Goal: Task Accomplishment & Management: Manage account settings

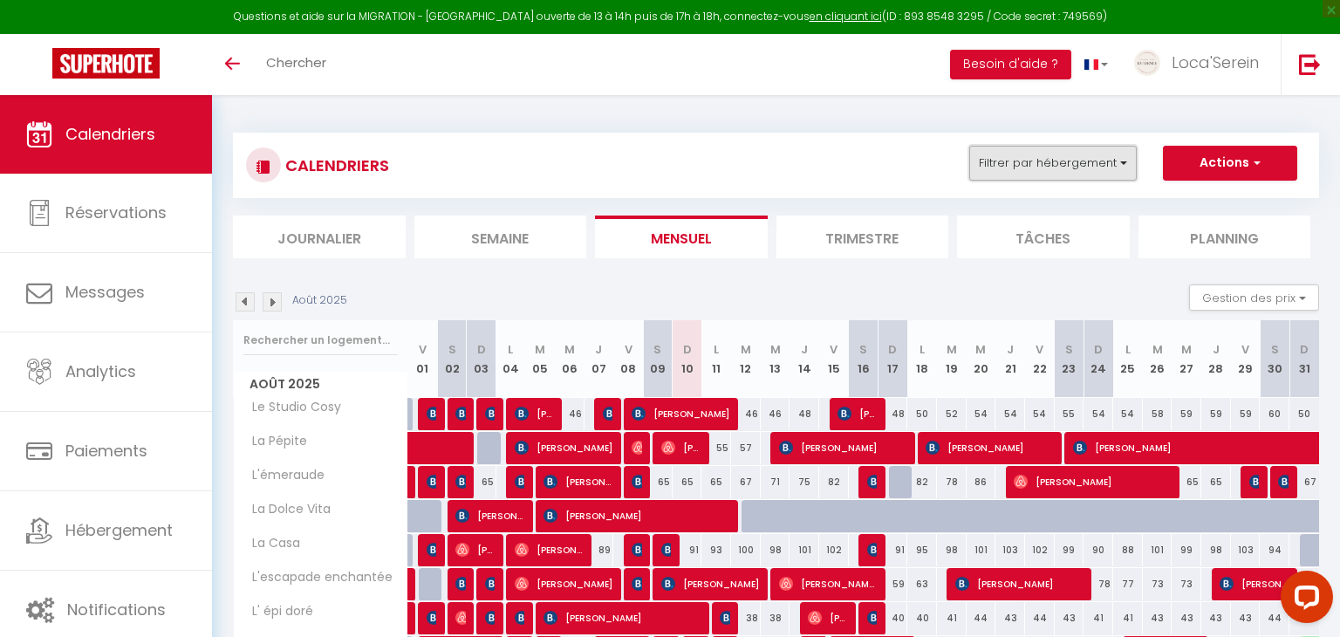
click at [1099, 151] on button "Filtrer par hébergement" at bounding box center [1053, 163] width 168 height 35
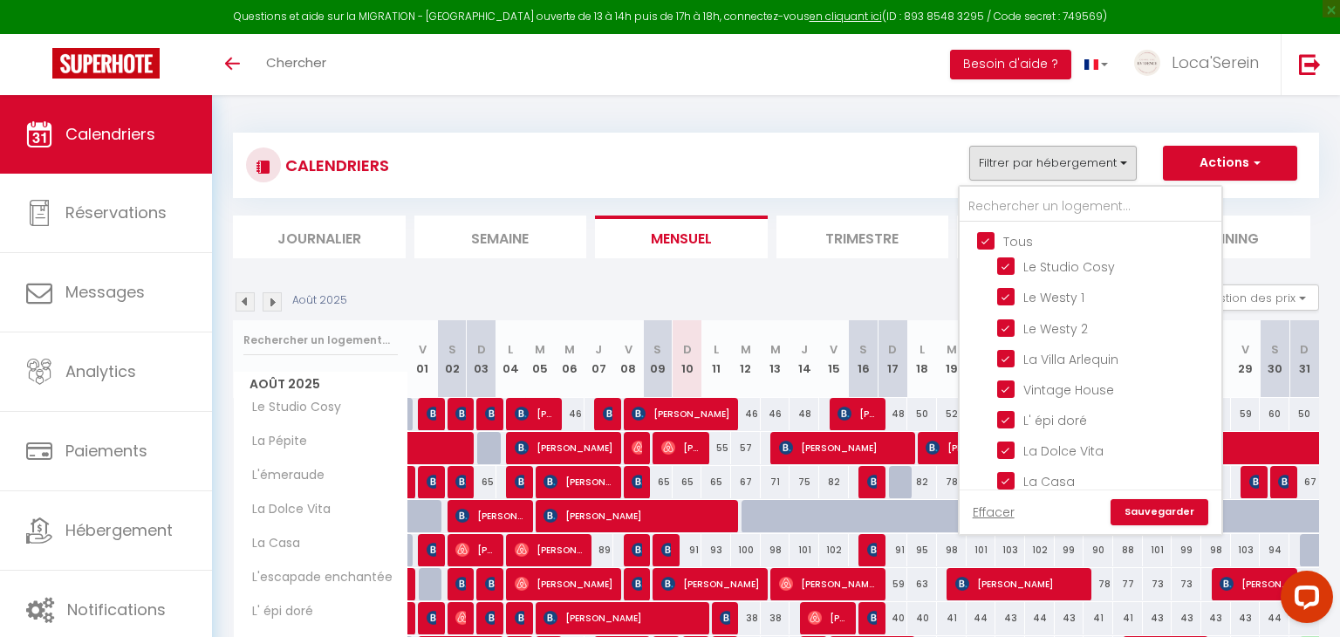
click at [1031, 231] on input "Tous" at bounding box center [1108, 239] width 262 height 17
checkbox input "false"
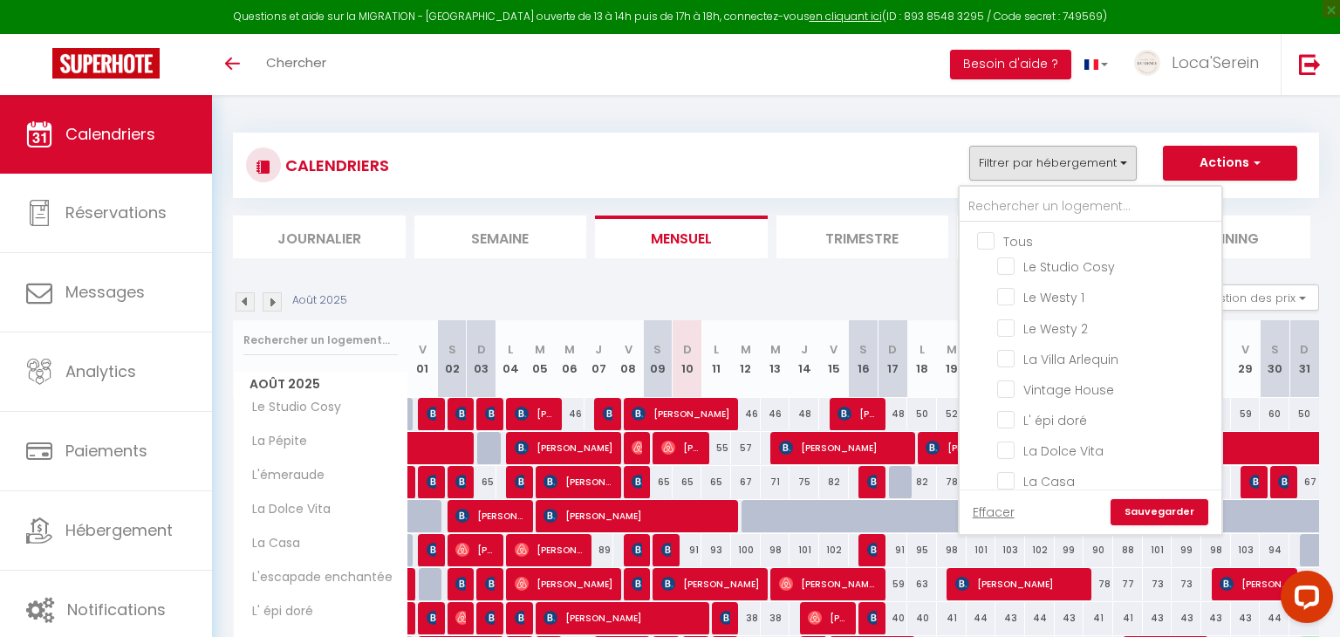
checkbox input "false"
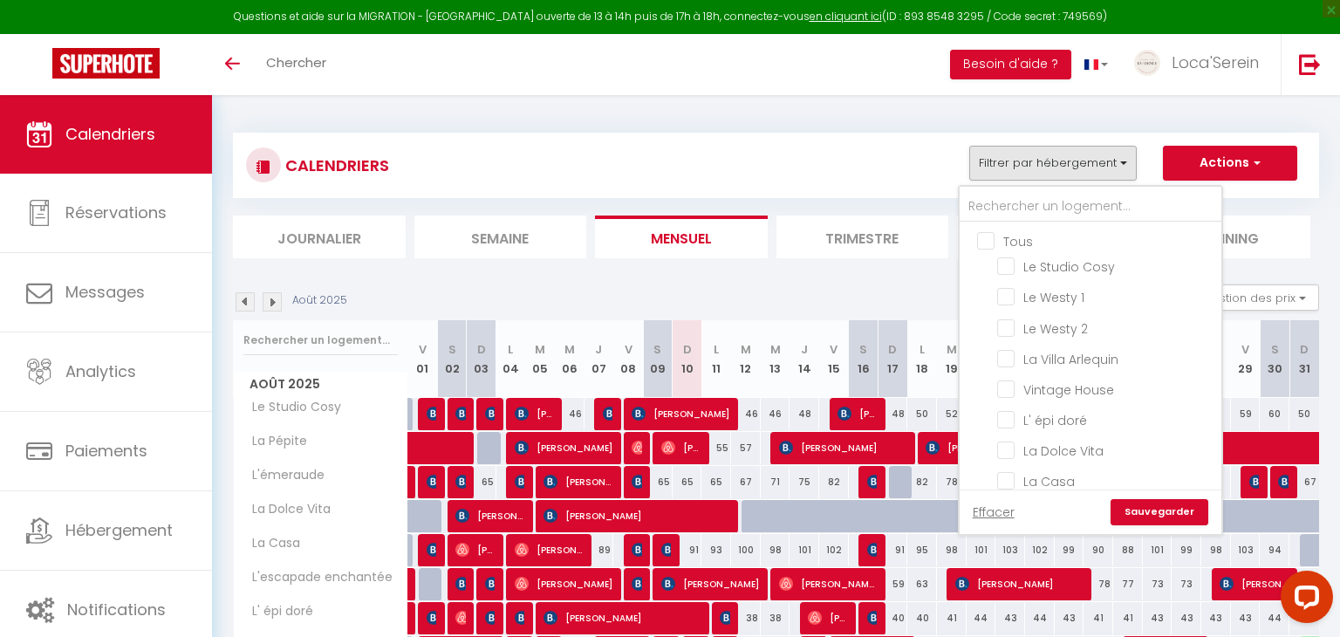
checkbox input "false"
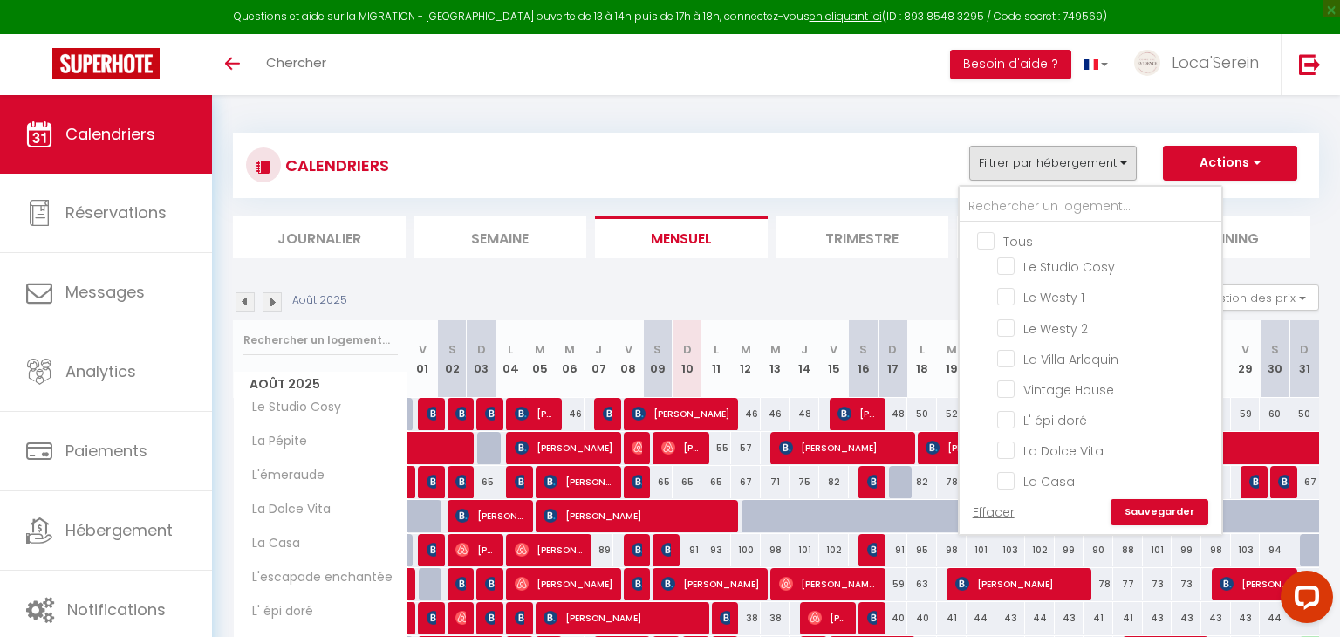
checkbox input "false"
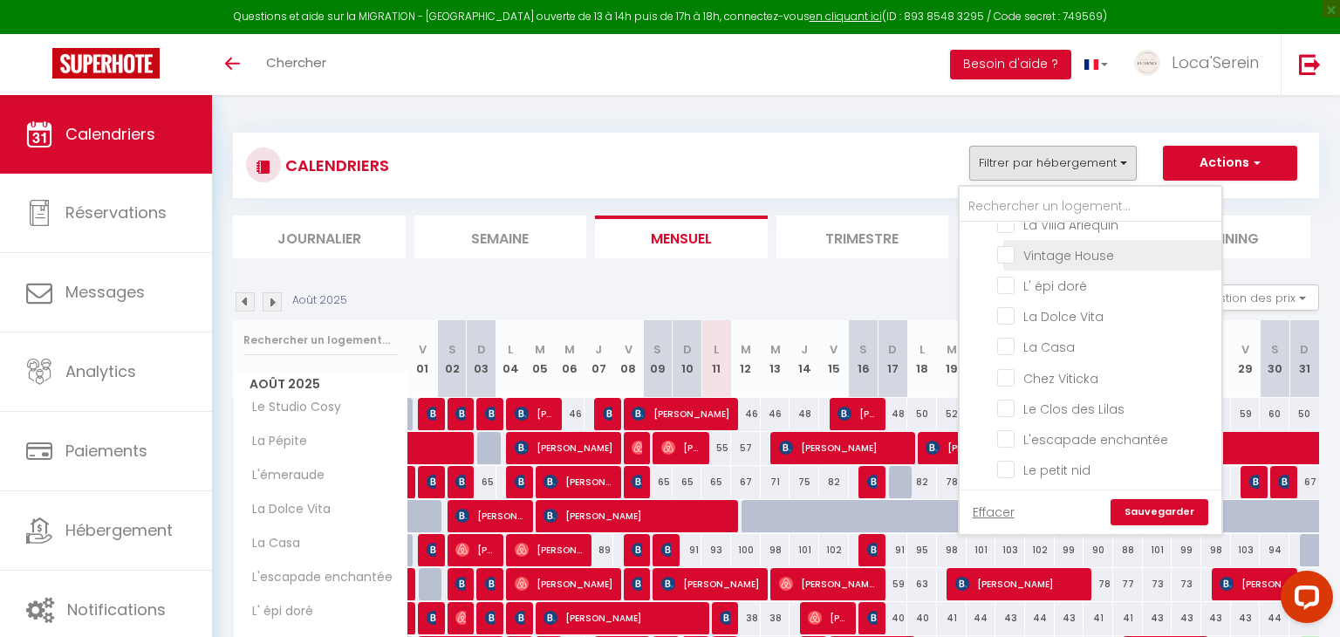
scroll to position [135, 0]
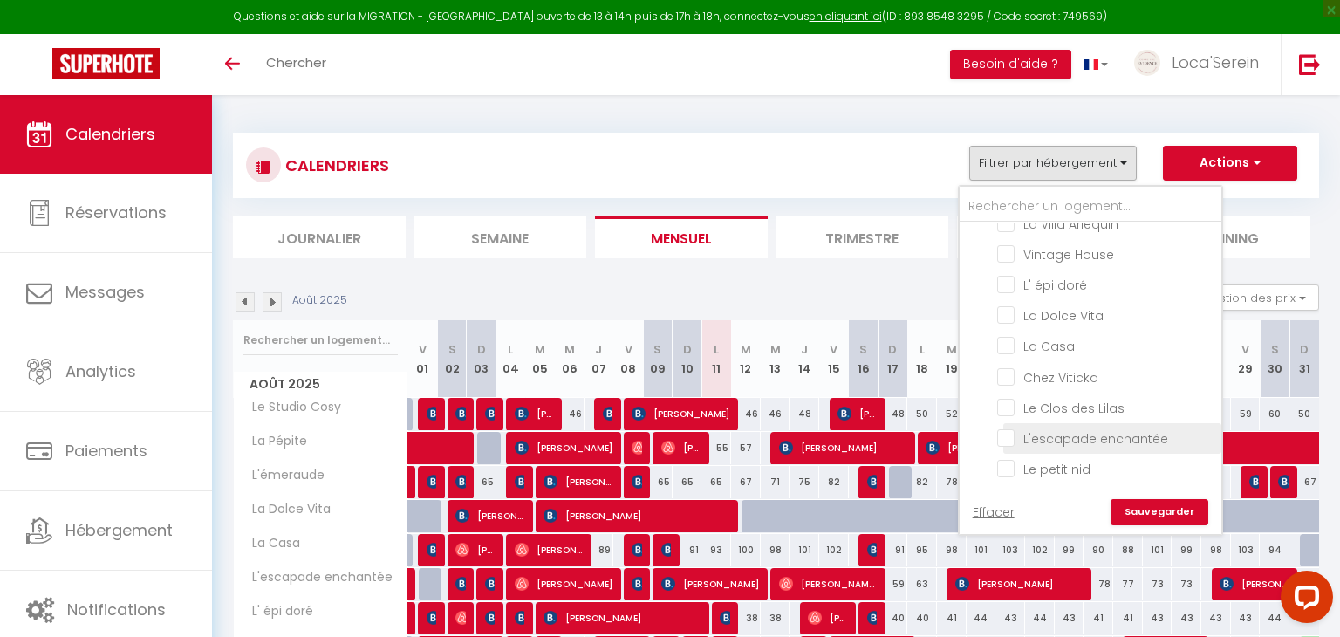
click at [1055, 442] on li "L'escapade enchantée" at bounding box center [1112, 438] width 218 height 31
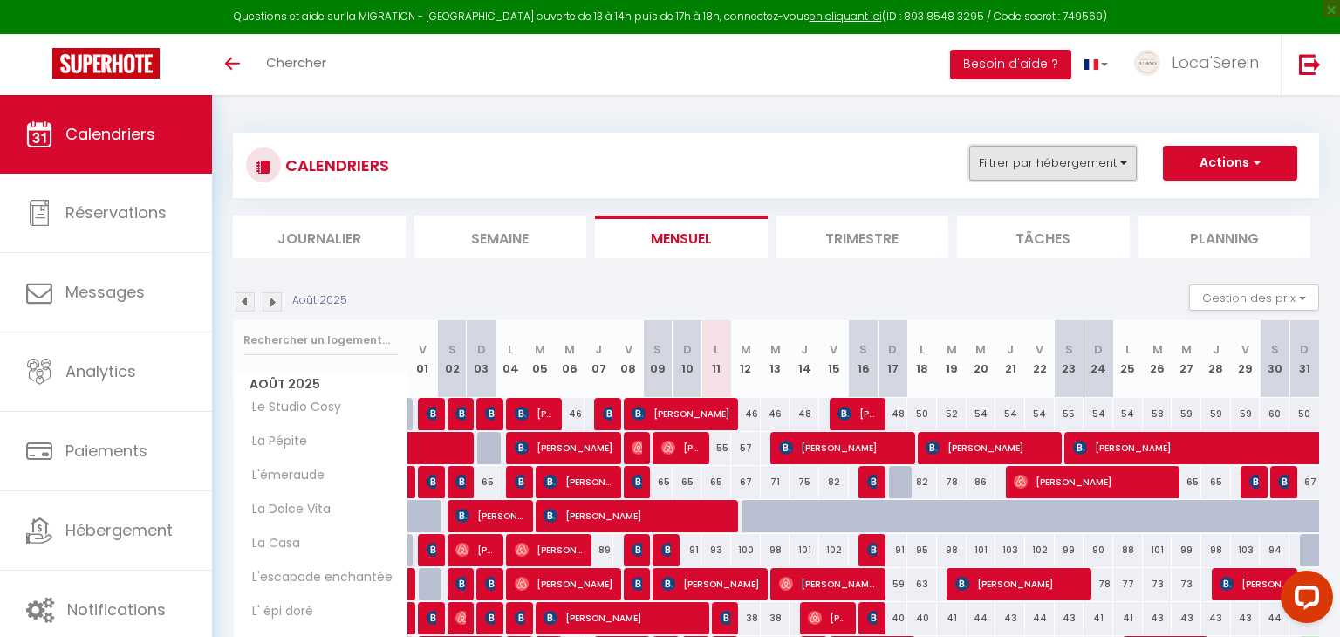
click at [1083, 162] on button "Filtrer par hébergement" at bounding box center [1053, 163] width 168 height 35
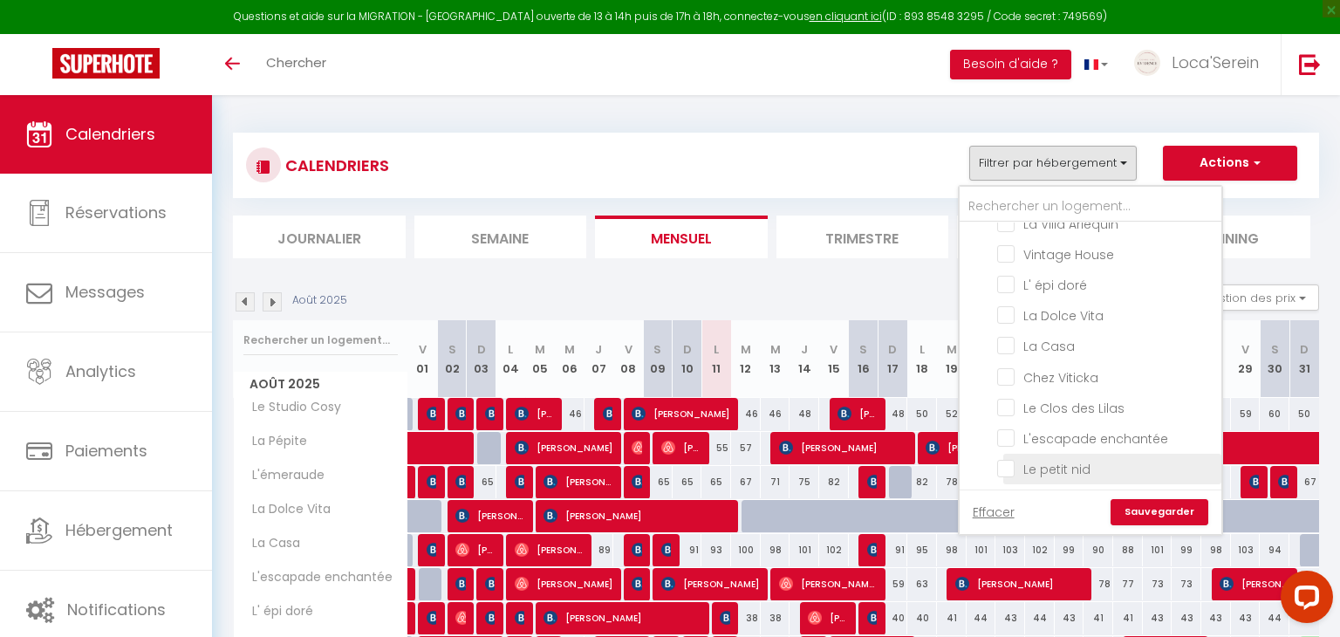
click at [1074, 459] on input "Le petit nid" at bounding box center [1106, 467] width 218 height 17
checkbox input "true"
click at [1148, 512] on link "Sauvegarder" at bounding box center [1160, 512] width 98 height 26
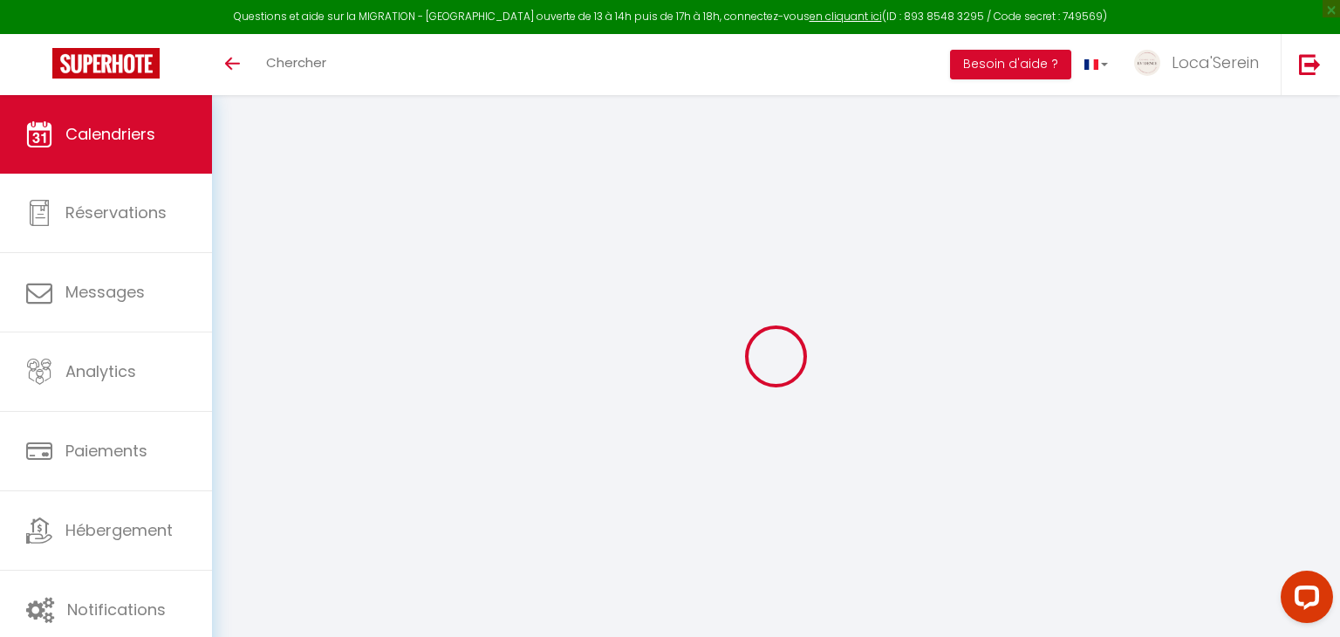
select select "0"
select select "31019"
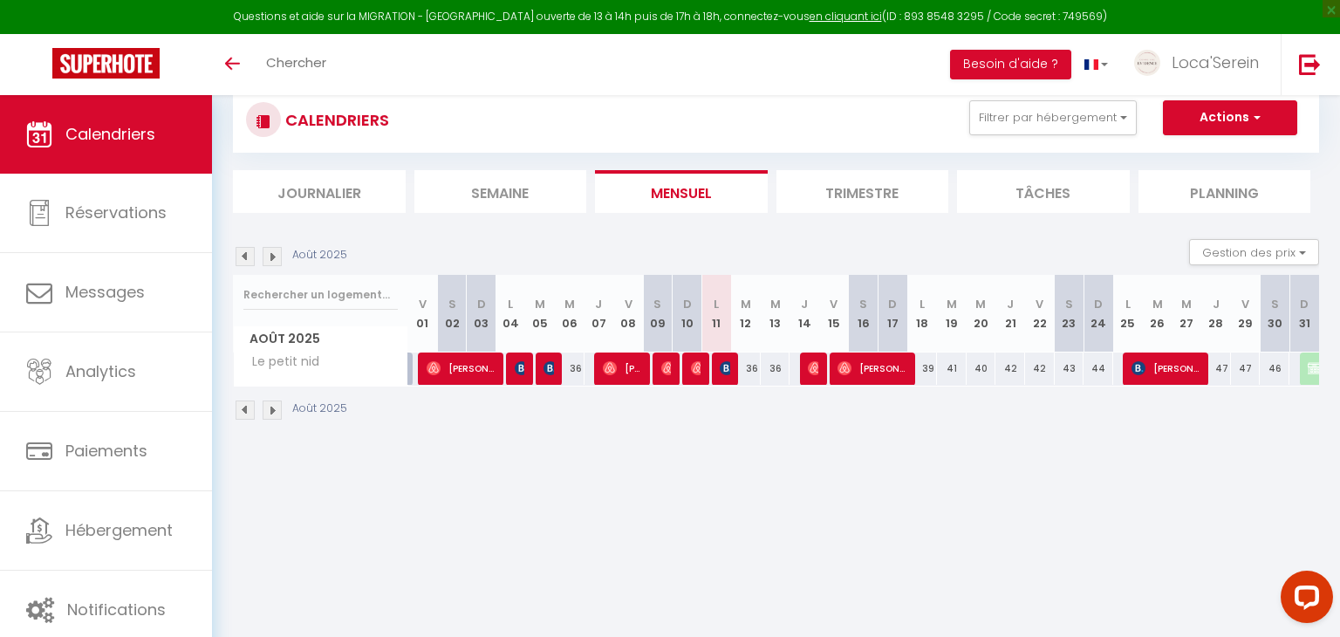
scroll to position [45, 0]
click at [728, 365] on img at bounding box center [727, 368] width 14 height 14
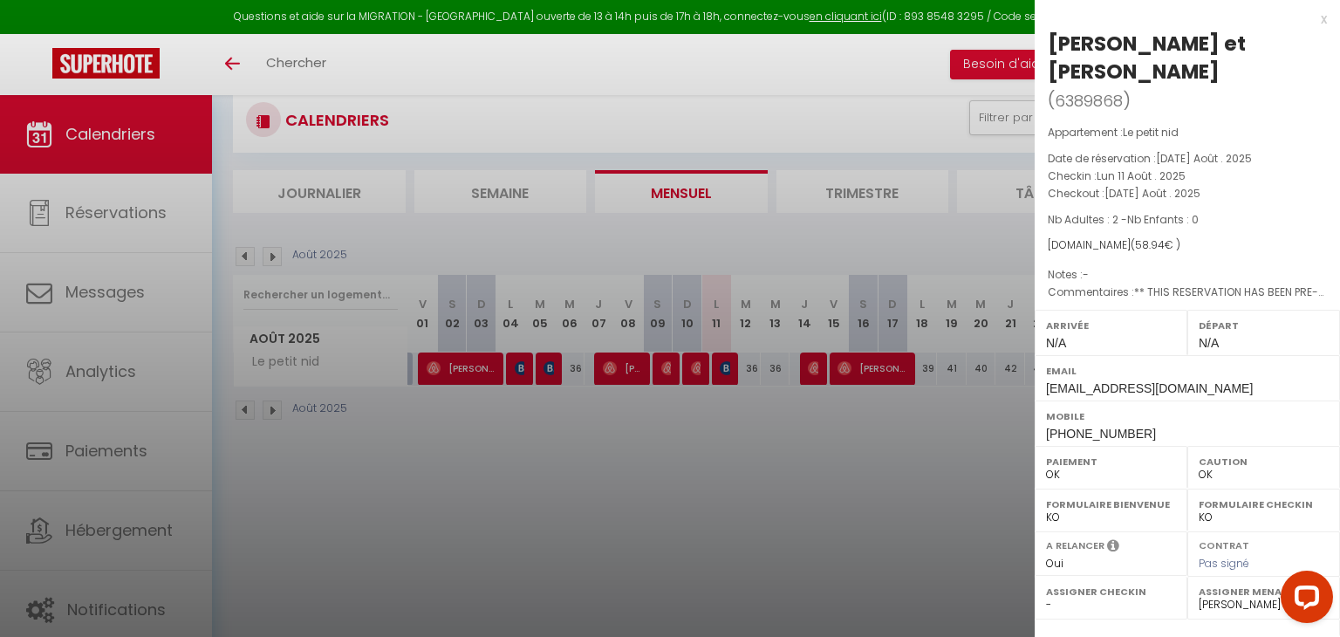
click at [728, 365] on div at bounding box center [670, 318] width 1340 height 637
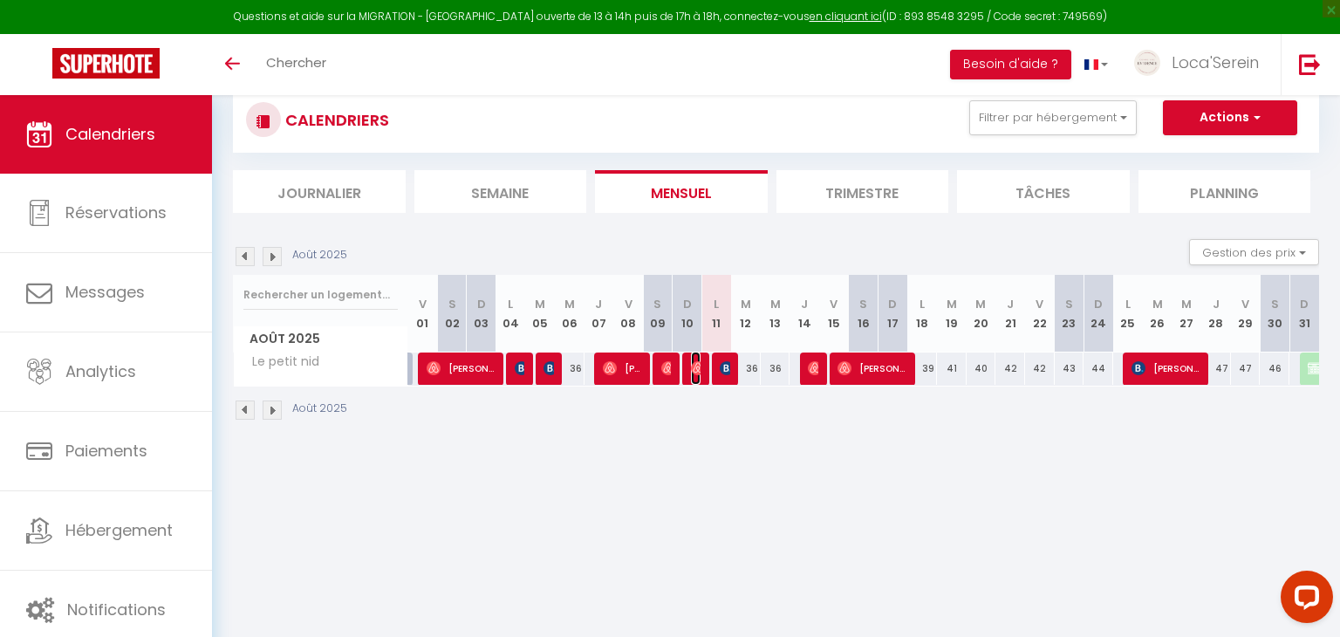
click at [695, 366] on img at bounding box center [698, 368] width 14 height 14
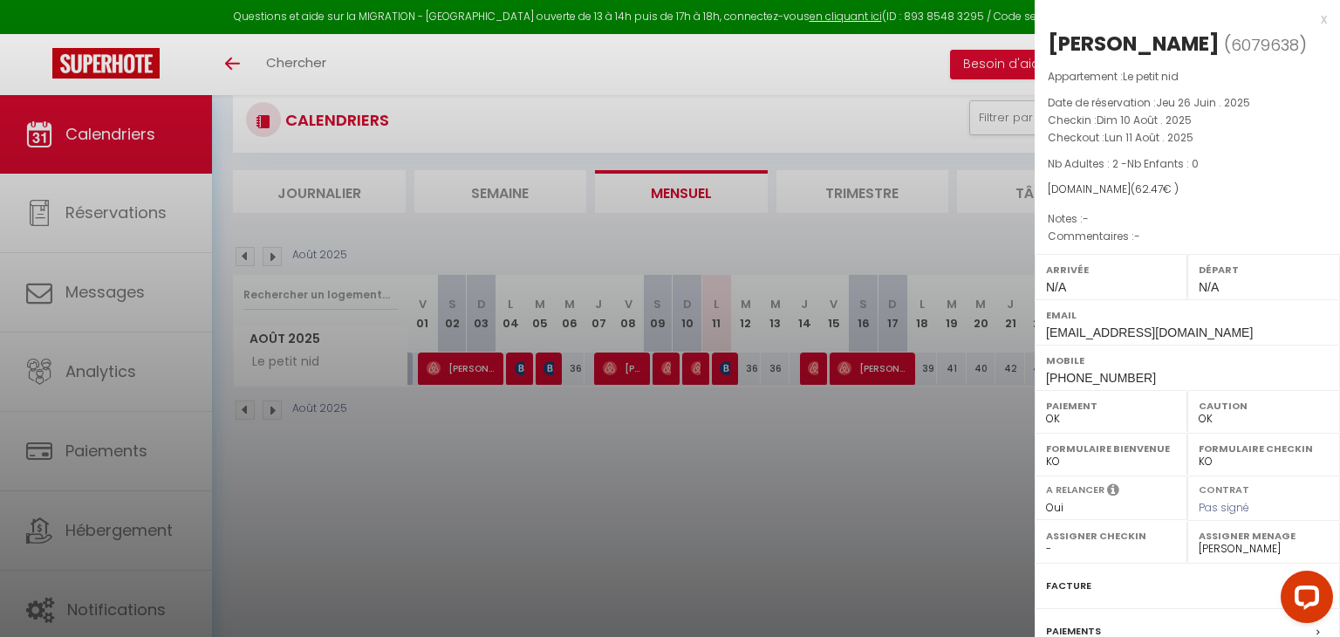
click at [698, 366] on div at bounding box center [670, 318] width 1340 height 637
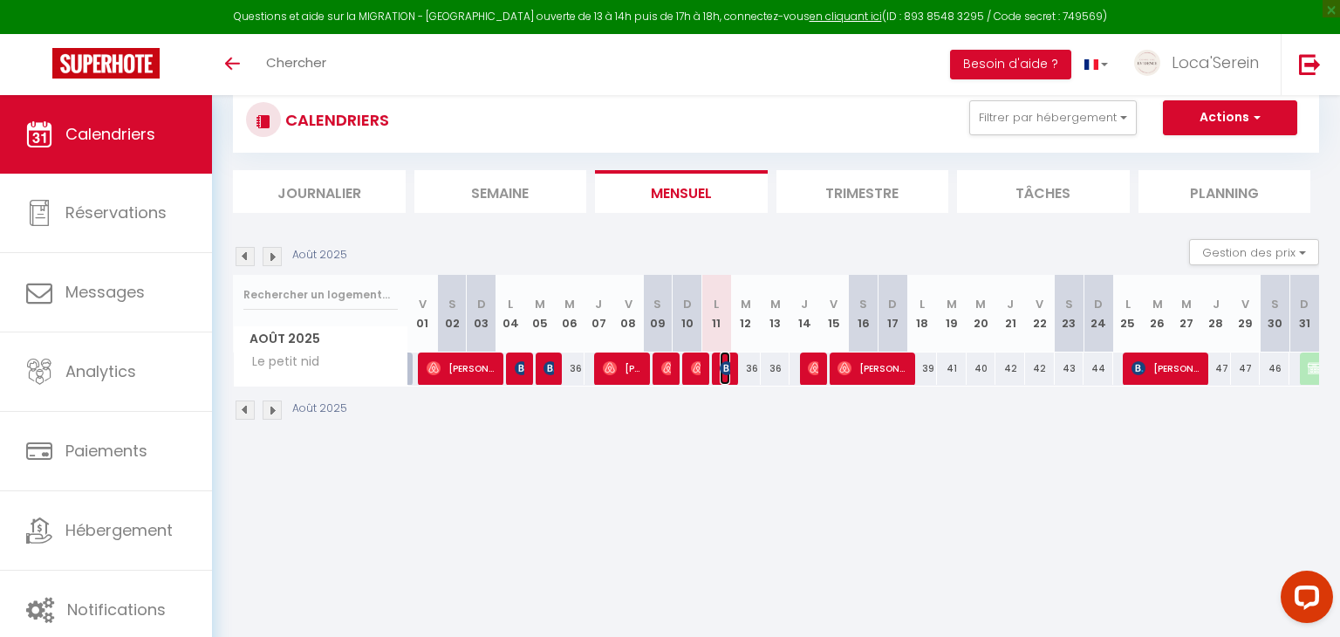
click at [726, 370] on img at bounding box center [727, 368] width 14 height 14
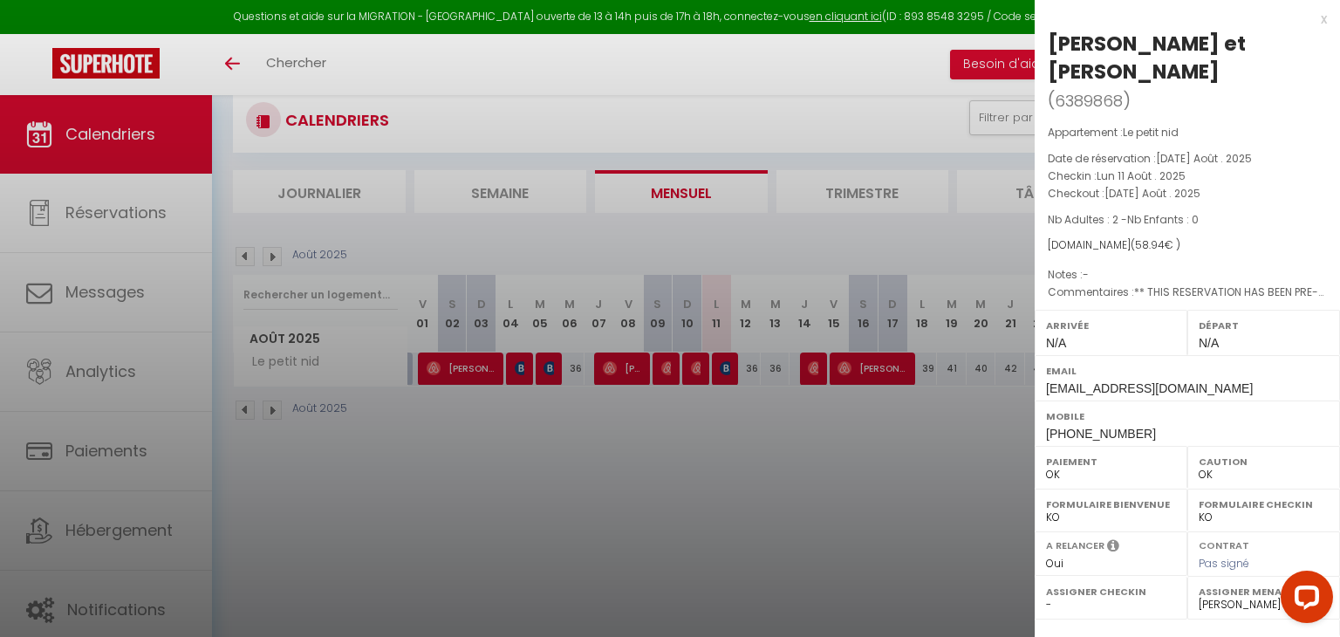
click at [1204, 583] on label "Assigner Menage" at bounding box center [1264, 591] width 130 height 17
click at [1214, 597] on select "- [PERSON_NAME] [PERSON_NAME] [PERSON_NAME] [PERSON_NAME] [PERSON_NAME] [PERSON…" at bounding box center [1264, 605] width 130 height 16
click at [832, 503] on div at bounding box center [670, 318] width 1340 height 637
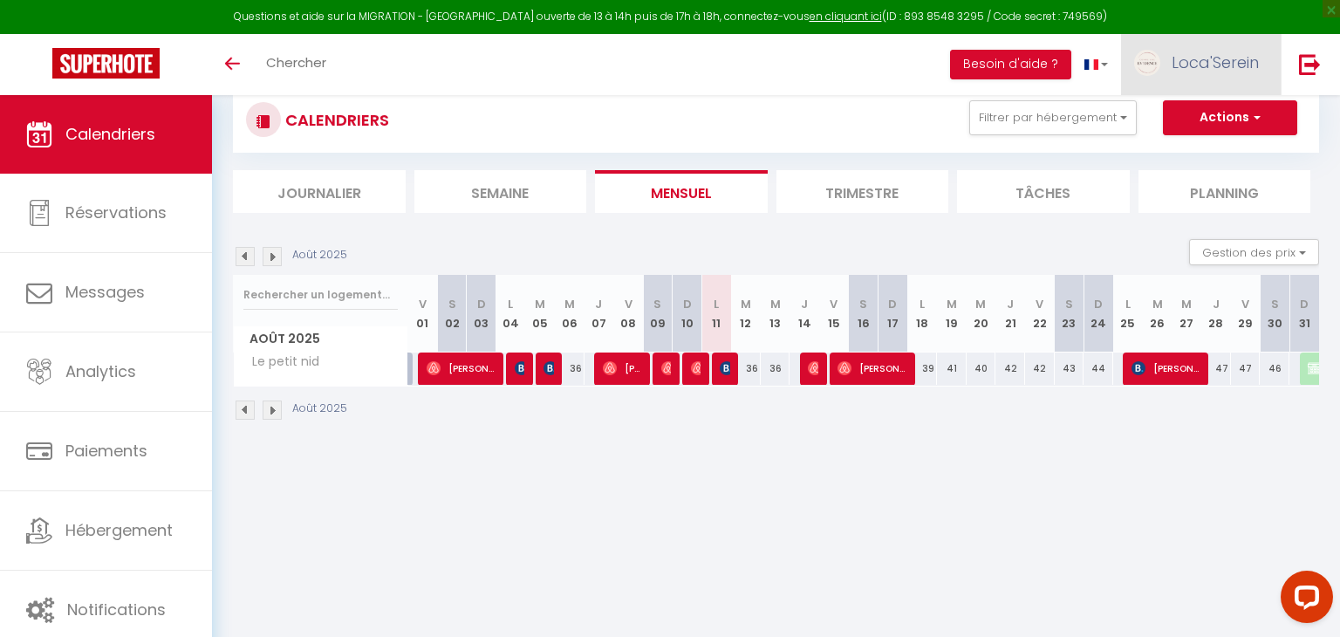
click at [1217, 58] on span "Loca'Serein" at bounding box center [1215, 62] width 87 height 22
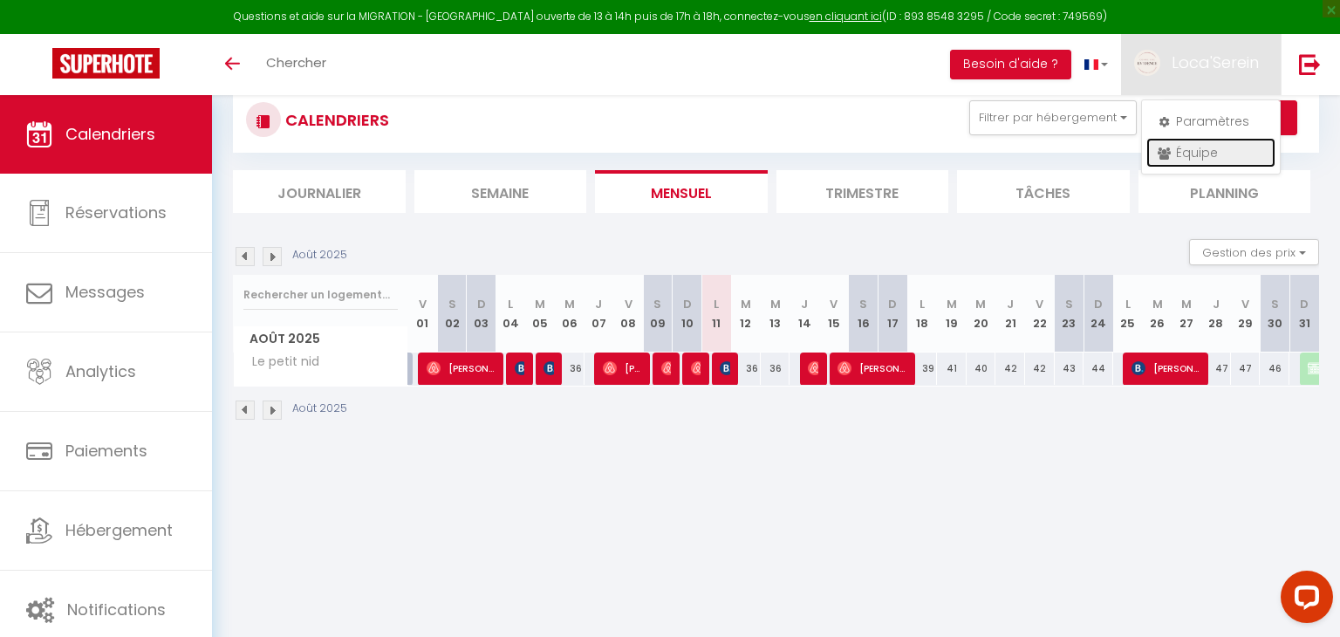
click at [1175, 158] on link "Équipe" at bounding box center [1211, 153] width 129 height 30
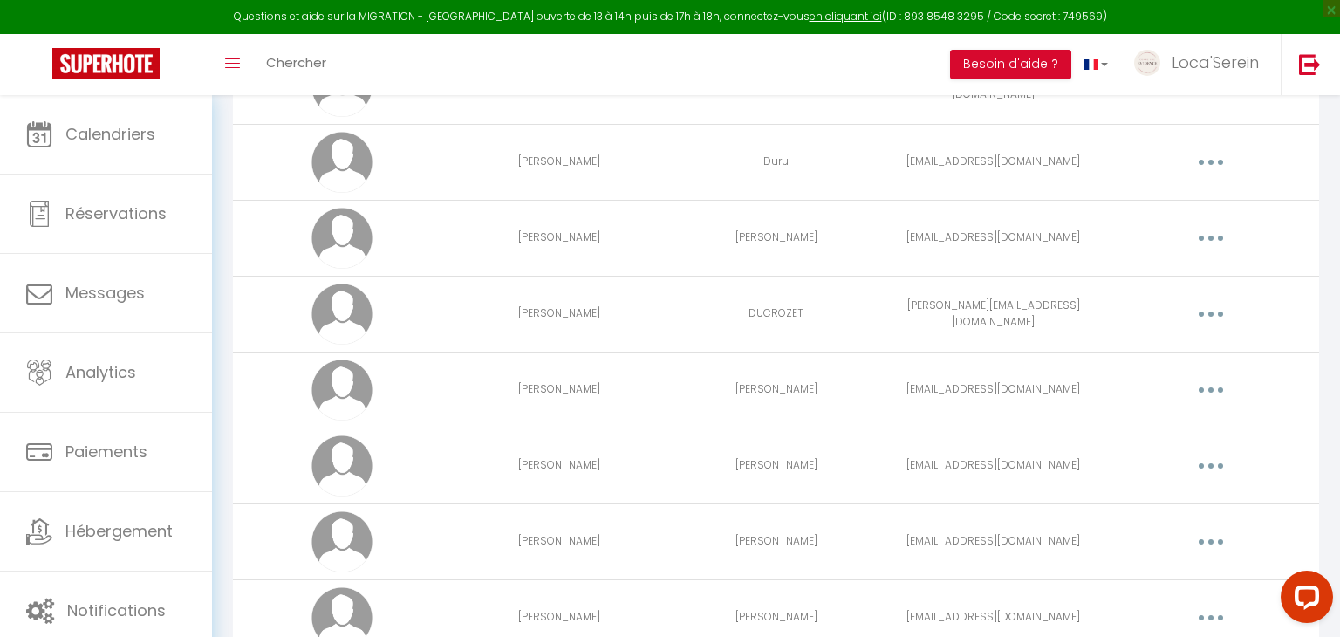
scroll to position [639, 0]
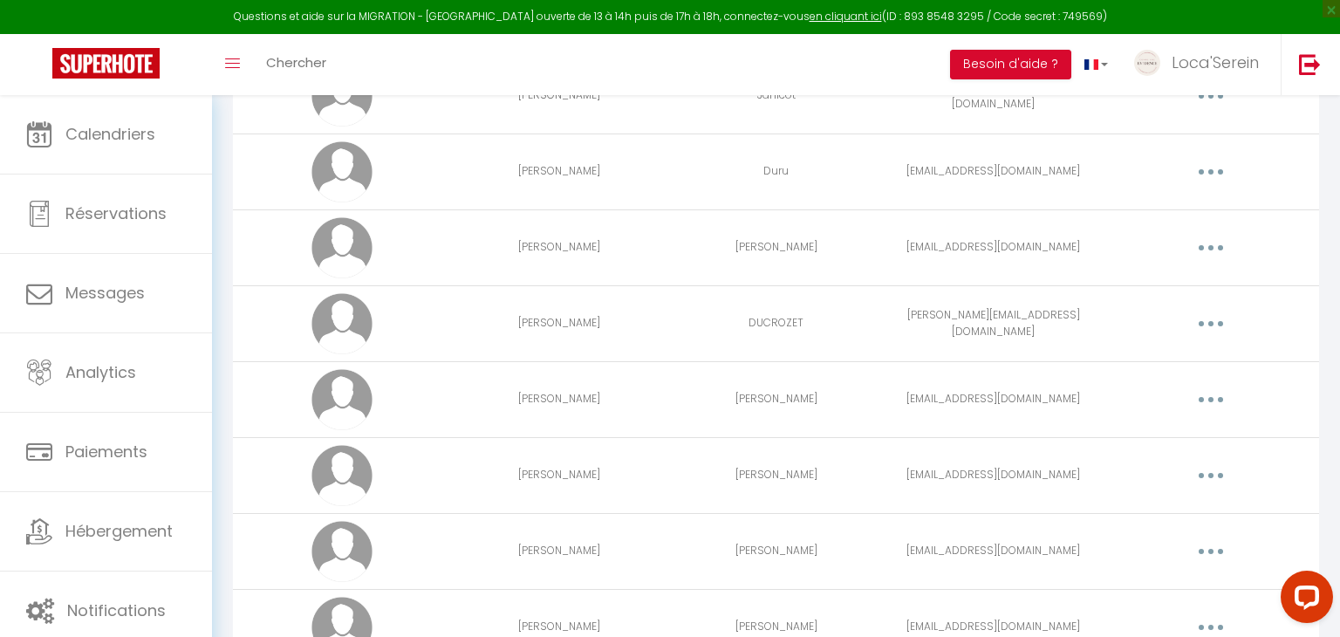
click at [1212, 466] on button "button" at bounding box center [1211, 476] width 49 height 28
click at [1147, 515] on link "Editer" at bounding box center [1165, 516] width 129 height 30
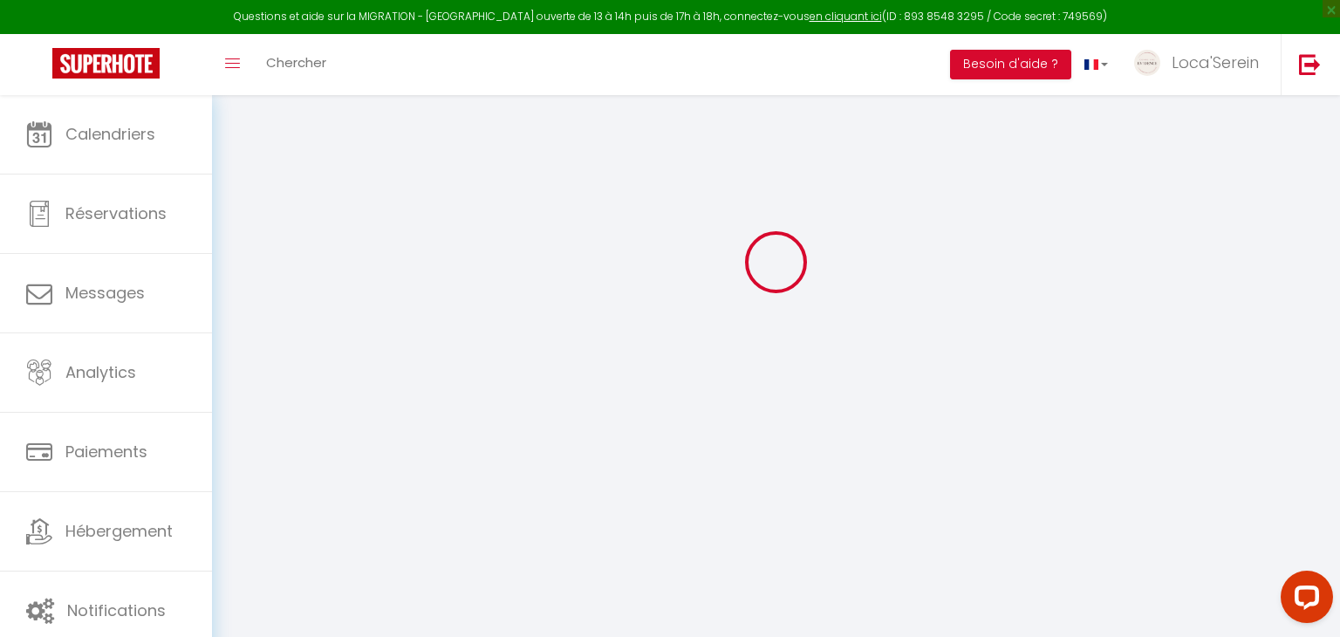
type input "[PERSON_NAME]"
type input "[EMAIL_ADDRESS][DOMAIN_NAME]"
type textarea "[URL][DOMAIN_NAME]"
checkbox input "false"
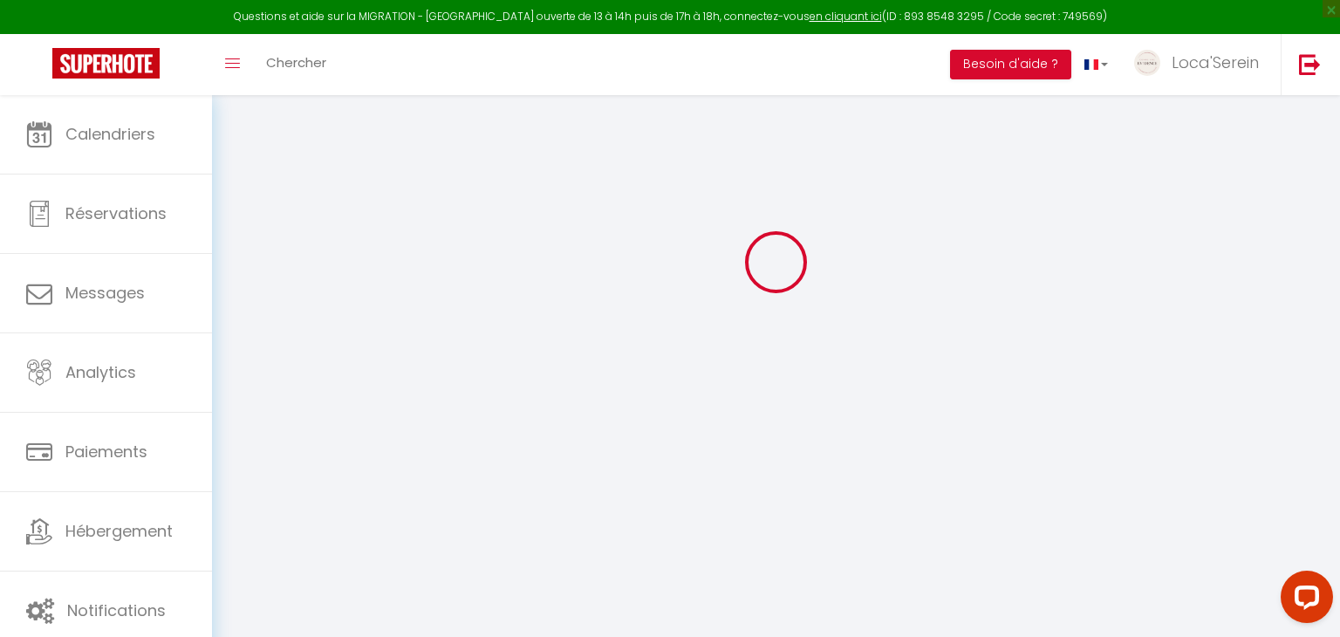
checkbox input "false"
checkbox input "true"
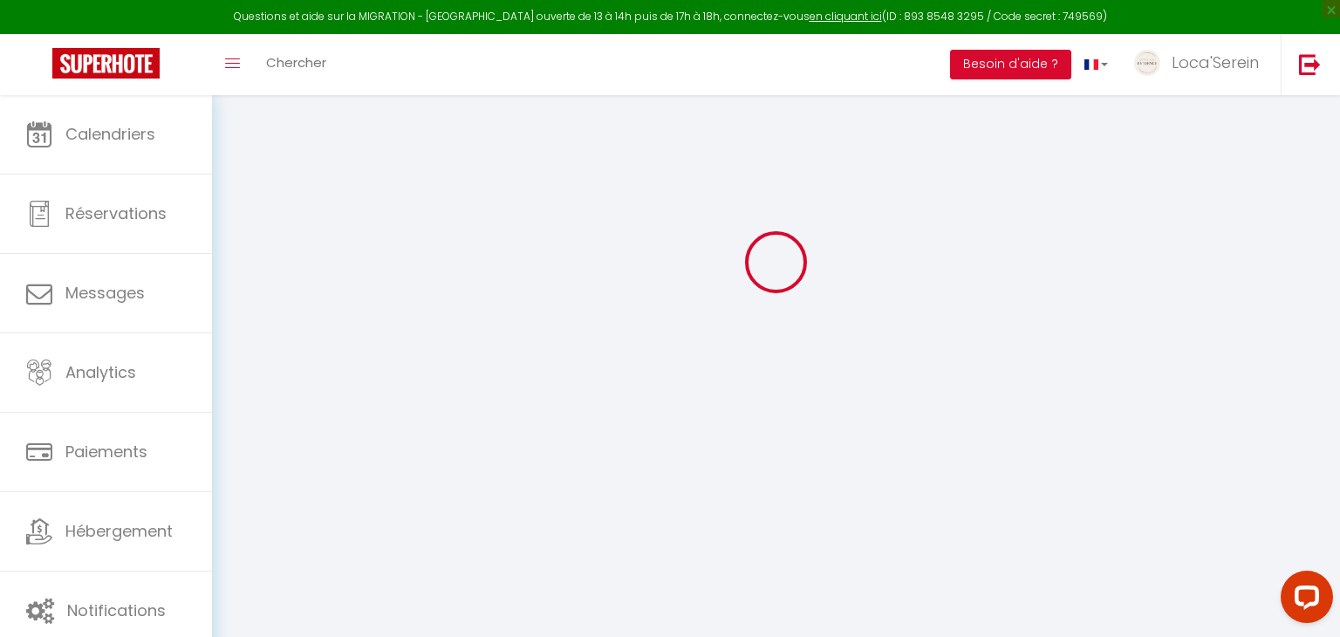
checkbox input "true"
checkbox input "false"
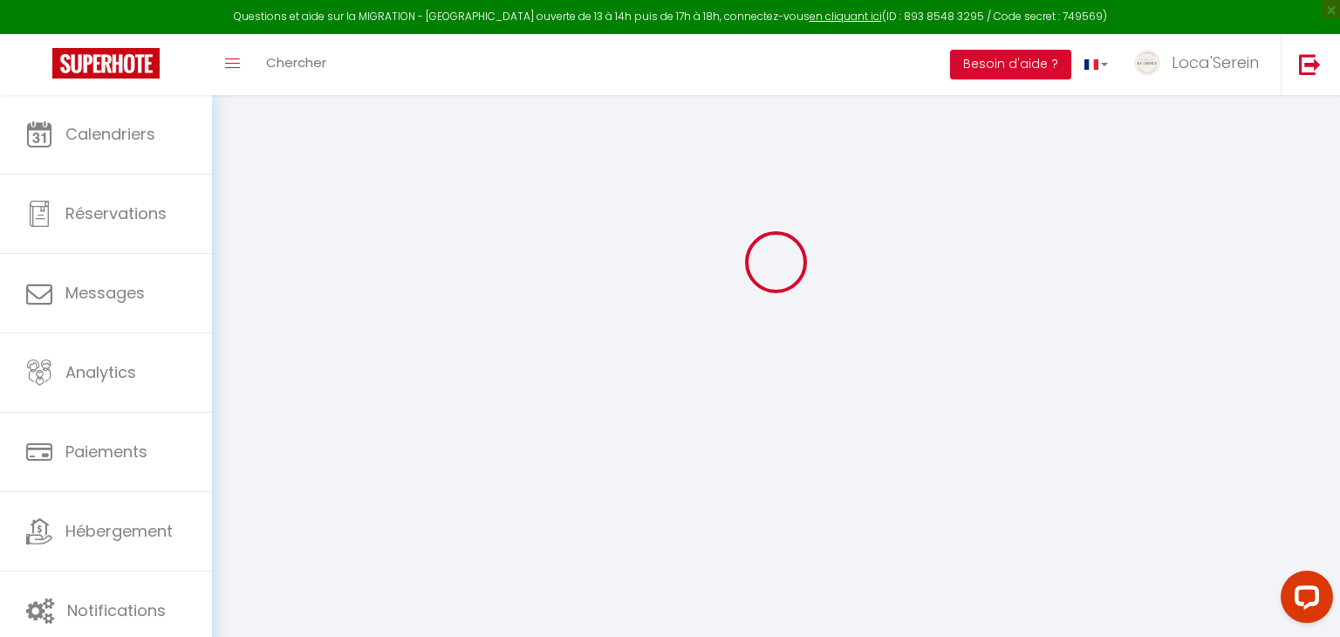
checkbox input "false"
checkbox input "true"
checkbox input "false"
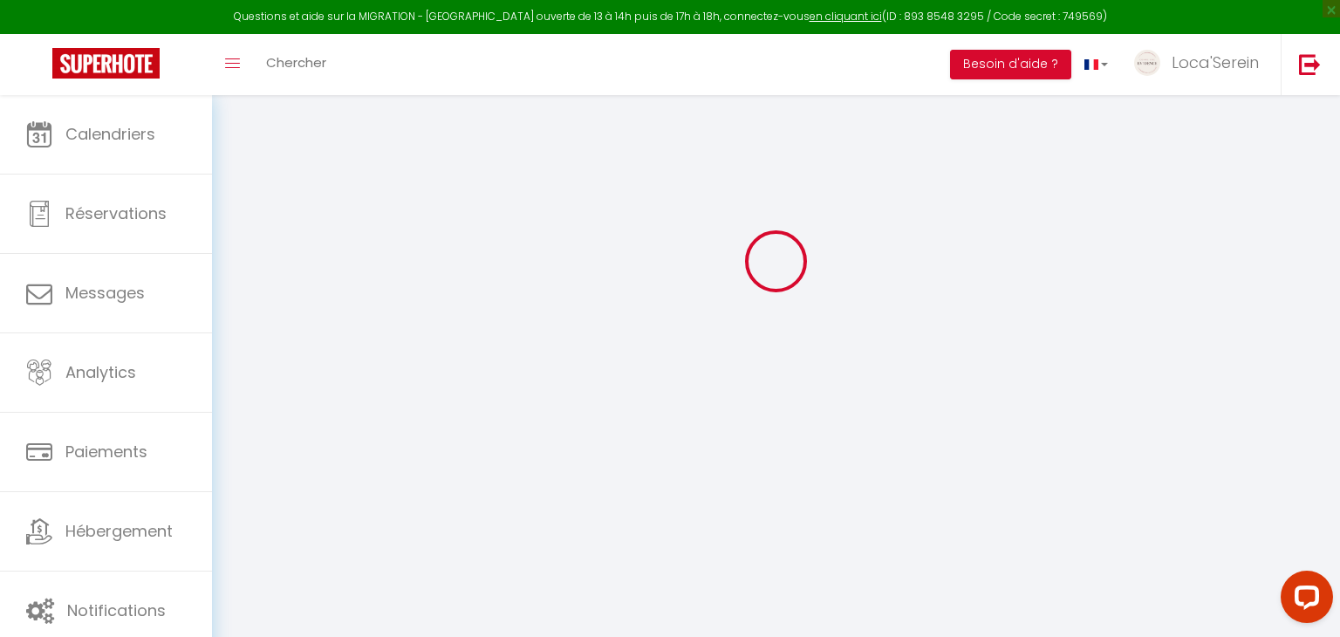
select select
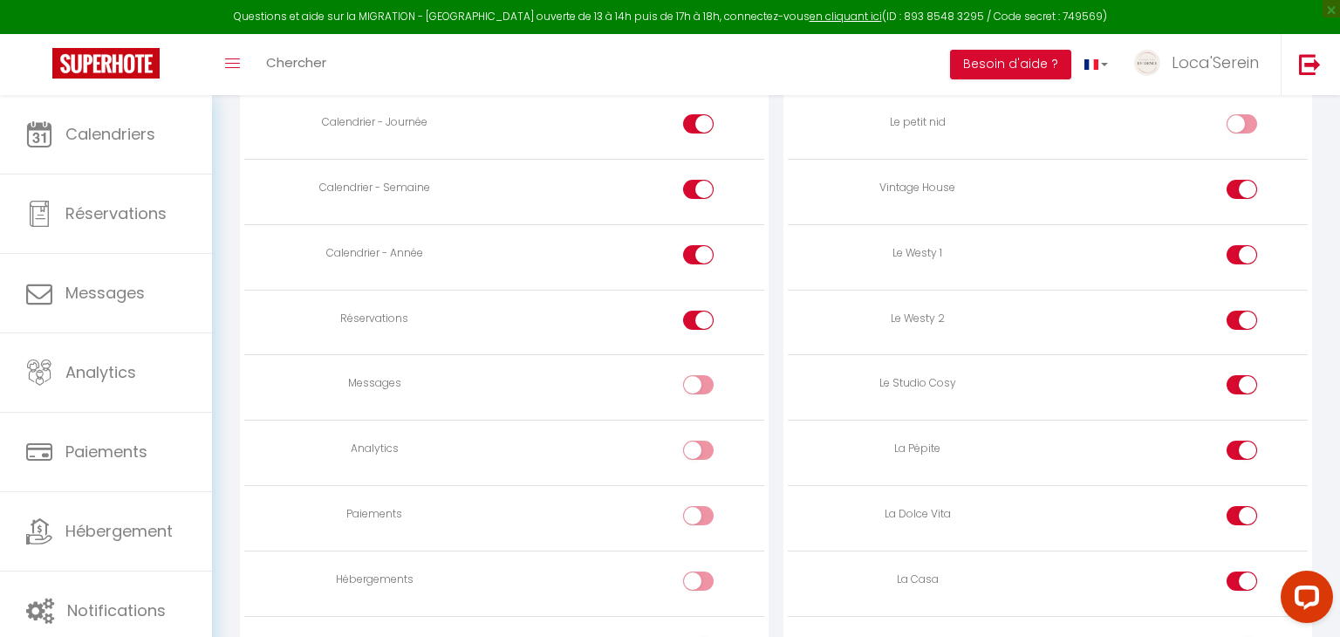
scroll to position [1162, 0]
click at [1235, 517] on div at bounding box center [1242, 519] width 31 height 19
click at [1242, 517] on input "checkbox" at bounding box center [1257, 523] width 31 height 26
checkbox input "false"
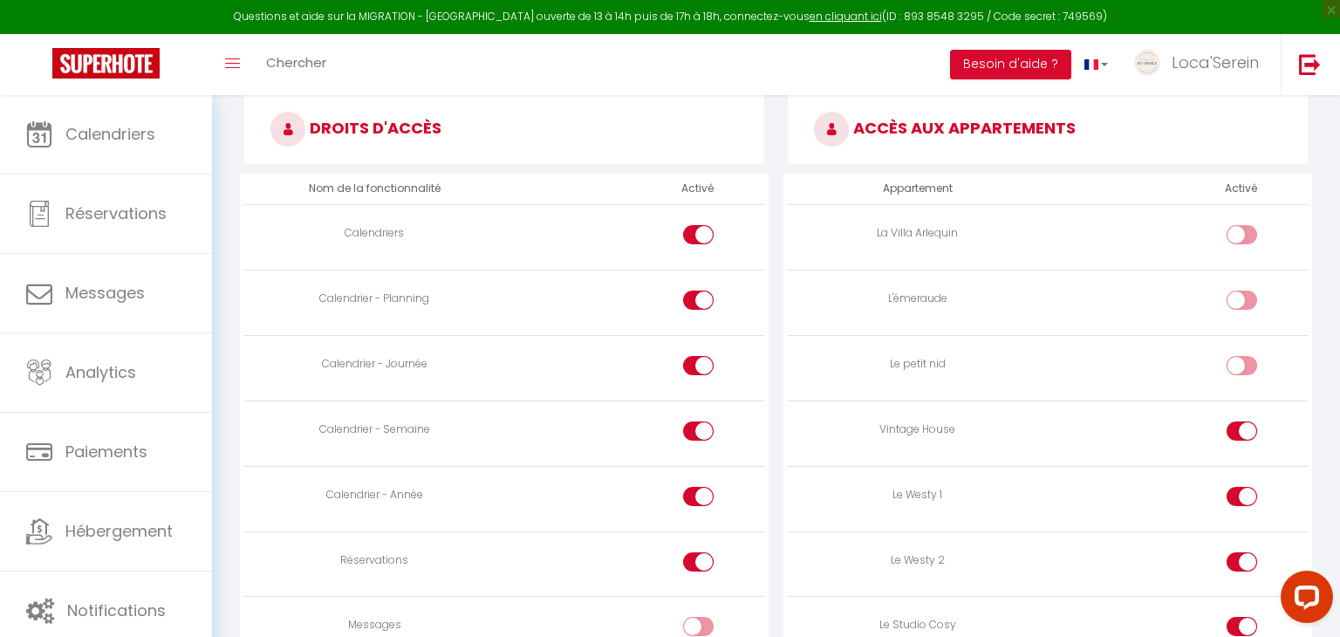
scroll to position [921, 0]
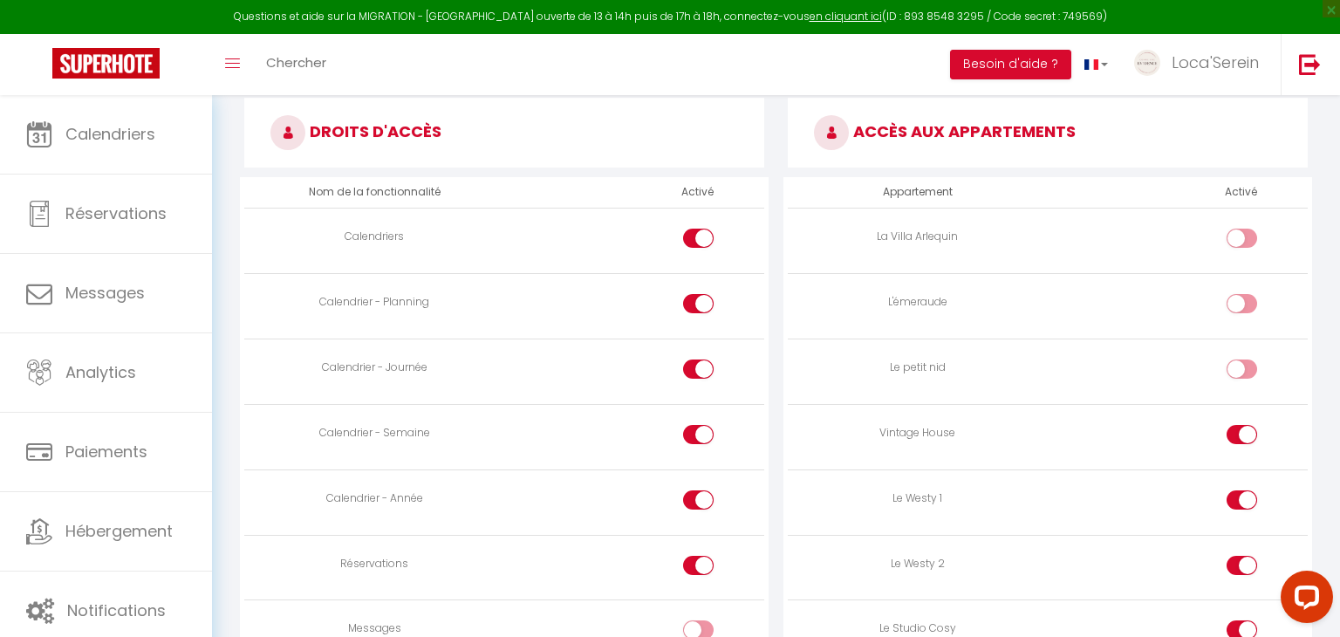
click at [1253, 369] on input "checkbox" at bounding box center [1257, 373] width 31 height 26
checkbox input "true"
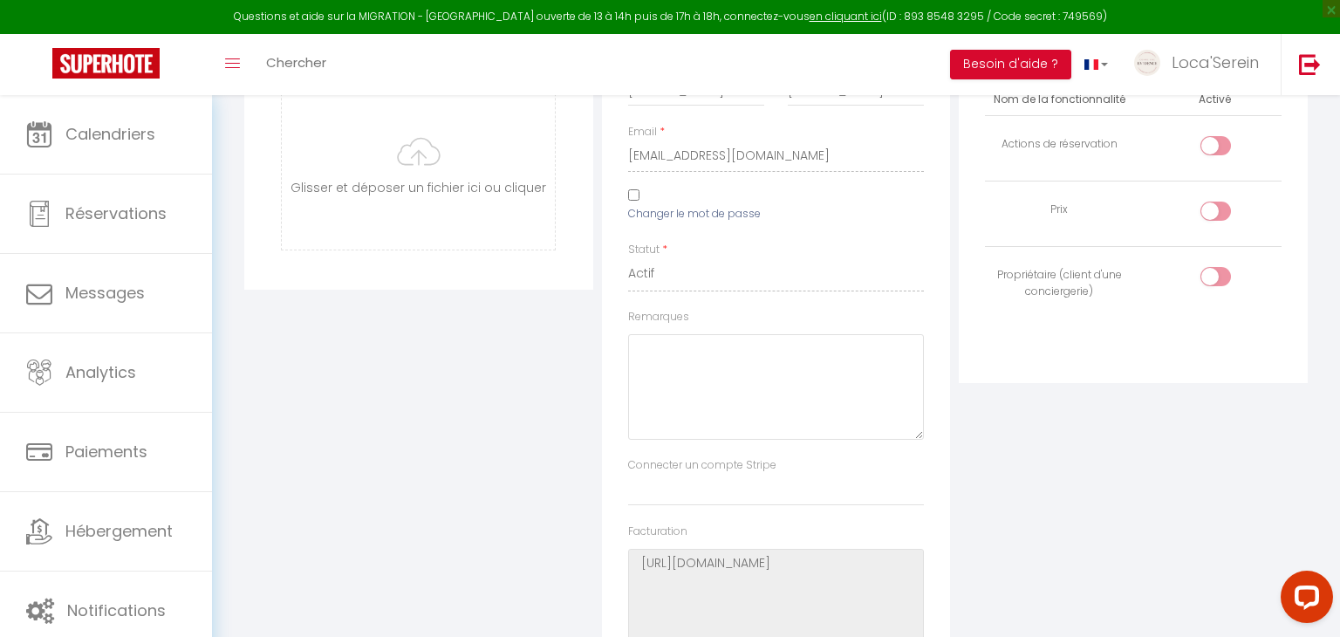
scroll to position [0, 0]
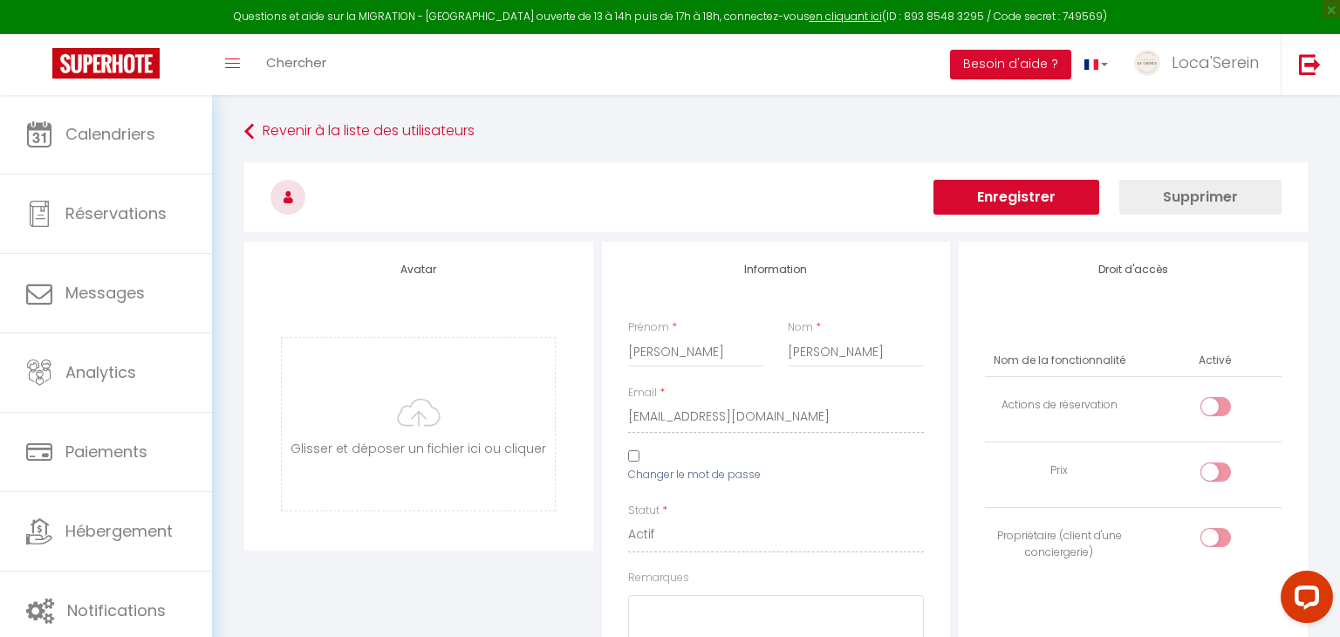
click at [1025, 213] on button "Enregistrer" at bounding box center [1017, 197] width 166 height 35
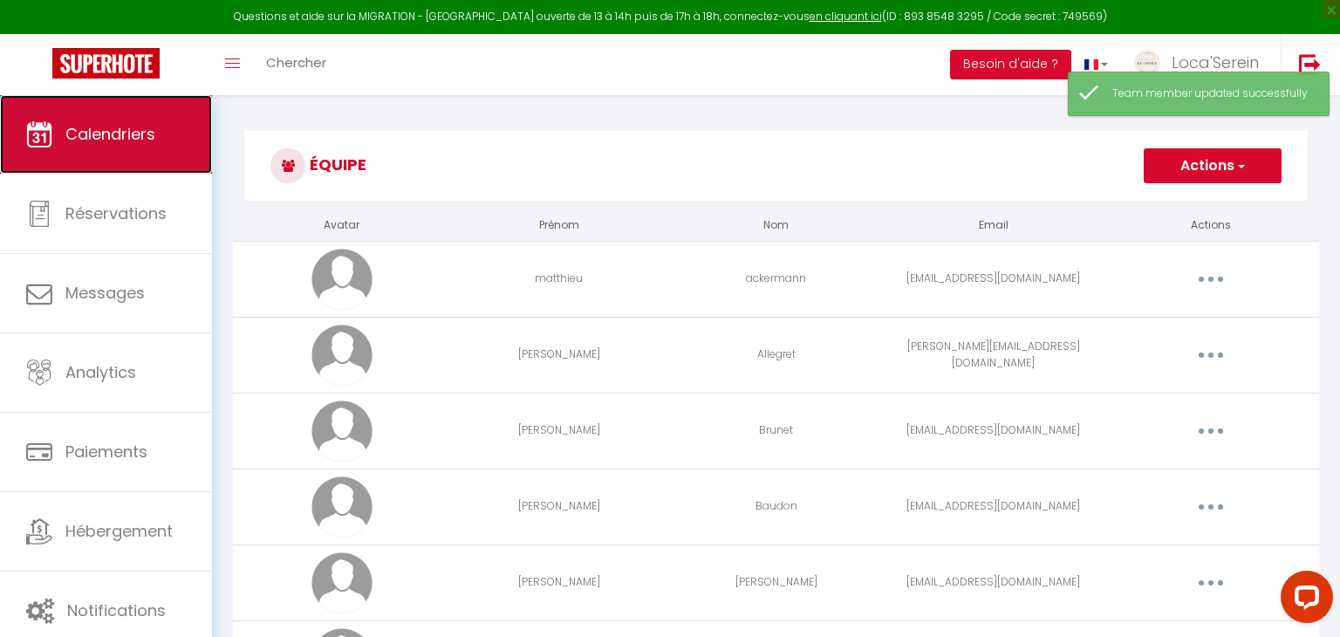
click at [127, 144] on span "Calendriers" at bounding box center [110, 134] width 90 height 22
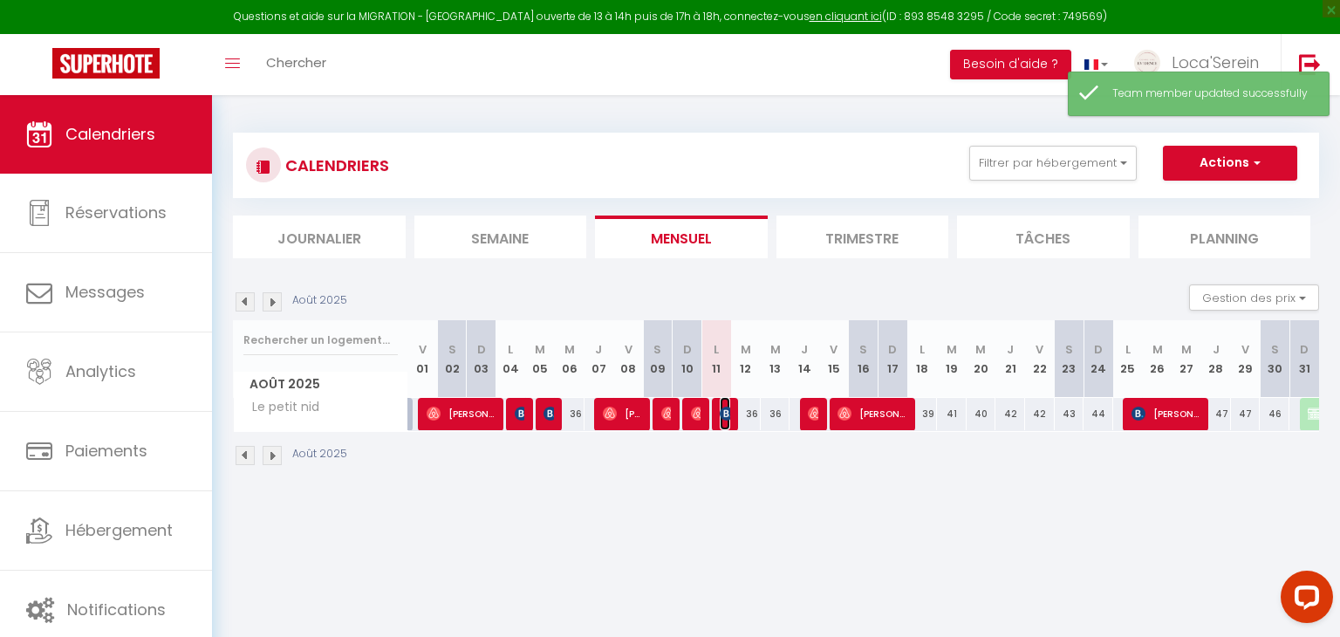
click at [726, 411] on img at bounding box center [727, 414] width 14 height 14
select select "OK"
select select "0"
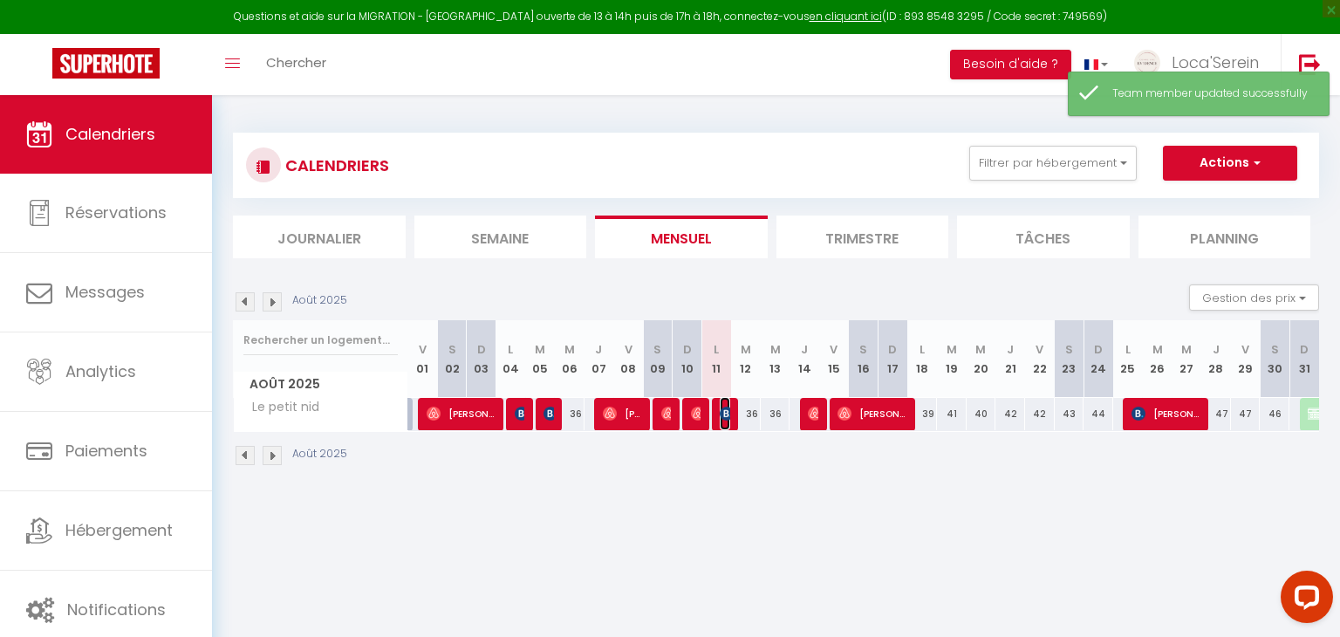
select select "1"
select select
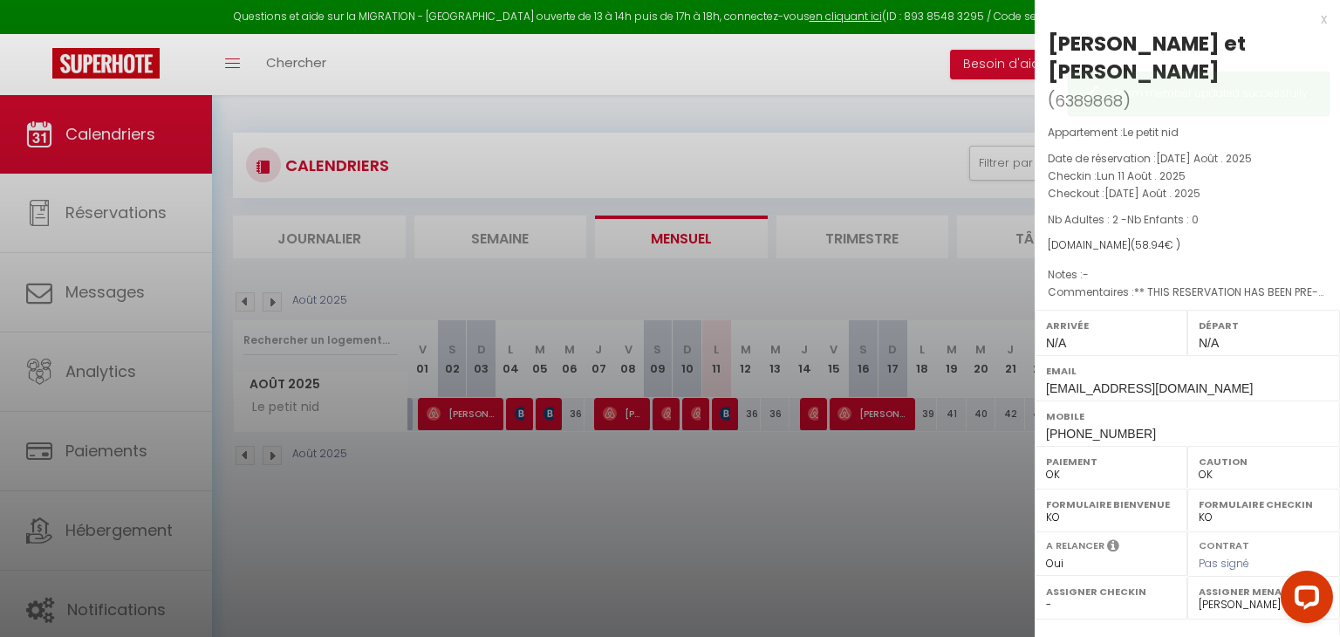
click at [1235, 597] on select "- [PERSON_NAME] [PERSON_NAME] [PERSON_NAME] [PERSON_NAME] [PERSON_NAME] [PERSON…" at bounding box center [1264, 605] width 130 height 16
click at [1199, 597] on select "- [PERSON_NAME] [PERSON_NAME] [PERSON_NAME] [PERSON_NAME] [PERSON_NAME] [PERSON…" at bounding box center [1264, 605] width 130 height 16
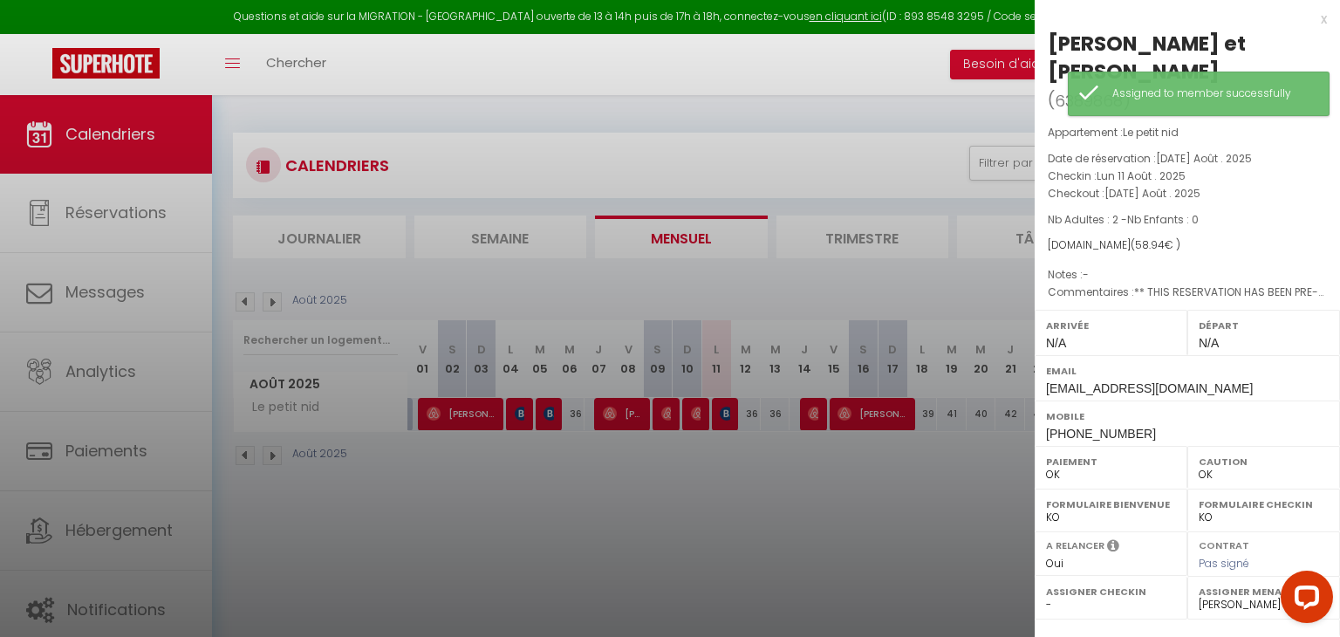
click at [859, 580] on div at bounding box center [670, 318] width 1340 height 637
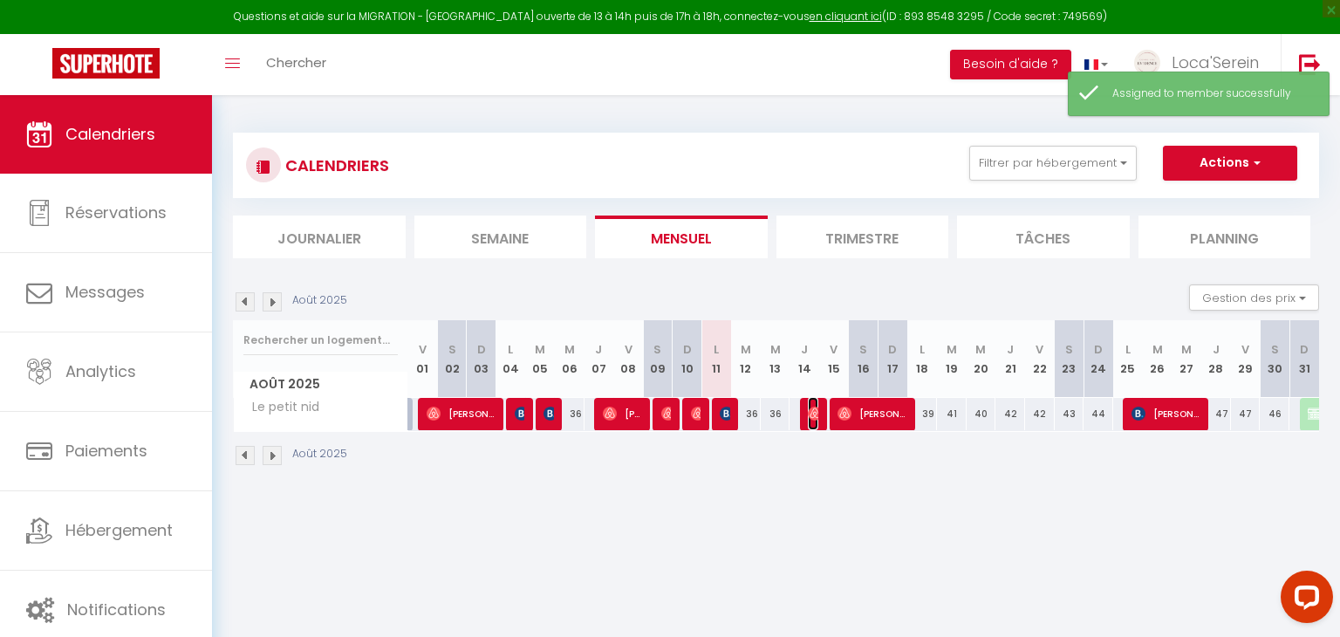
click at [813, 410] on img at bounding box center [815, 414] width 14 height 14
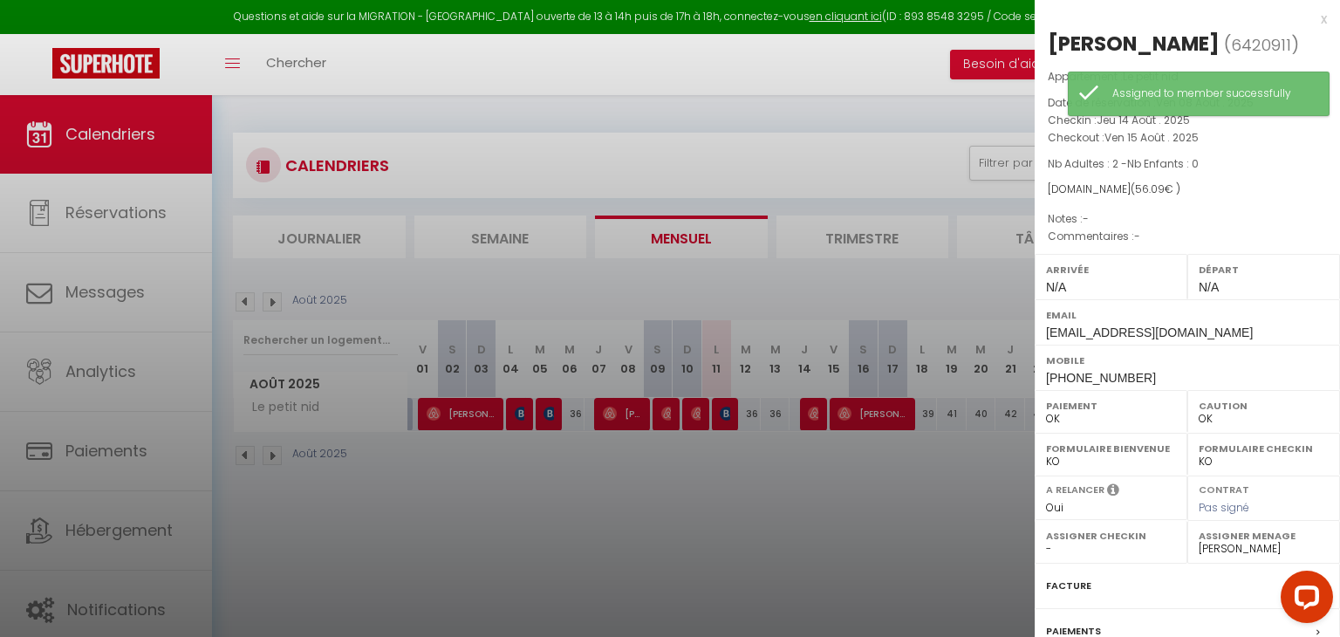
click at [1248, 552] on select "- [PERSON_NAME] [PERSON_NAME] [PERSON_NAME] [PERSON_NAME] [PERSON_NAME] [PERSON…" at bounding box center [1264, 549] width 130 height 16
click at [1199, 541] on select "- [PERSON_NAME] [PERSON_NAME] [PERSON_NAME] [PERSON_NAME] [PERSON_NAME] [PERSON…" at bounding box center [1264, 549] width 130 height 16
click at [760, 579] on div at bounding box center [670, 318] width 1340 height 637
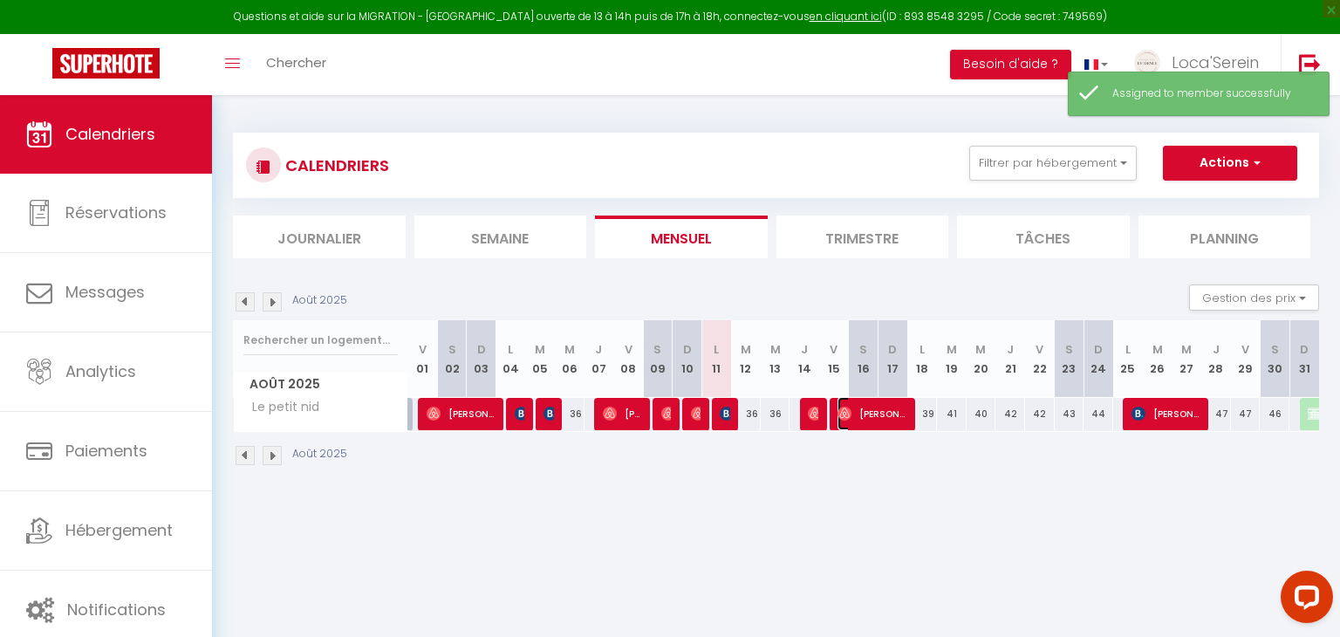
click at [866, 407] on span "[PERSON_NAME]" at bounding box center [872, 413] width 69 height 33
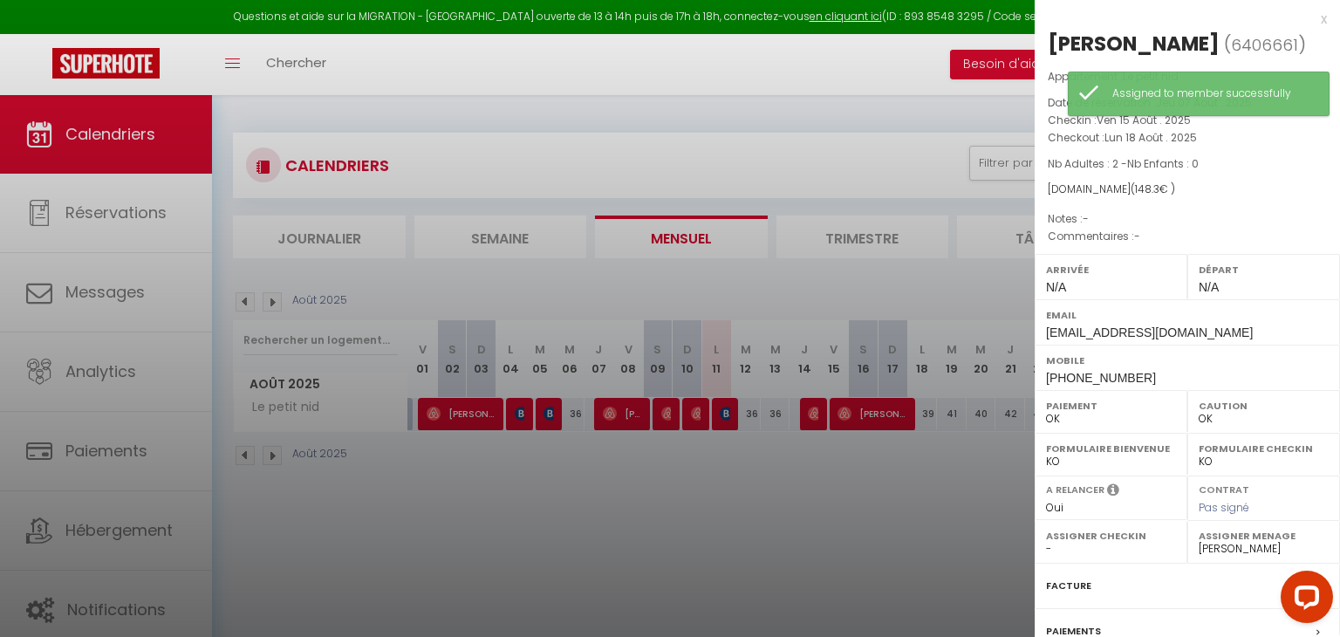
click at [885, 468] on div at bounding box center [670, 318] width 1340 height 637
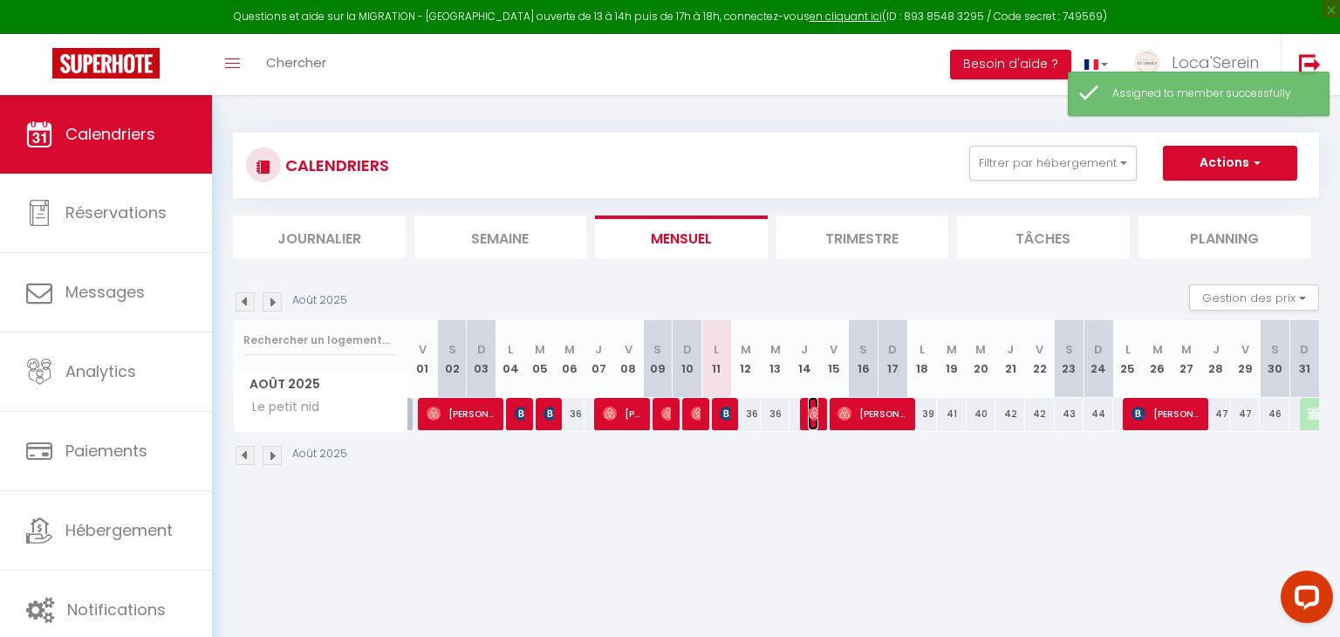
click at [816, 421] on span "[PERSON_NAME]" at bounding box center [813, 413] width 10 height 33
select select "45459"
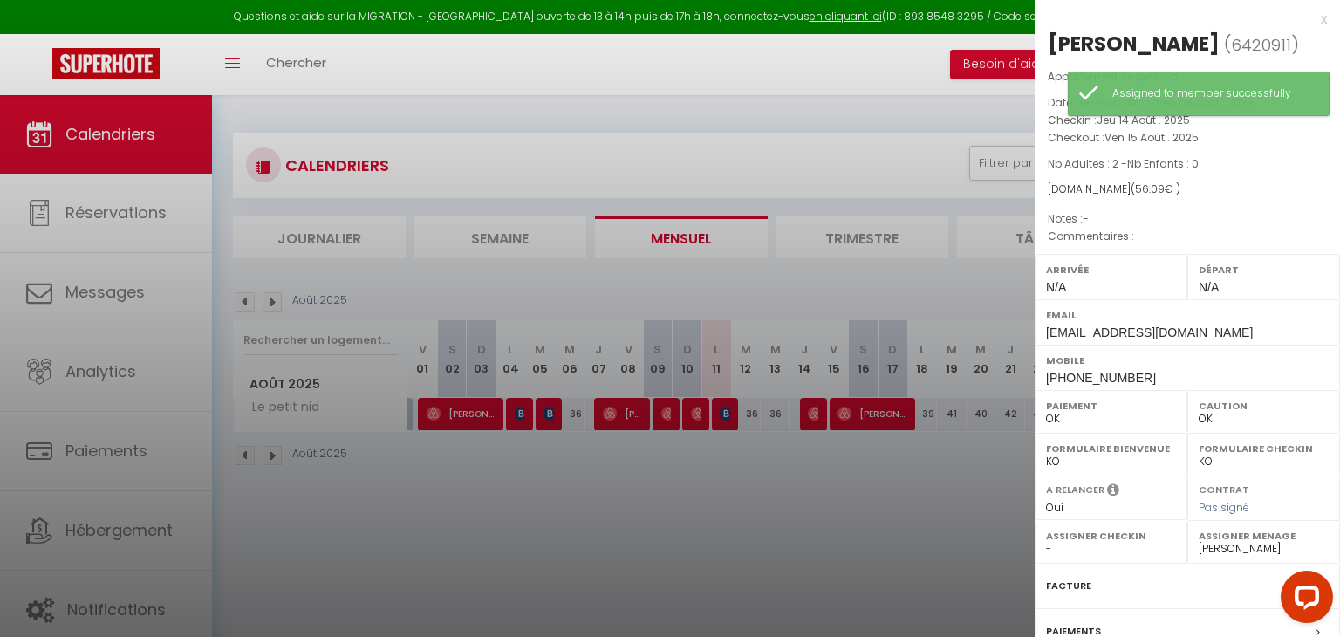
click at [830, 484] on div at bounding box center [670, 318] width 1340 height 637
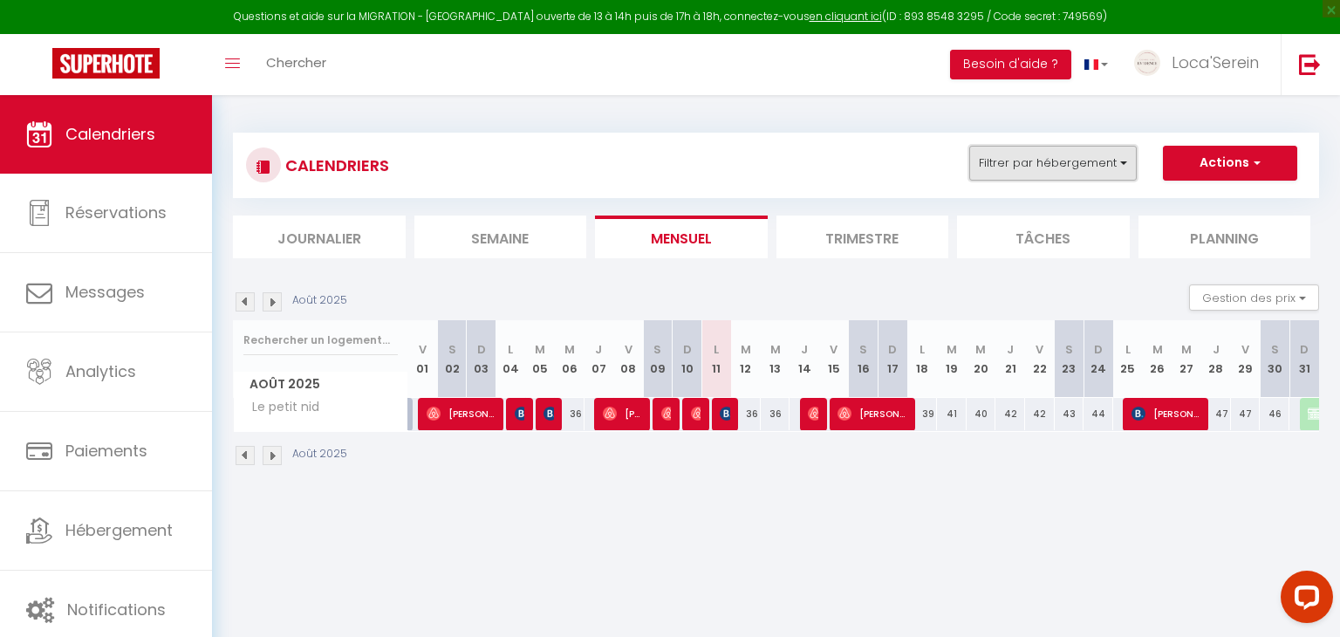
click at [1024, 162] on button "Filtrer par hébergement" at bounding box center [1053, 163] width 168 height 35
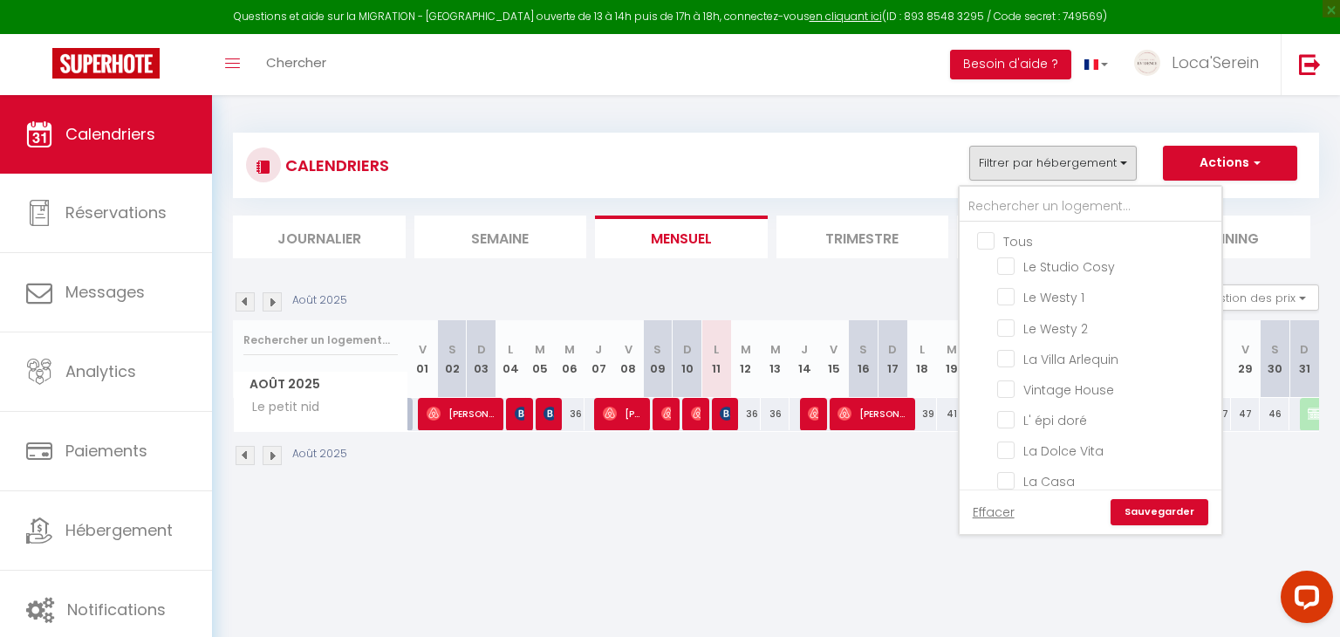
click at [1018, 242] on input "Tous" at bounding box center [1108, 239] width 262 height 17
checkbox input "true"
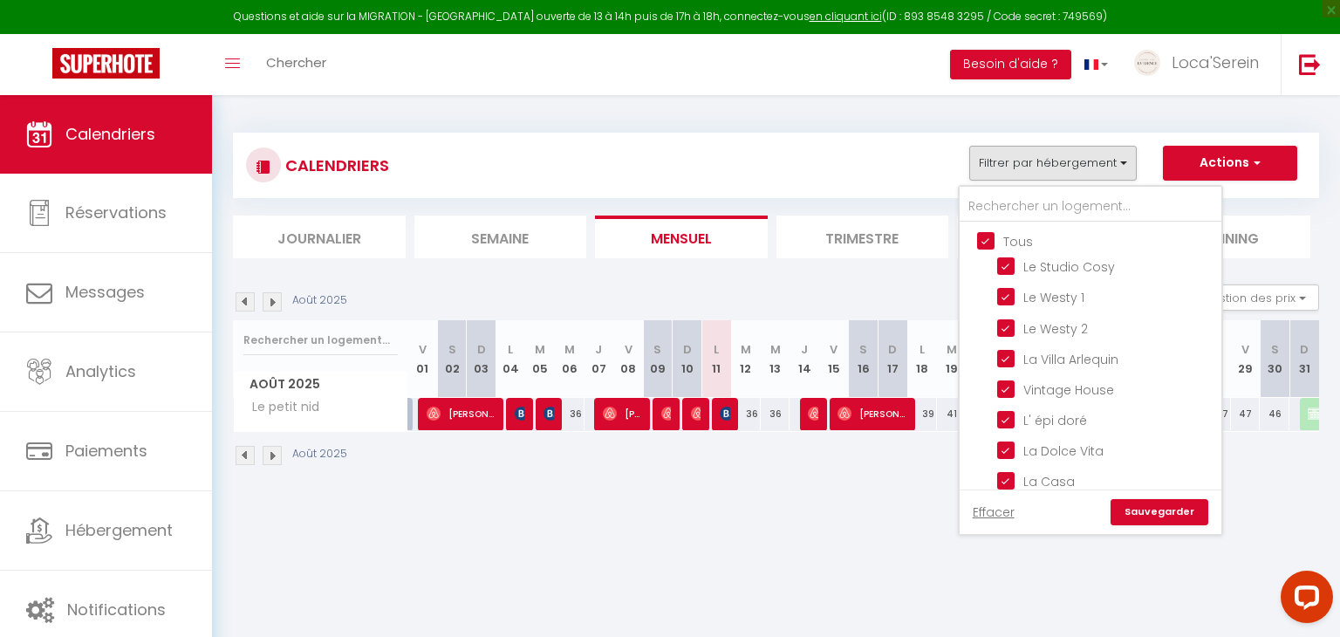
checkbox input "true"
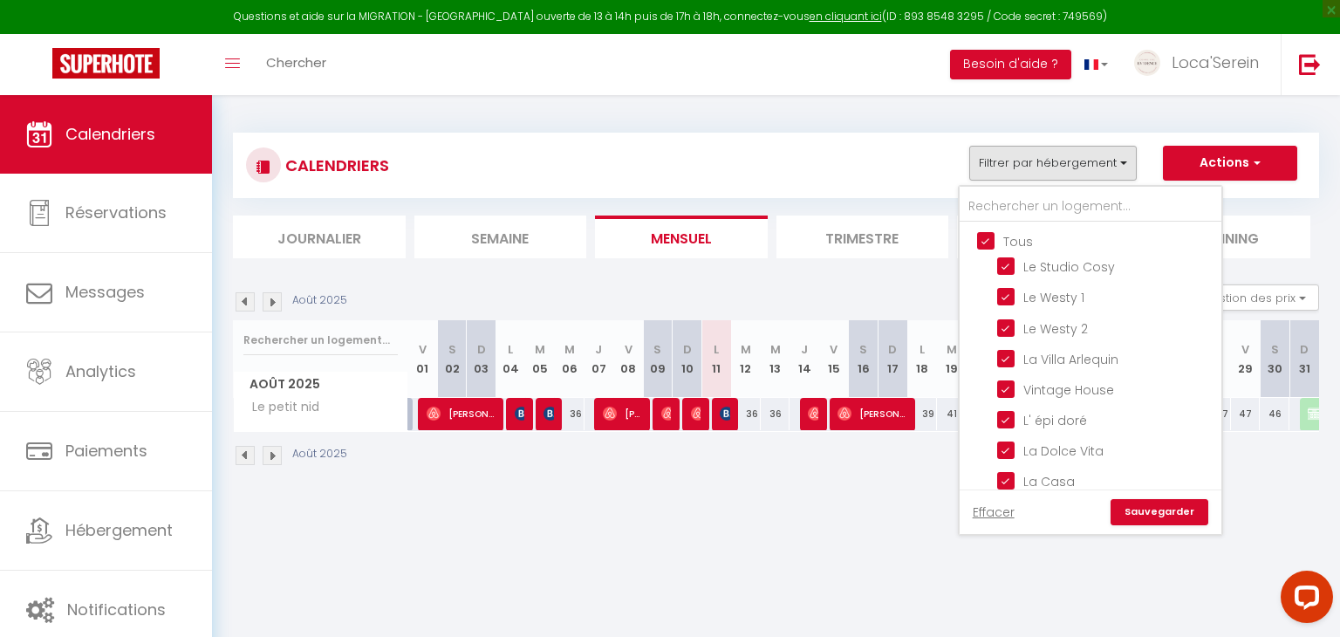
checkbox input "true"
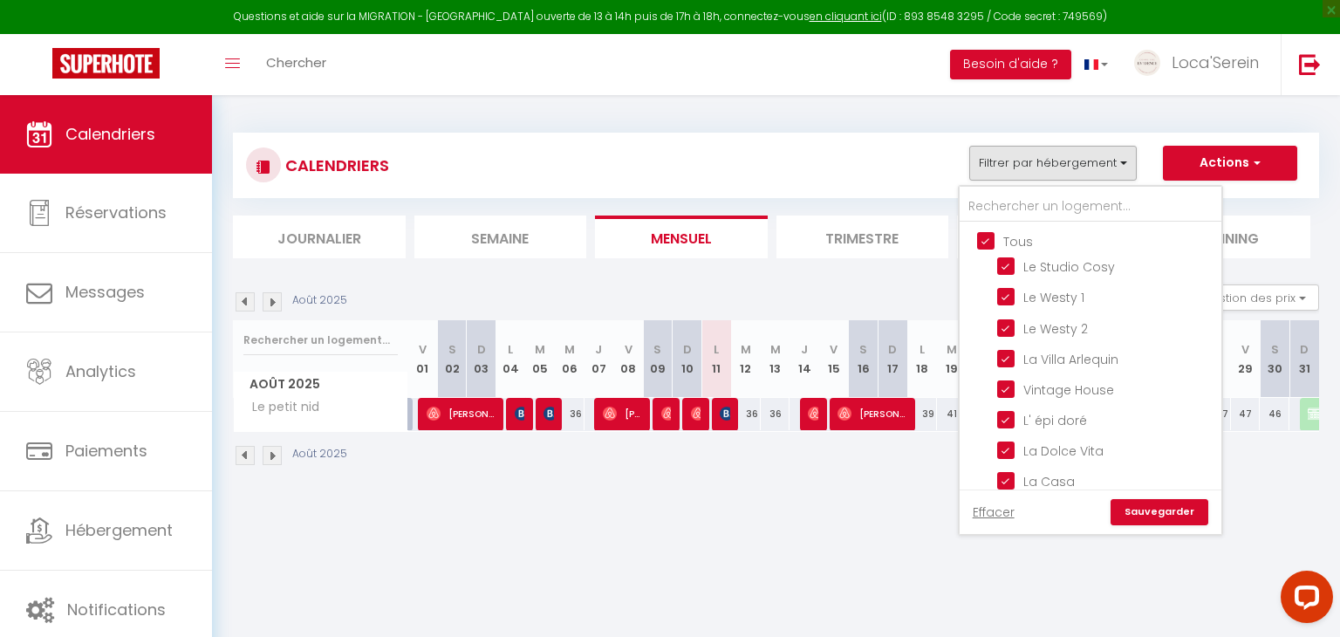
click at [1158, 513] on link "Sauvegarder" at bounding box center [1160, 512] width 98 height 26
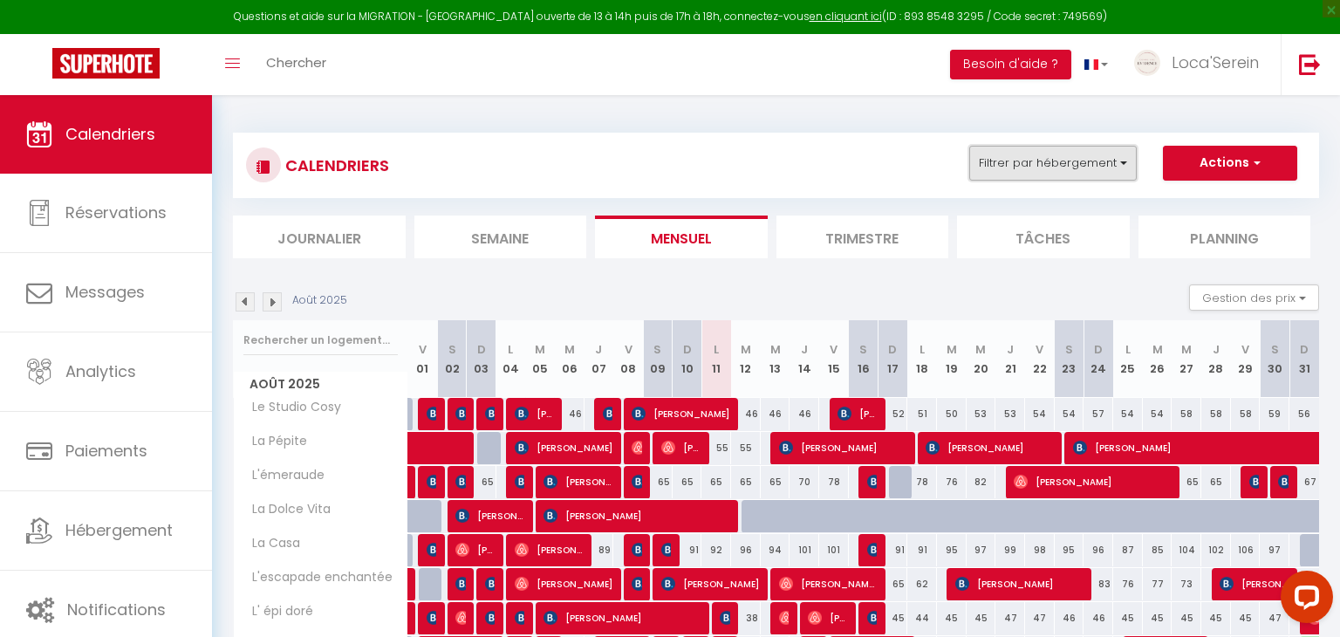
click at [1087, 169] on button "Filtrer par hébergement" at bounding box center [1053, 163] width 168 height 35
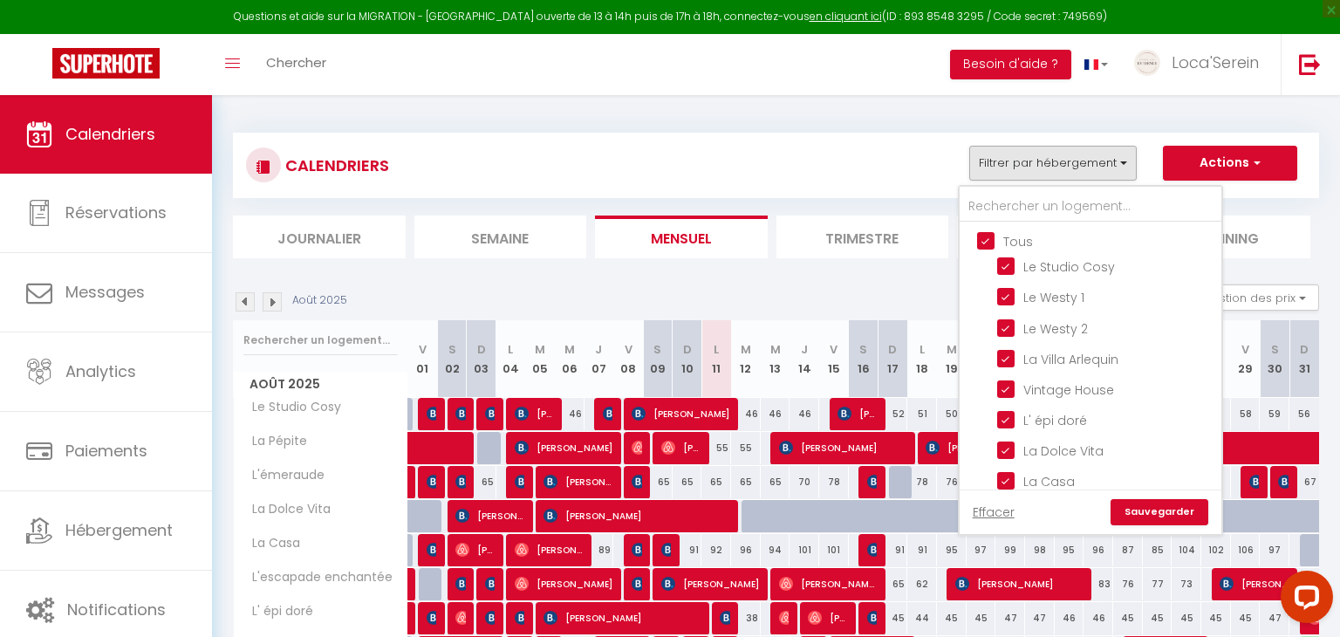
click at [1015, 240] on input "Tous" at bounding box center [1108, 239] width 262 height 17
checkbox input "false"
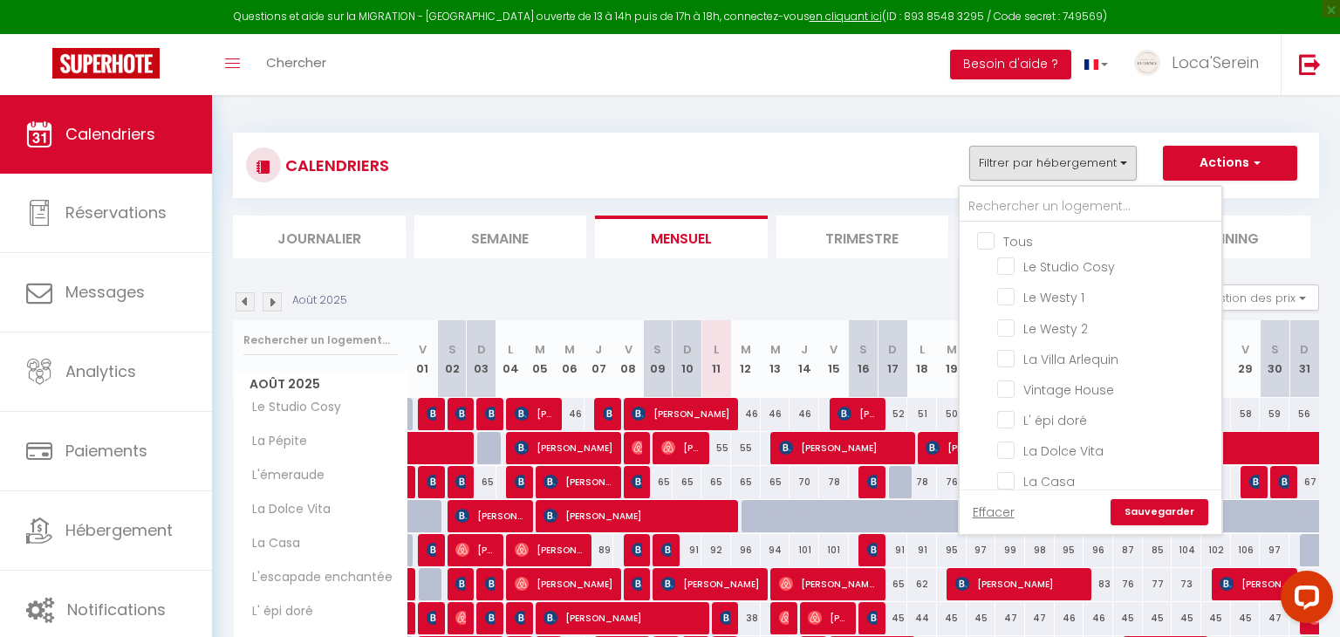
checkbox input "false"
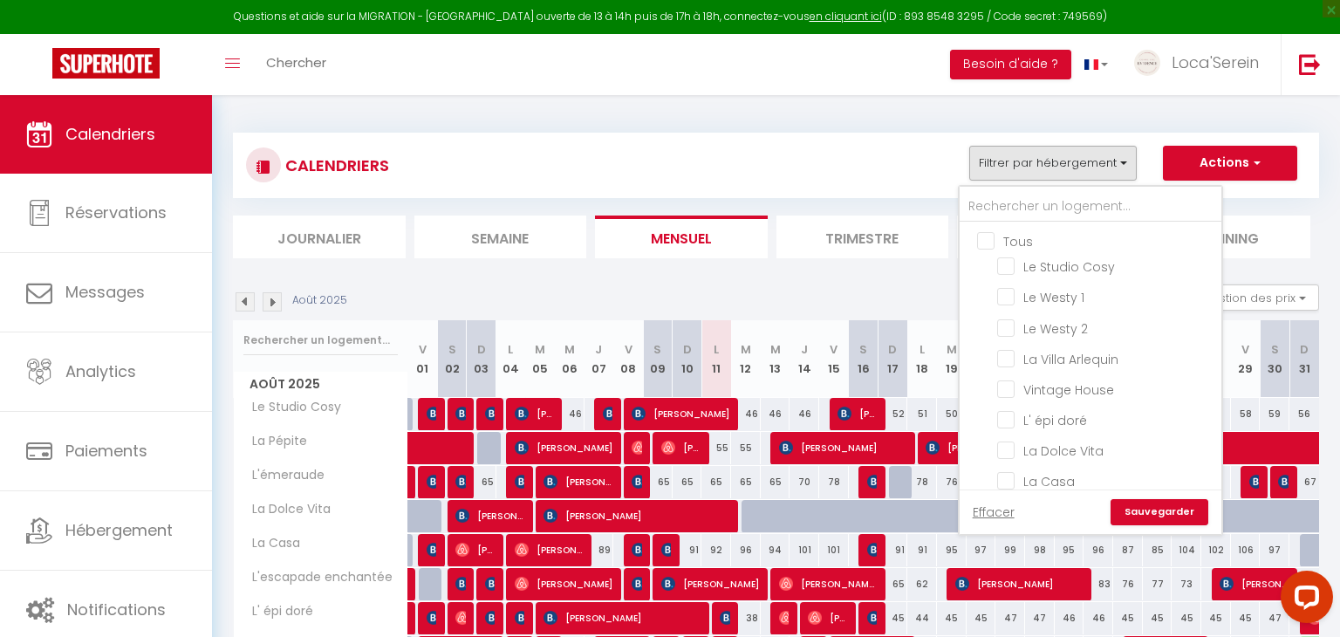
checkbox input "false"
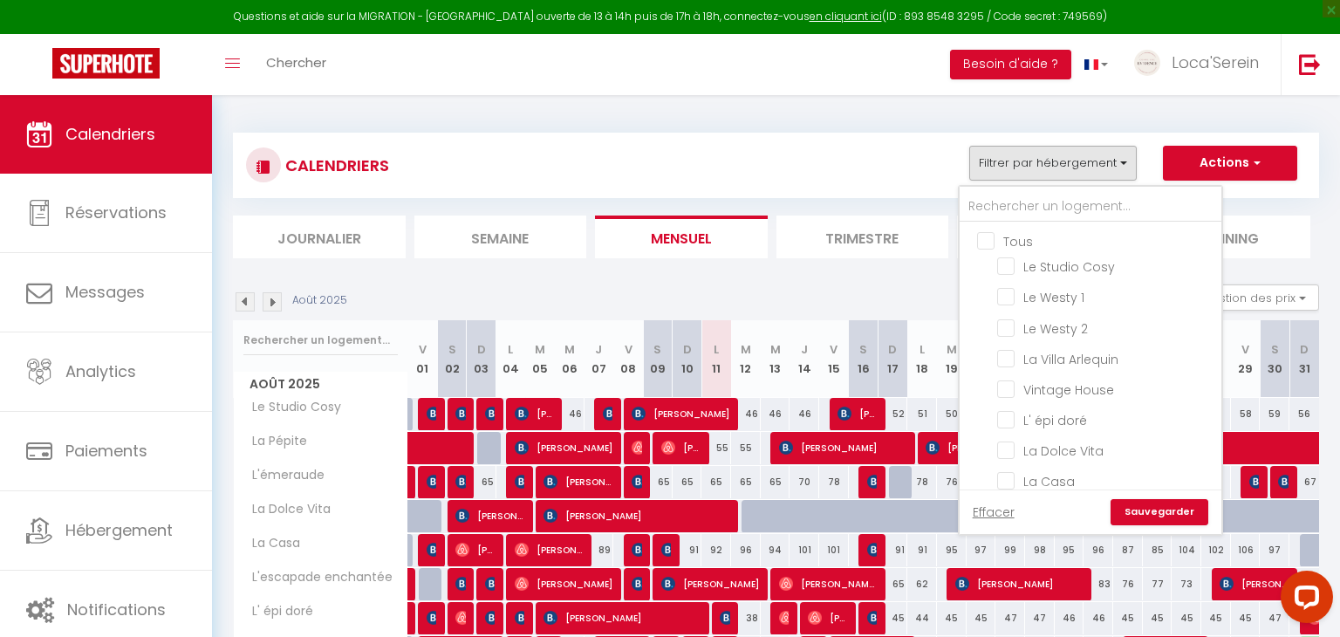
checkbox input "false"
click at [666, 156] on div "CALENDRIERS Filtrer par hébergement Tous Le Studio Cosy Le Westy 1 Le Westy 2 L…" at bounding box center [776, 165] width 1060 height 39
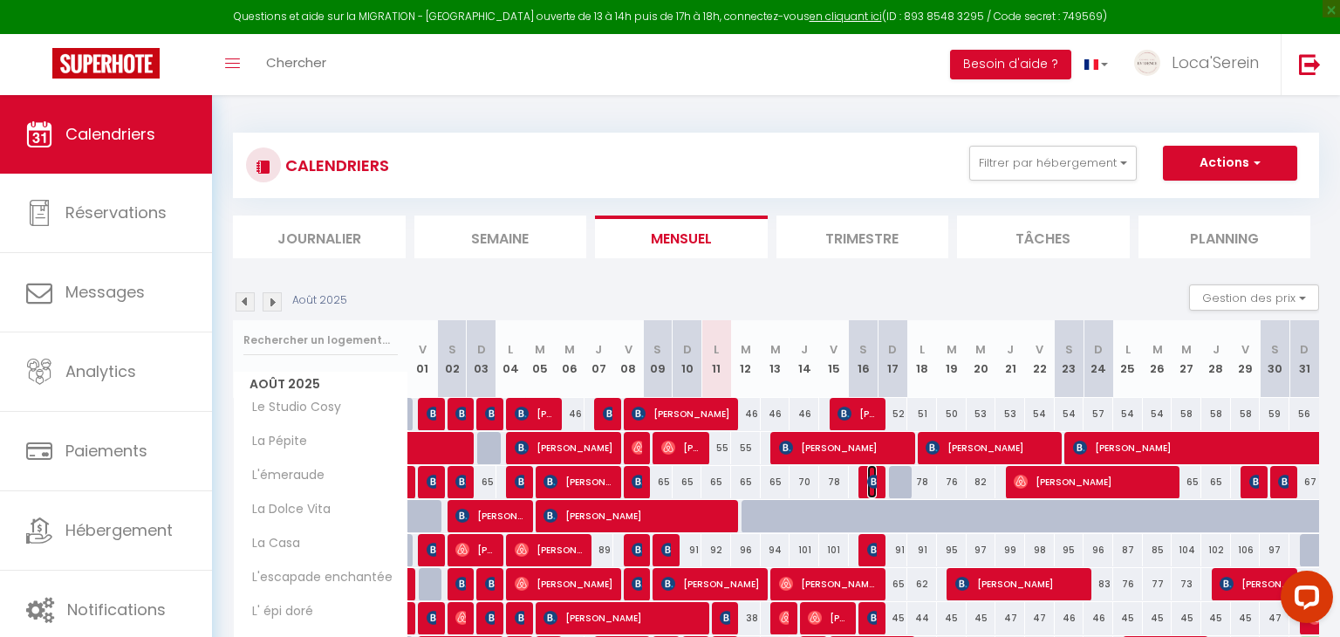
click at [873, 483] on img at bounding box center [874, 482] width 14 height 14
select select "48287"
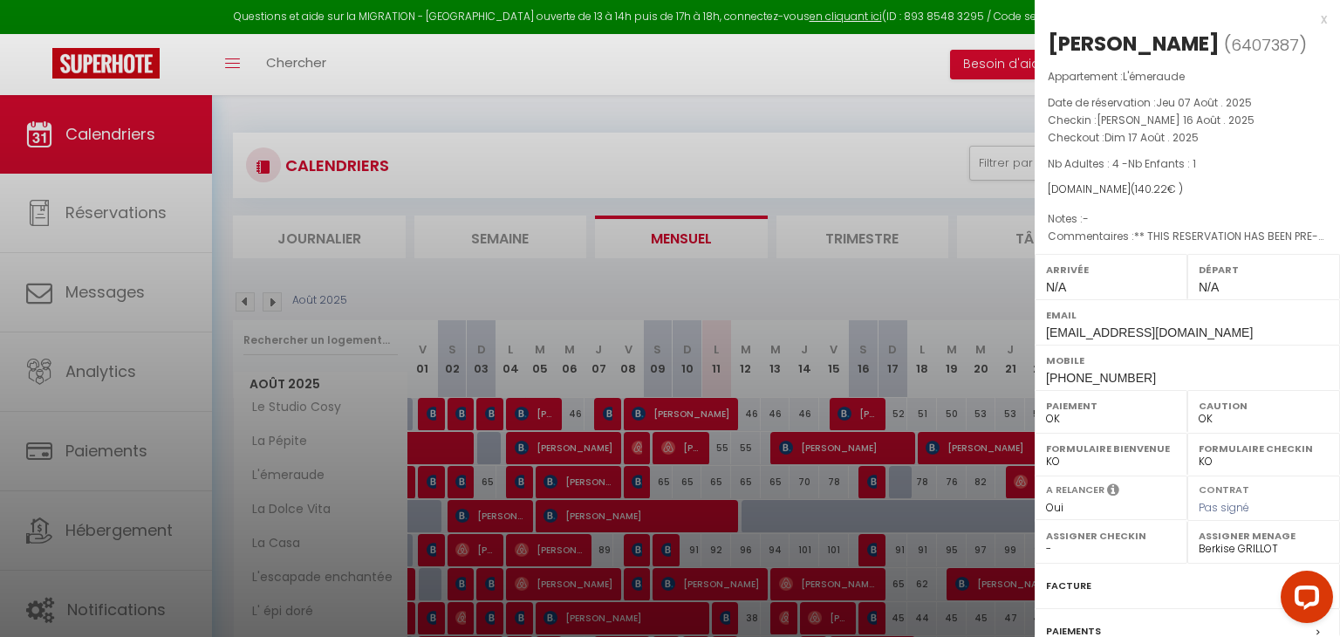
click at [873, 483] on div at bounding box center [670, 318] width 1340 height 637
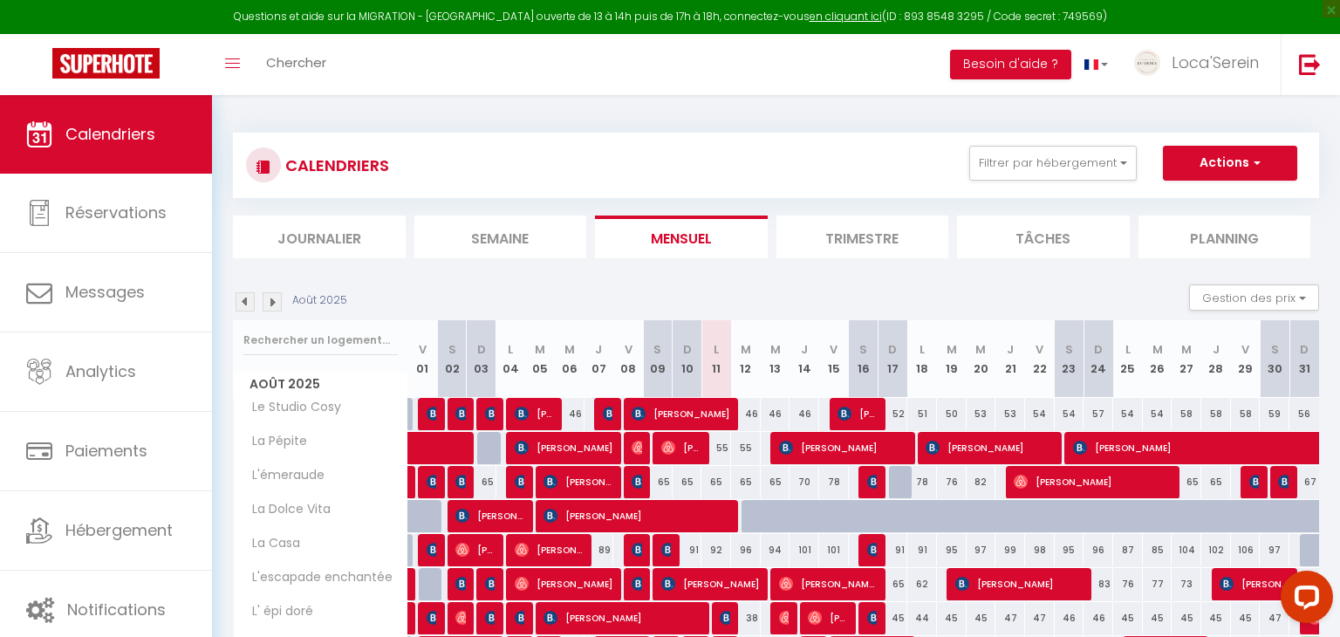
click at [643, 482] on div "65" at bounding box center [658, 482] width 30 height 32
type input "65"
type input "Sam 09 Août 2025"
type input "Dim 10 Août 2025"
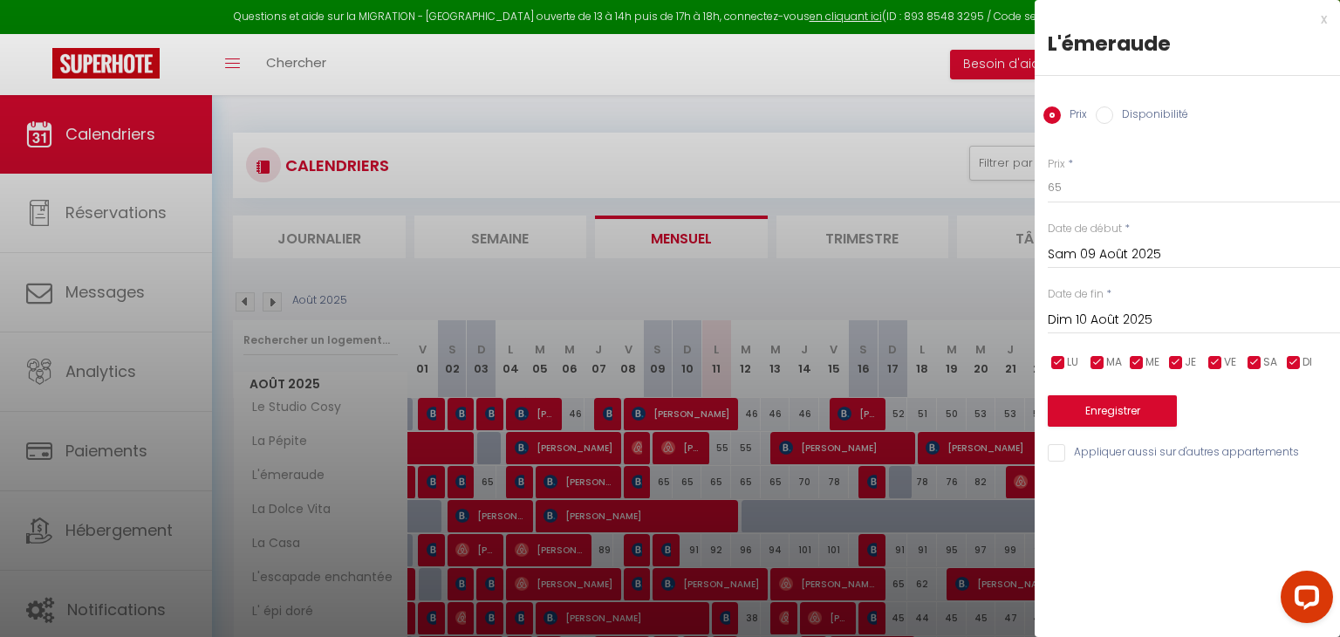
click at [637, 483] on div at bounding box center [670, 318] width 1340 height 637
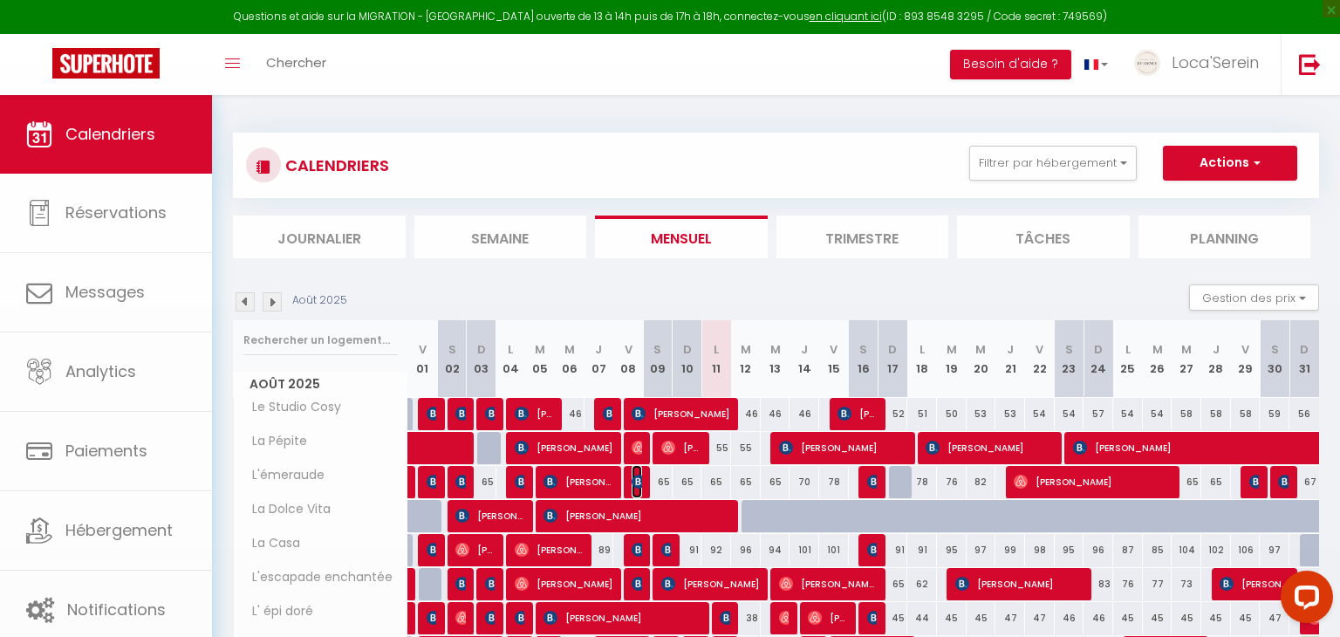
click at [637, 483] on img at bounding box center [639, 482] width 14 height 14
select select "31034"
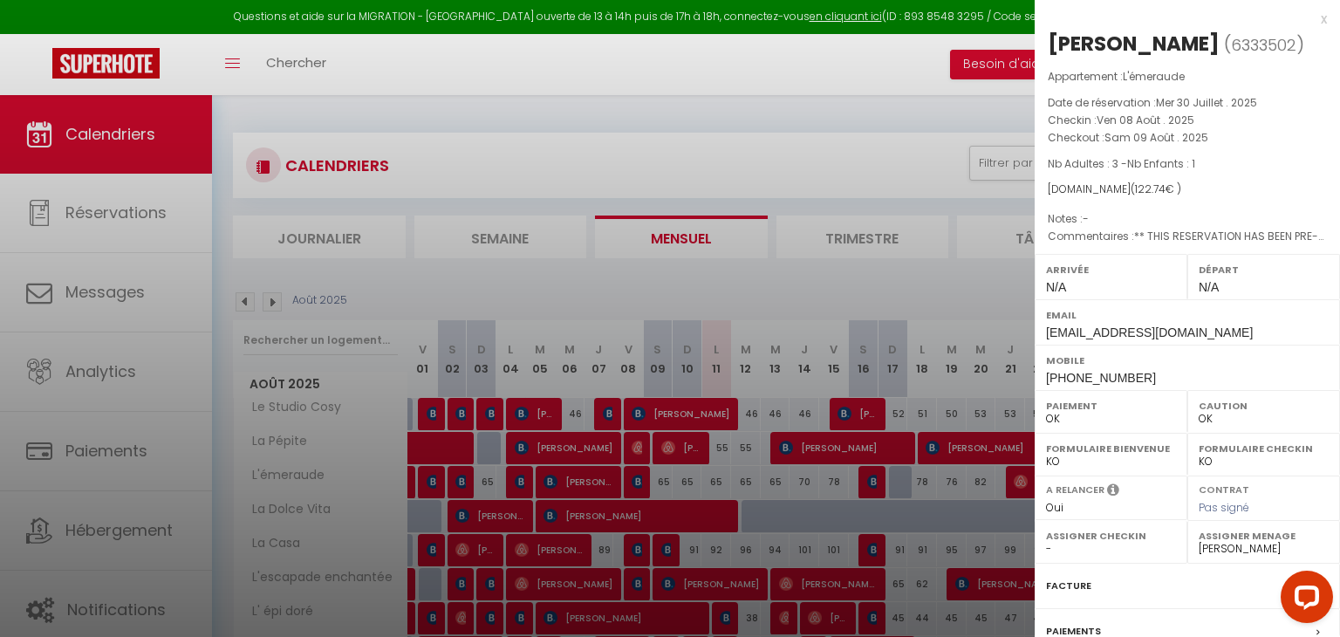
click at [637, 483] on div at bounding box center [670, 318] width 1340 height 637
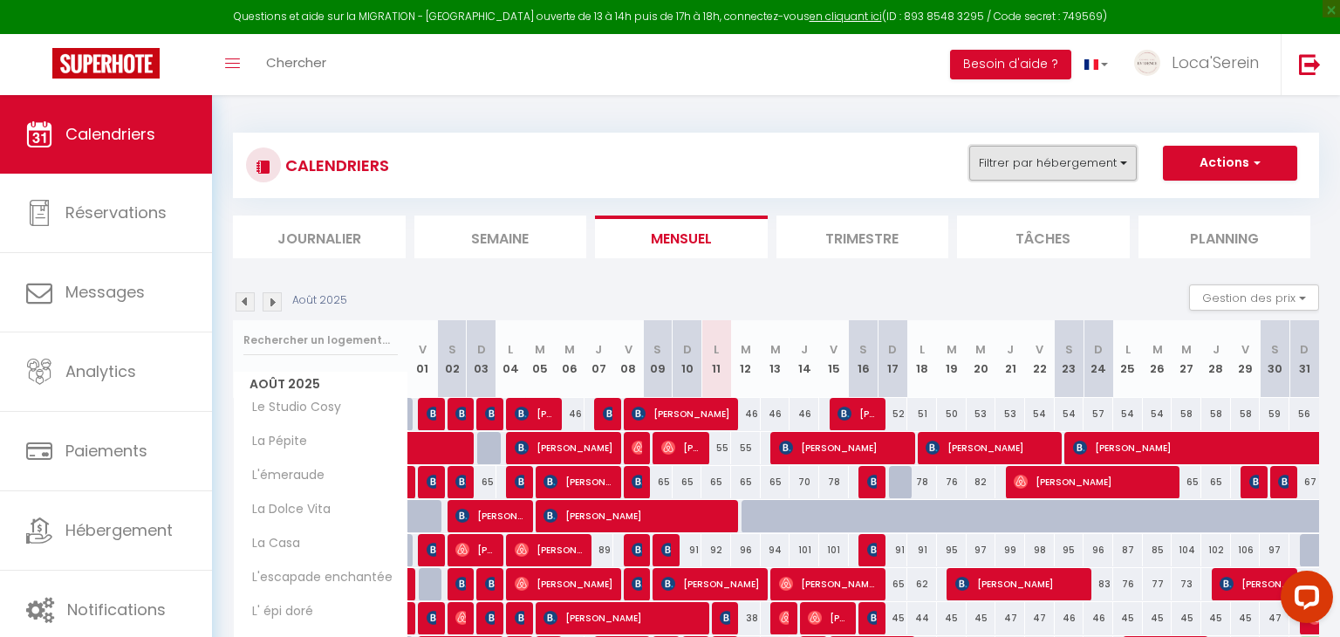
click at [1061, 164] on button "Filtrer par hébergement" at bounding box center [1053, 163] width 168 height 35
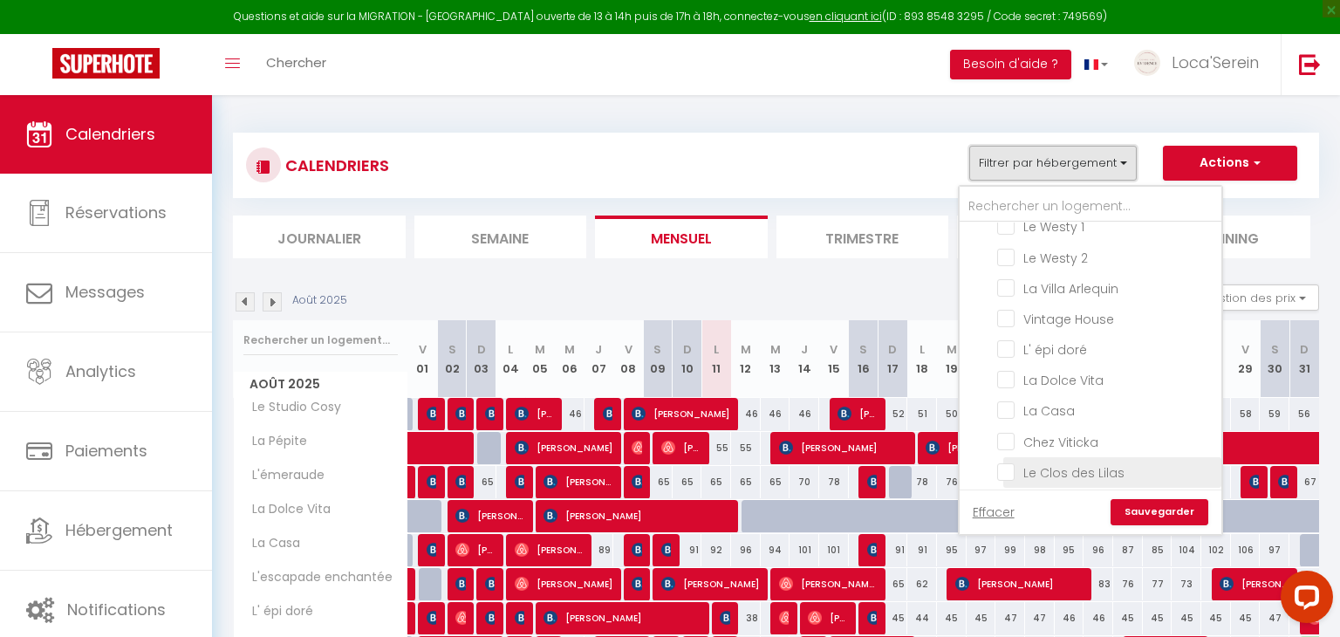
scroll to position [188, 0]
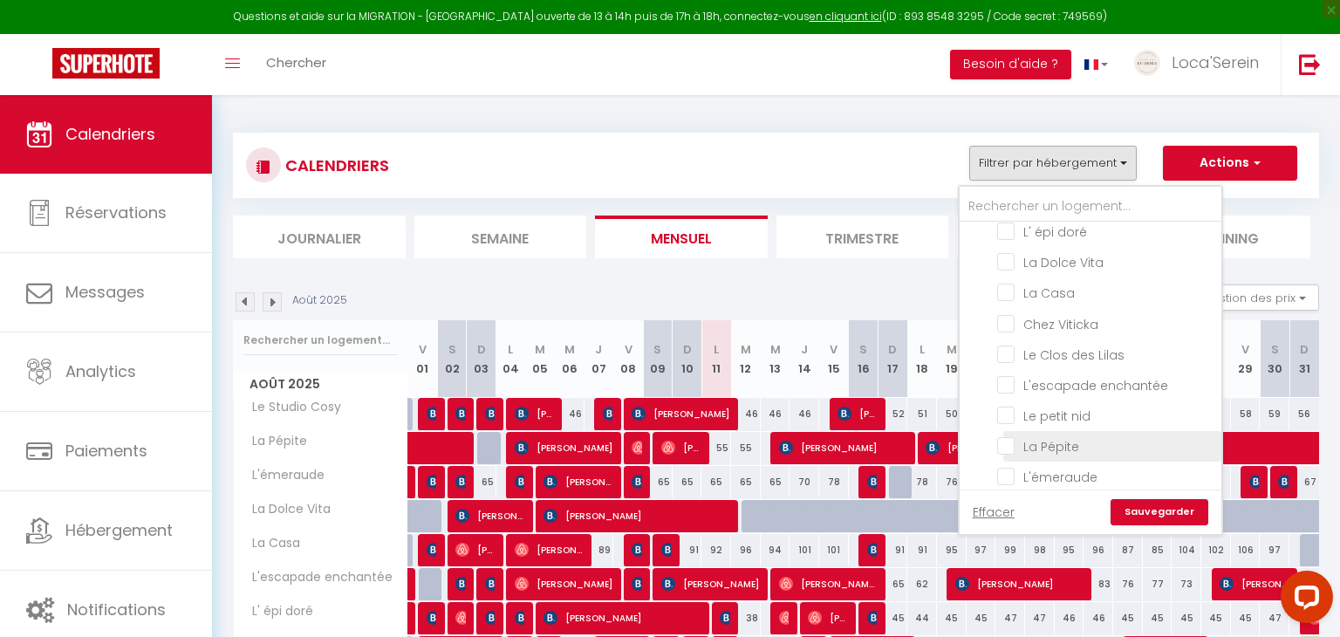
click at [1041, 436] on input "La Pépite" at bounding box center [1106, 444] width 218 height 17
checkbox input "true"
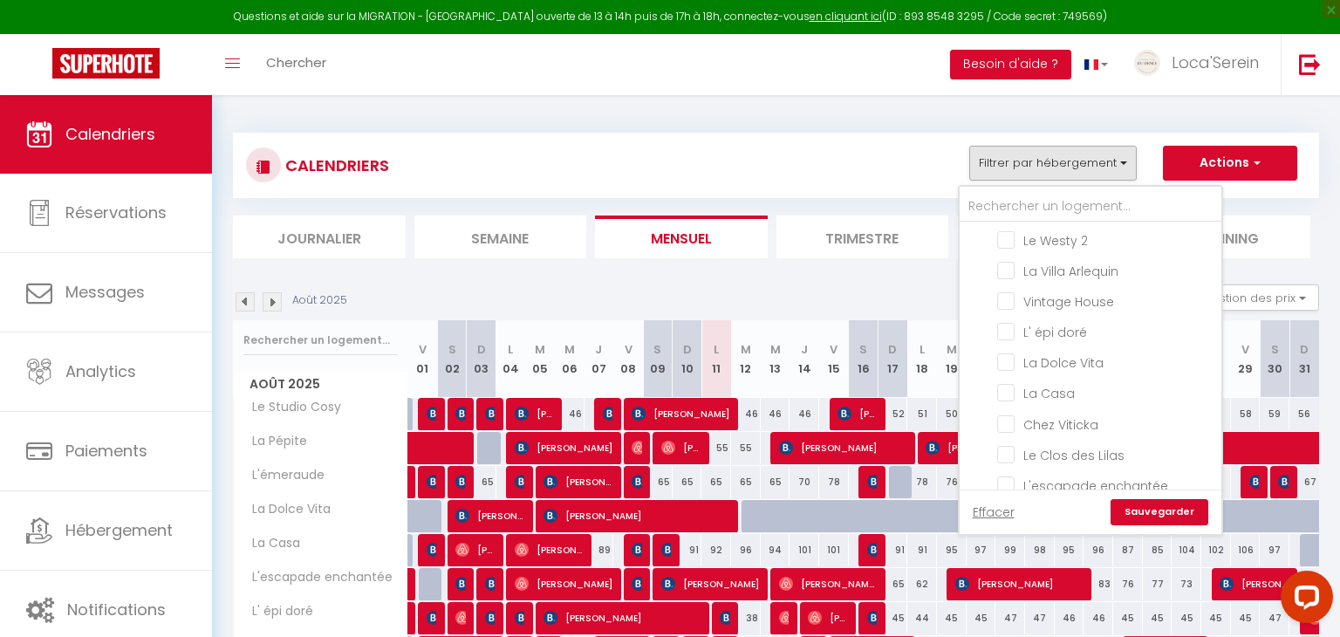
scroll to position [86, 0]
click at [1037, 479] on input "L'escapade enchantée" at bounding box center [1106, 485] width 218 height 17
checkbox input "true"
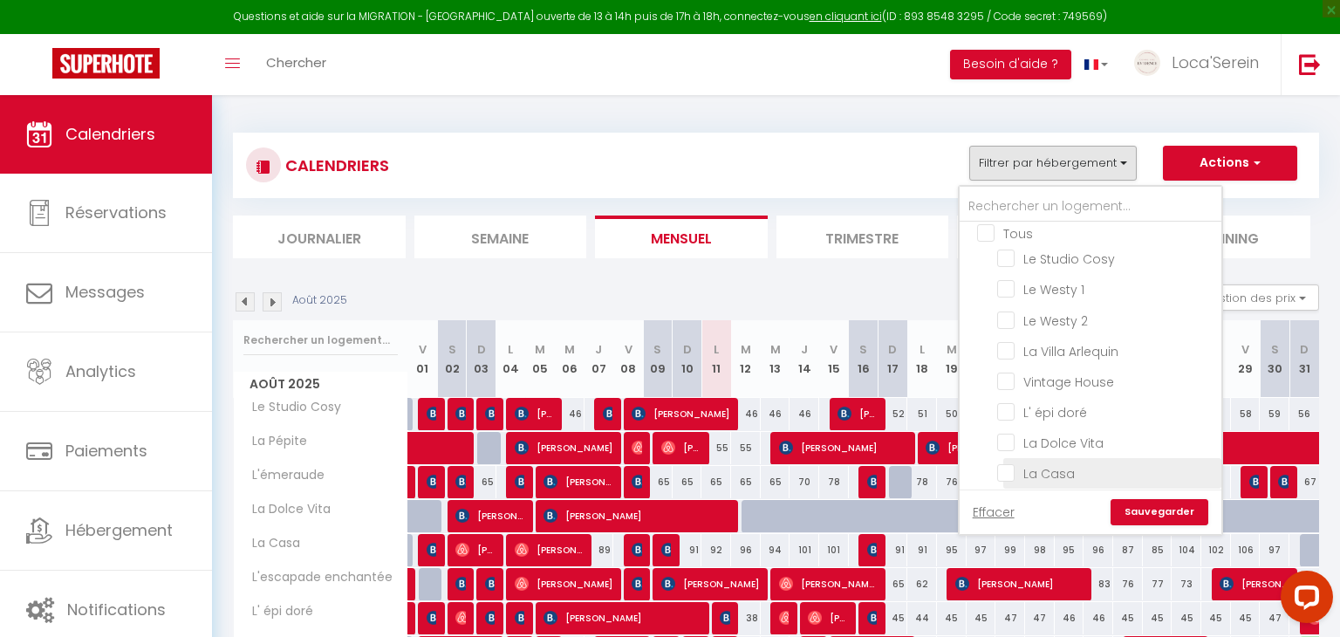
scroll to position [0, 0]
click at [1058, 380] on input "Vintage House" at bounding box center [1106, 388] width 218 height 17
checkbox input "true"
click at [1168, 513] on link "Sauvegarder" at bounding box center [1160, 512] width 98 height 26
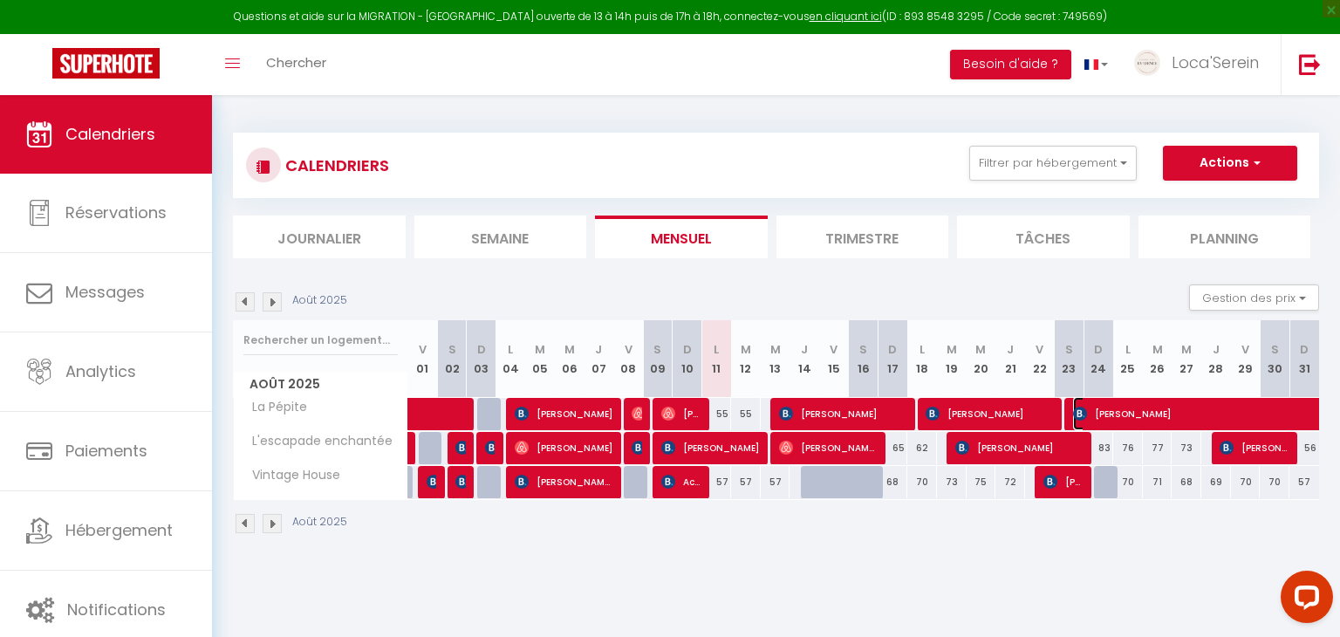
click at [1174, 421] on span "[PERSON_NAME]" at bounding box center [1354, 413] width 562 height 33
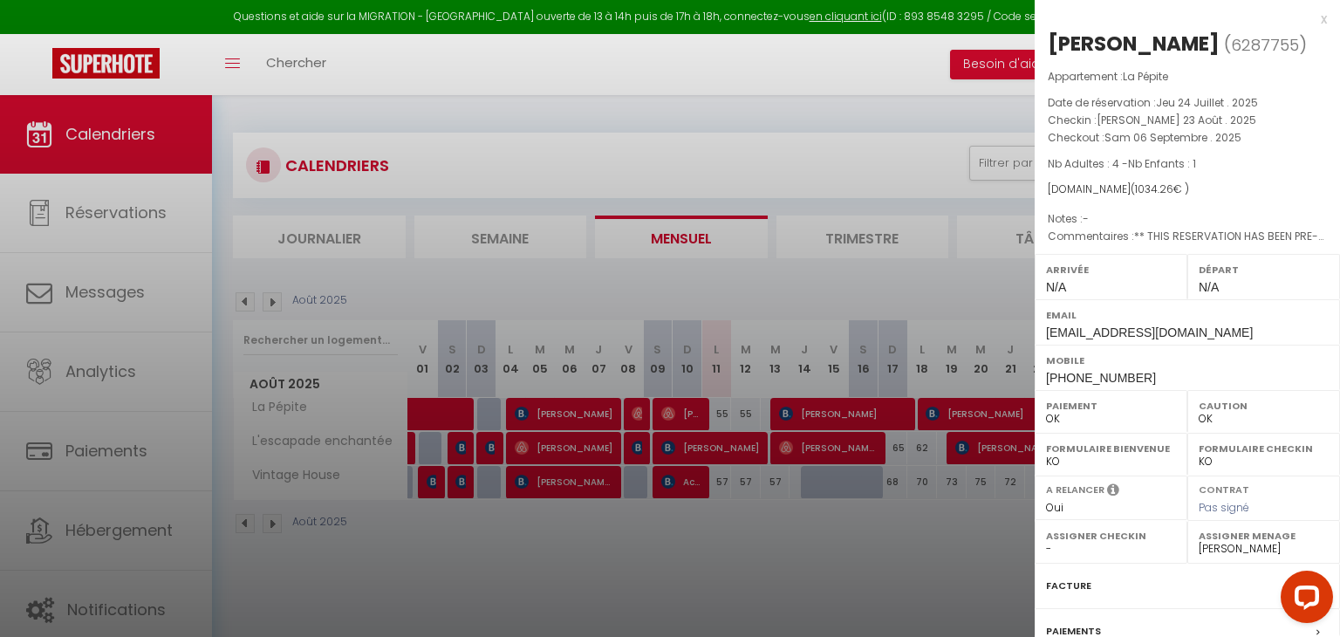
click at [821, 631] on div at bounding box center [670, 318] width 1340 height 637
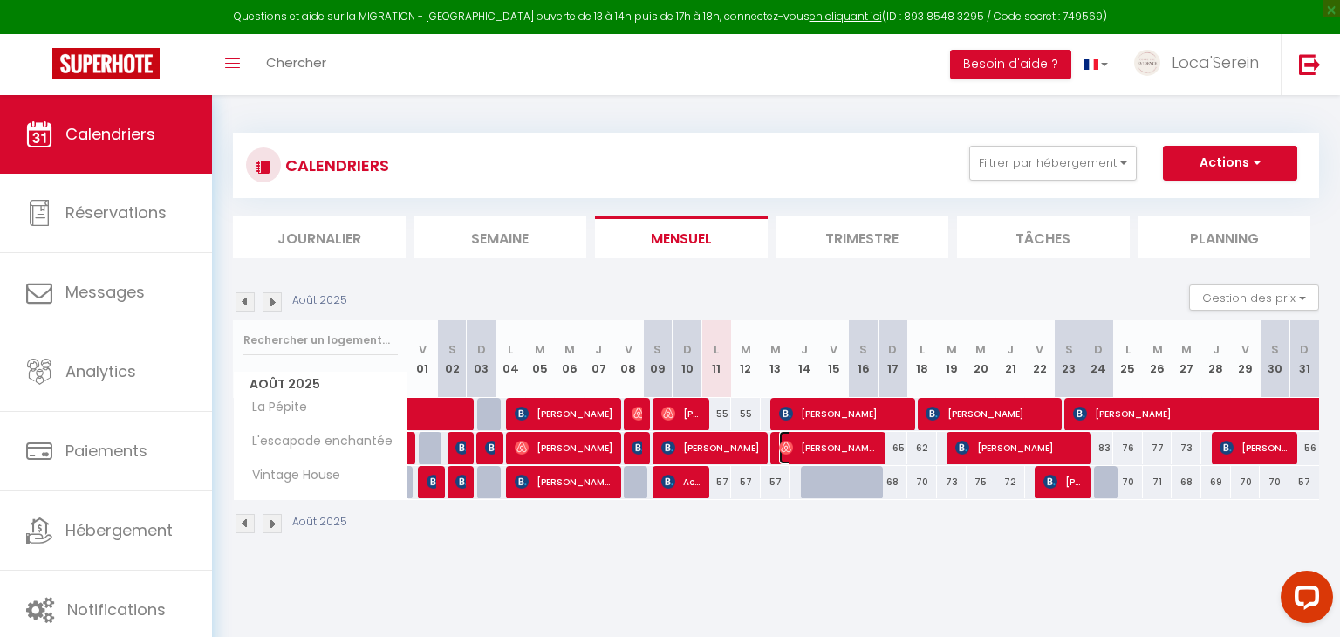
click at [853, 449] on span "[PERSON_NAME] [PERSON_NAME]" at bounding box center [828, 447] width 99 height 33
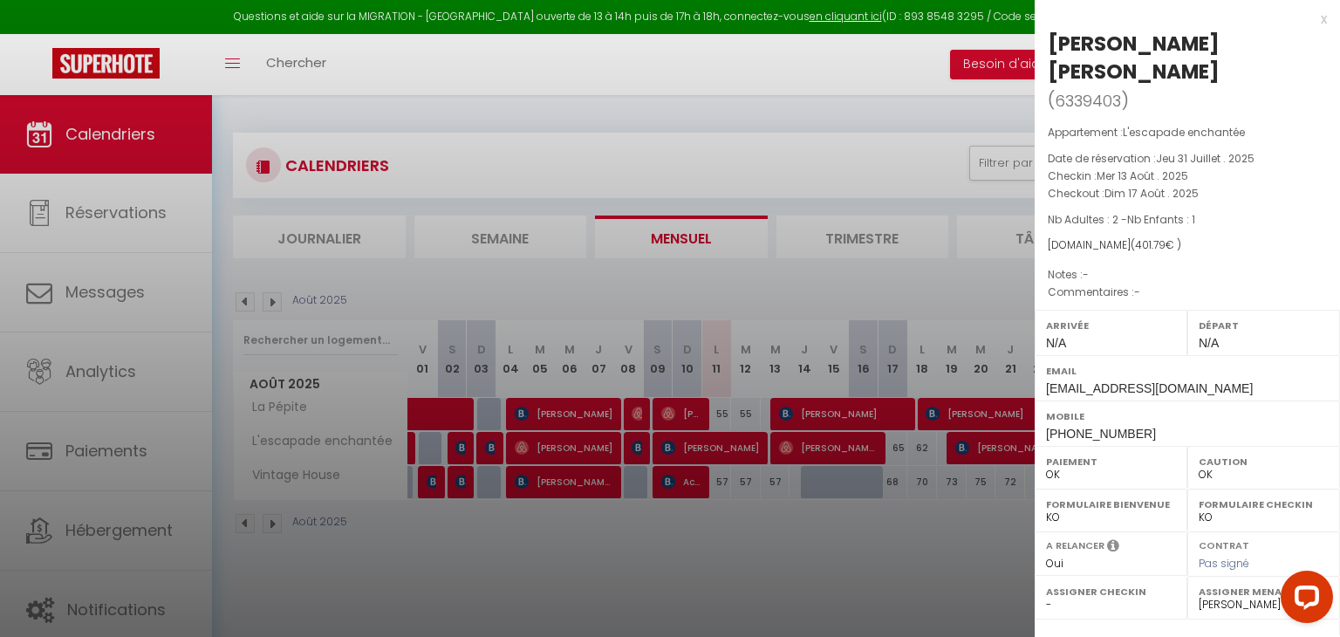
click at [853, 449] on div at bounding box center [670, 318] width 1340 height 637
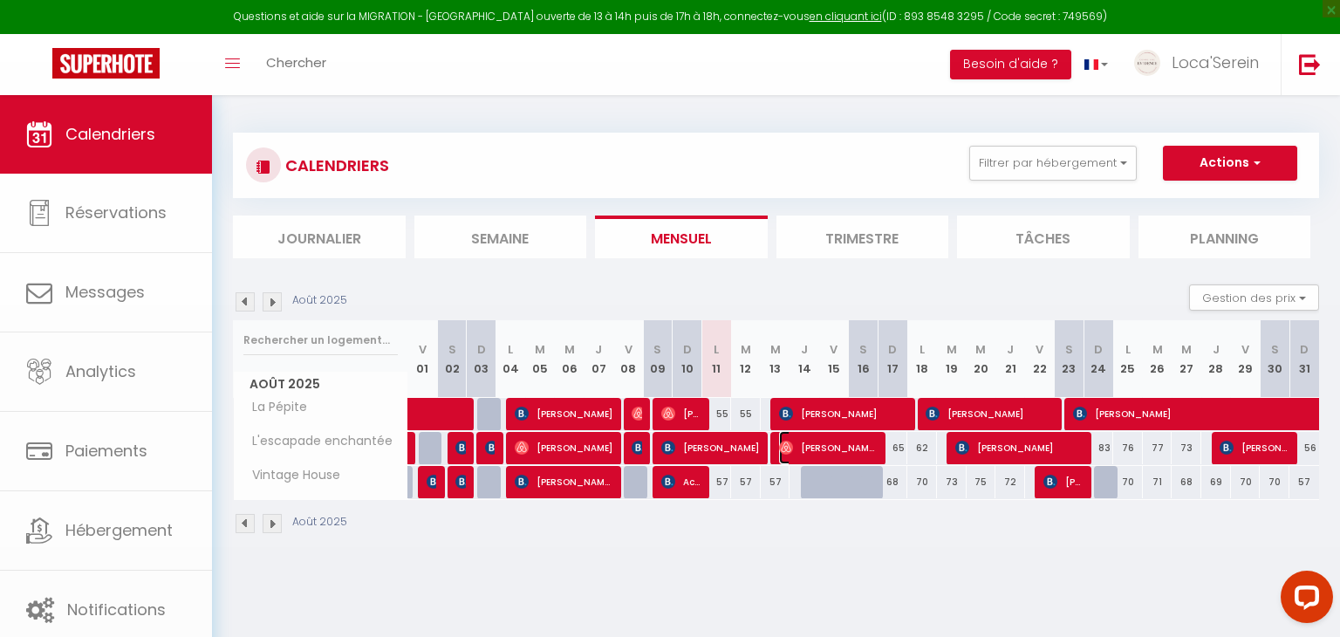
click at [853, 449] on span "[PERSON_NAME] [PERSON_NAME]" at bounding box center [828, 447] width 99 height 33
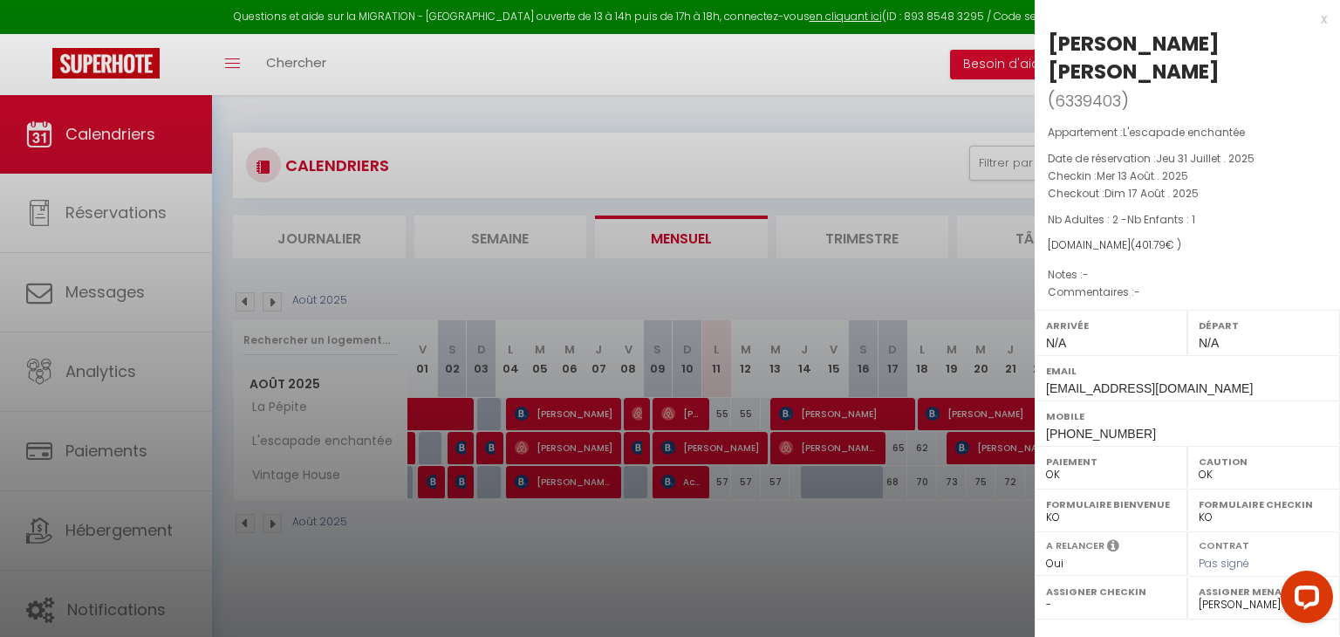
click at [853, 449] on div at bounding box center [670, 318] width 1340 height 637
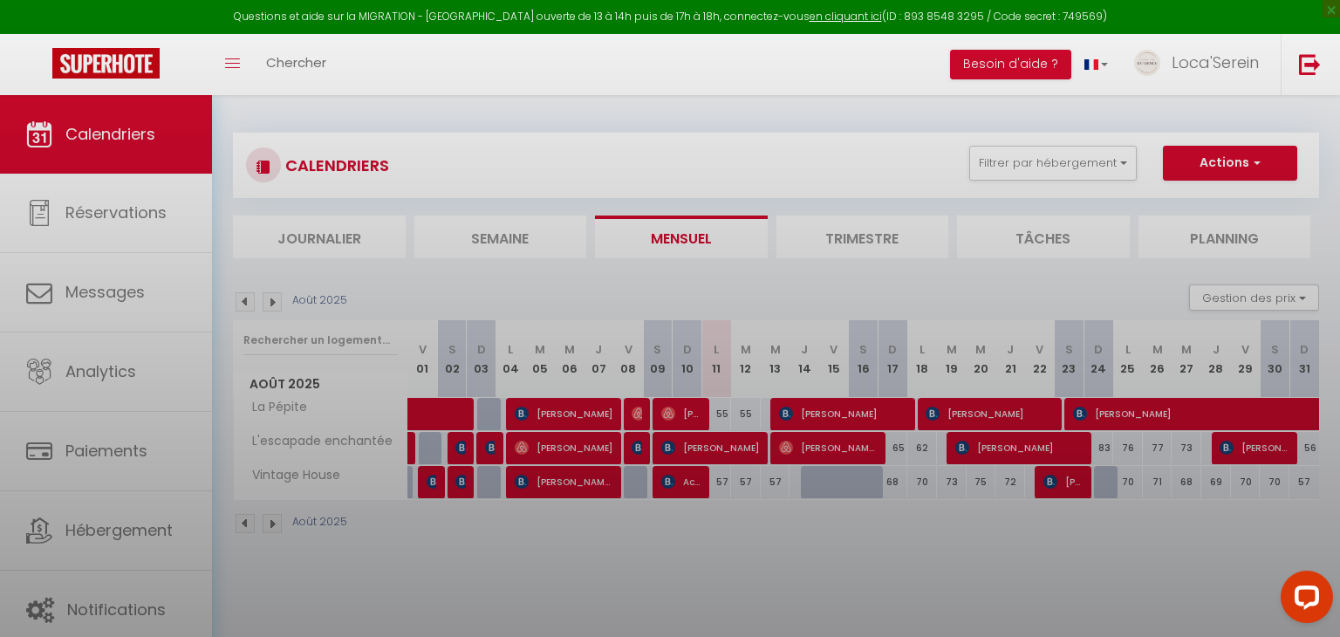
click at [853, 449] on div at bounding box center [670, 318] width 1340 height 637
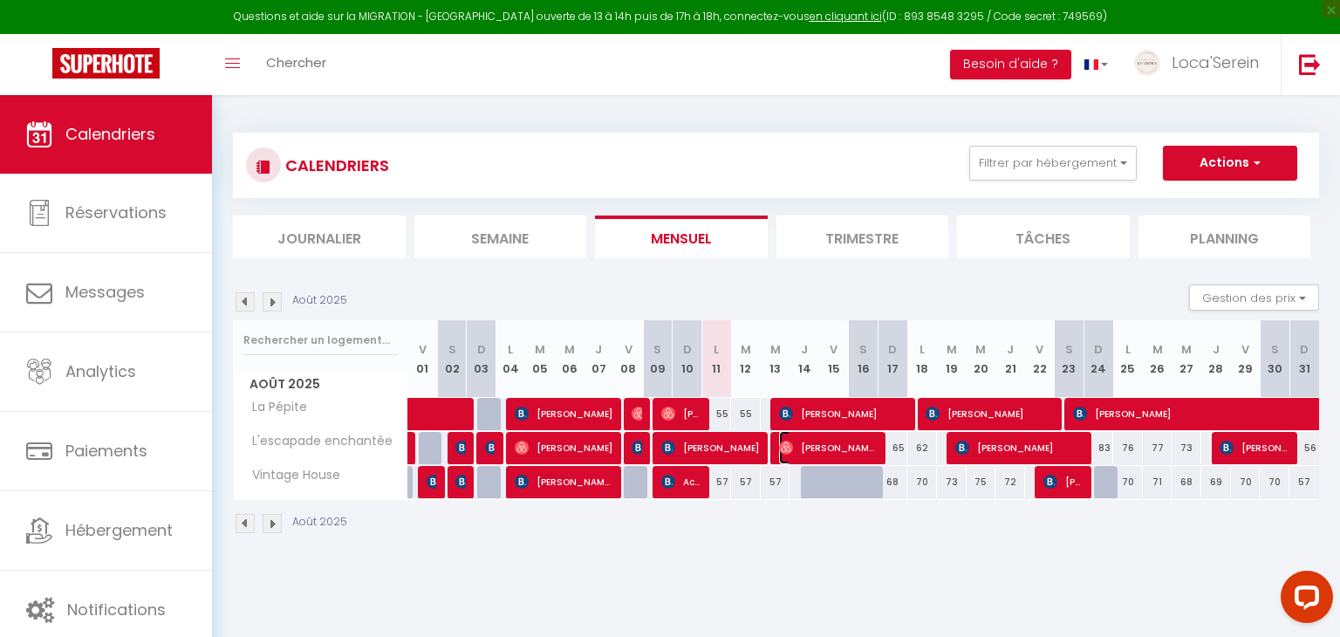
click at [850, 448] on span "[PERSON_NAME] [PERSON_NAME]" at bounding box center [828, 447] width 99 height 33
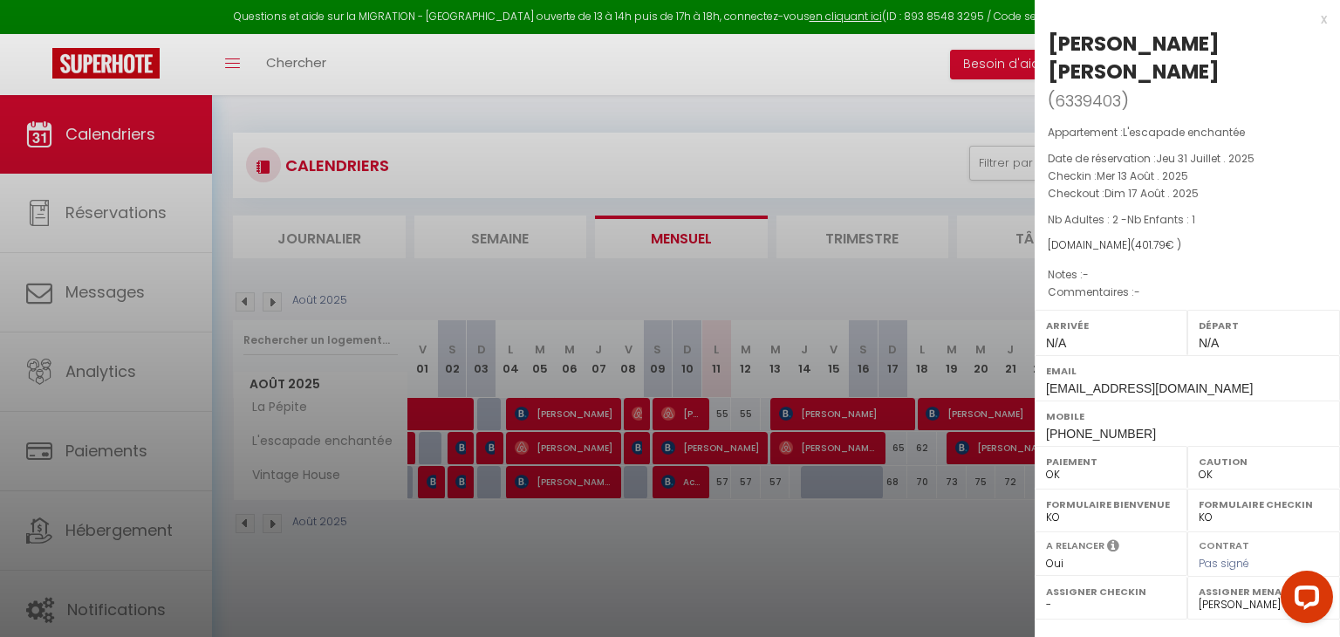
click at [953, 551] on div at bounding box center [670, 318] width 1340 height 637
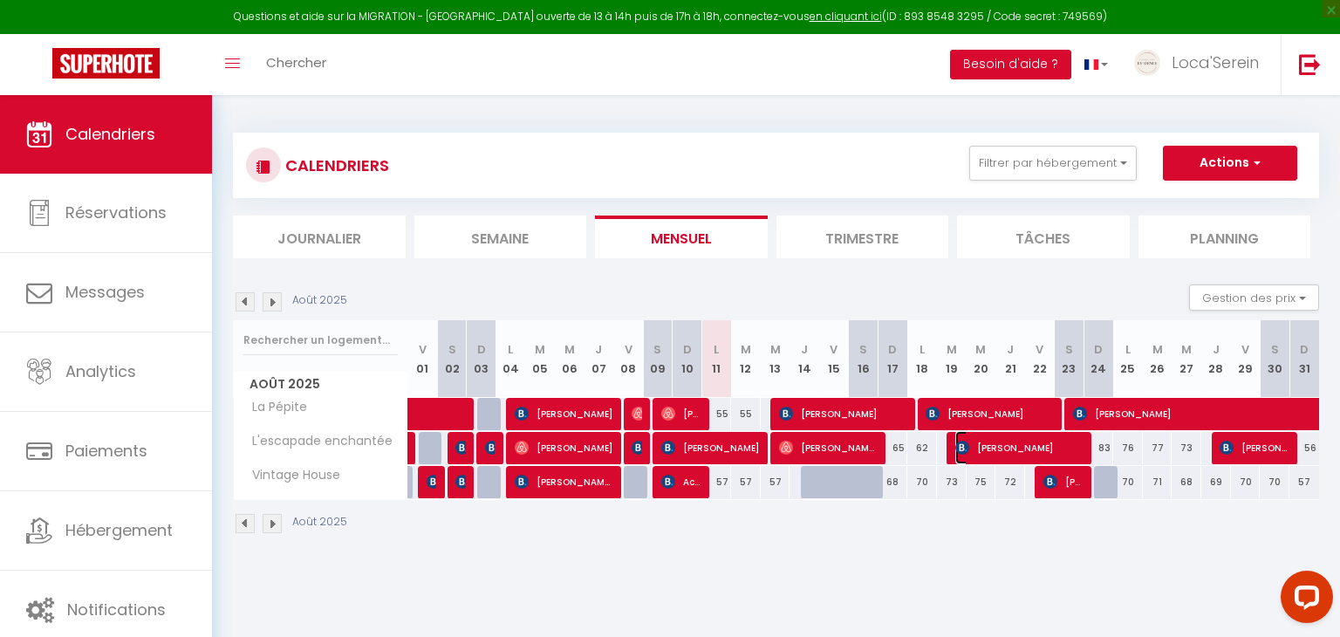
click at [1006, 449] on span "[PERSON_NAME]" at bounding box center [1019, 447] width 128 height 33
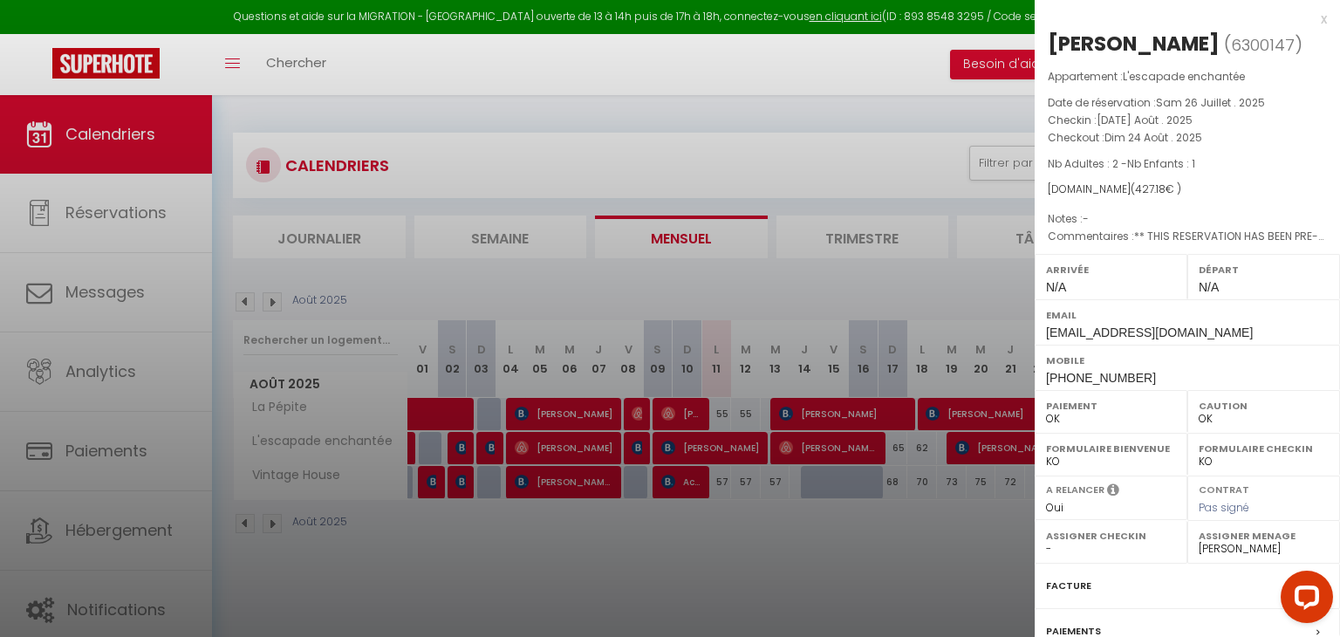
click at [1006, 449] on div at bounding box center [670, 318] width 1340 height 637
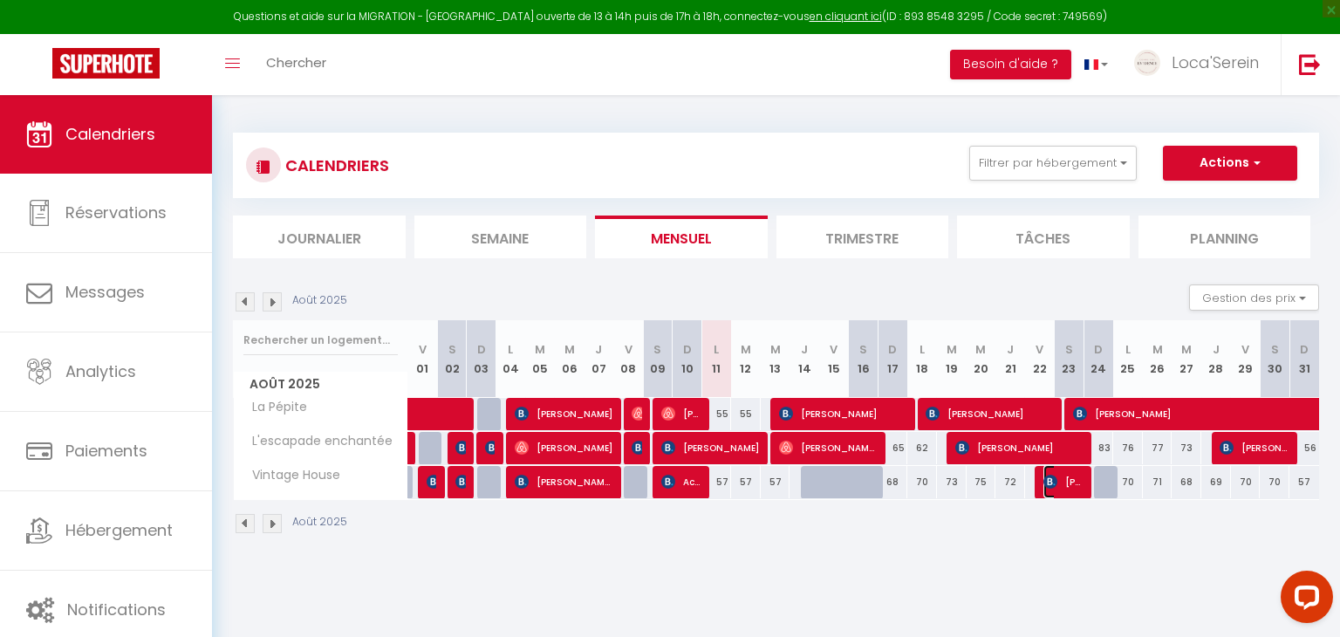
click at [1061, 490] on span "[PERSON_NAME]" at bounding box center [1063, 481] width 39 height 33
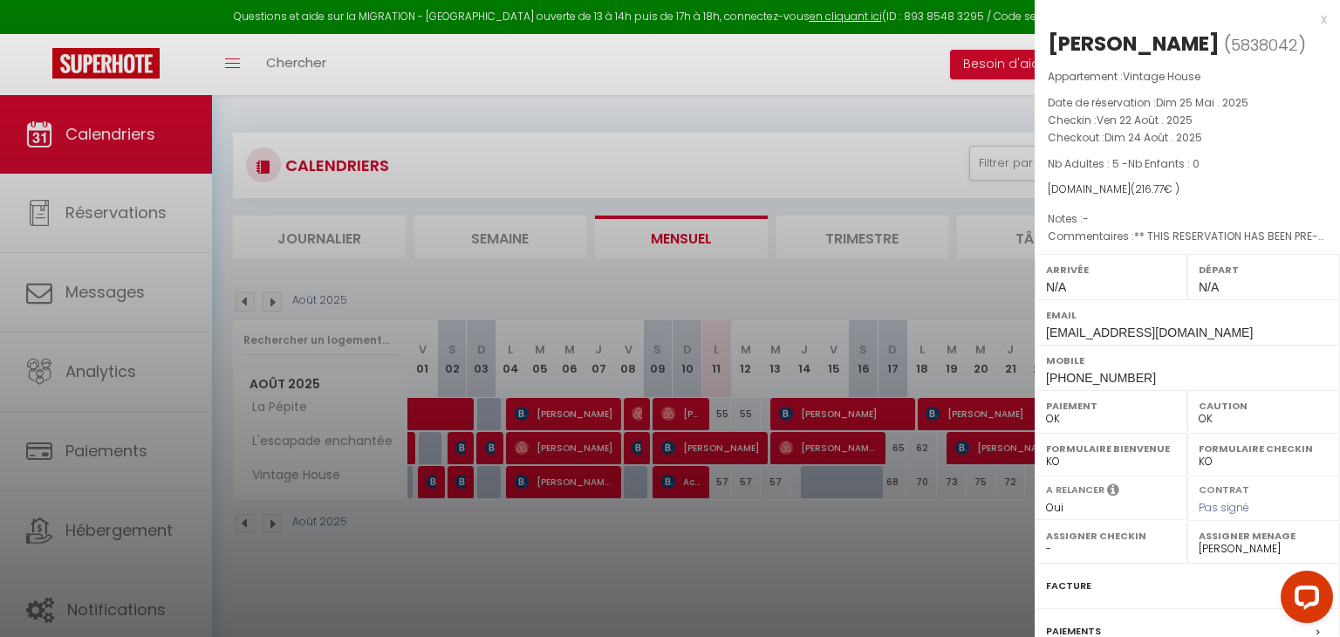
click at [1019, 449] on div at bounding box center [670, 318] width 1340 height 637
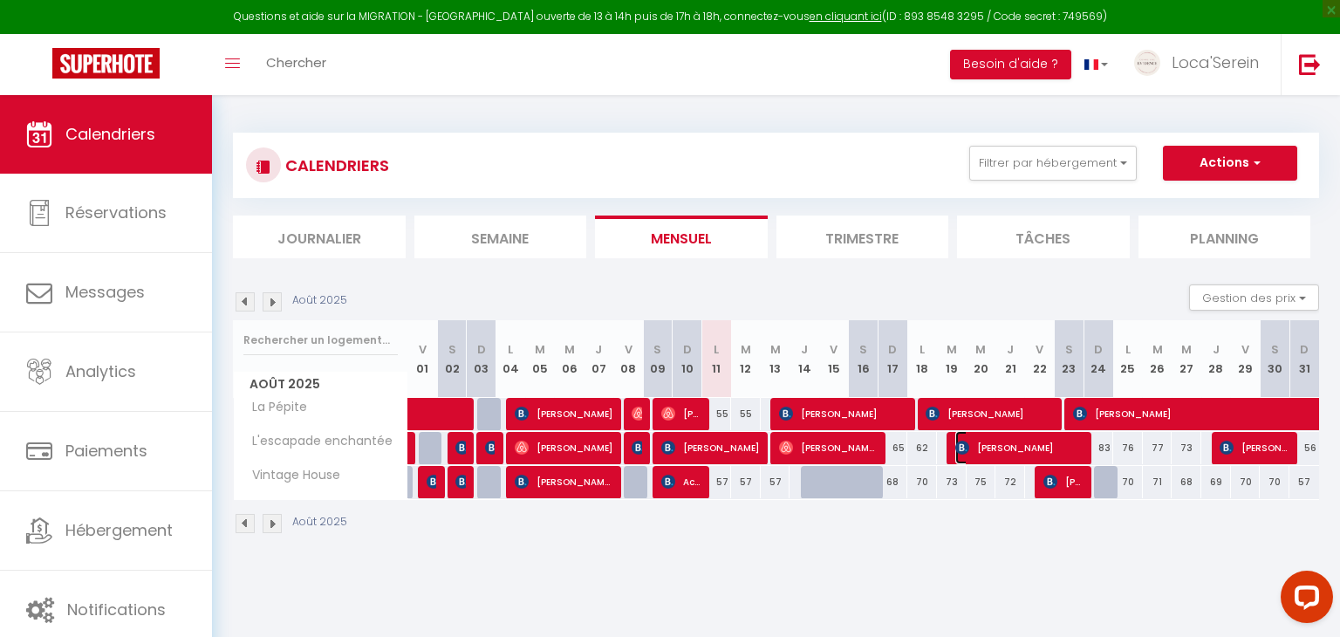
click at [1021, 449] on span "[PERSON_NAME]" at bounding box center [1019, 447] width 128 height 33
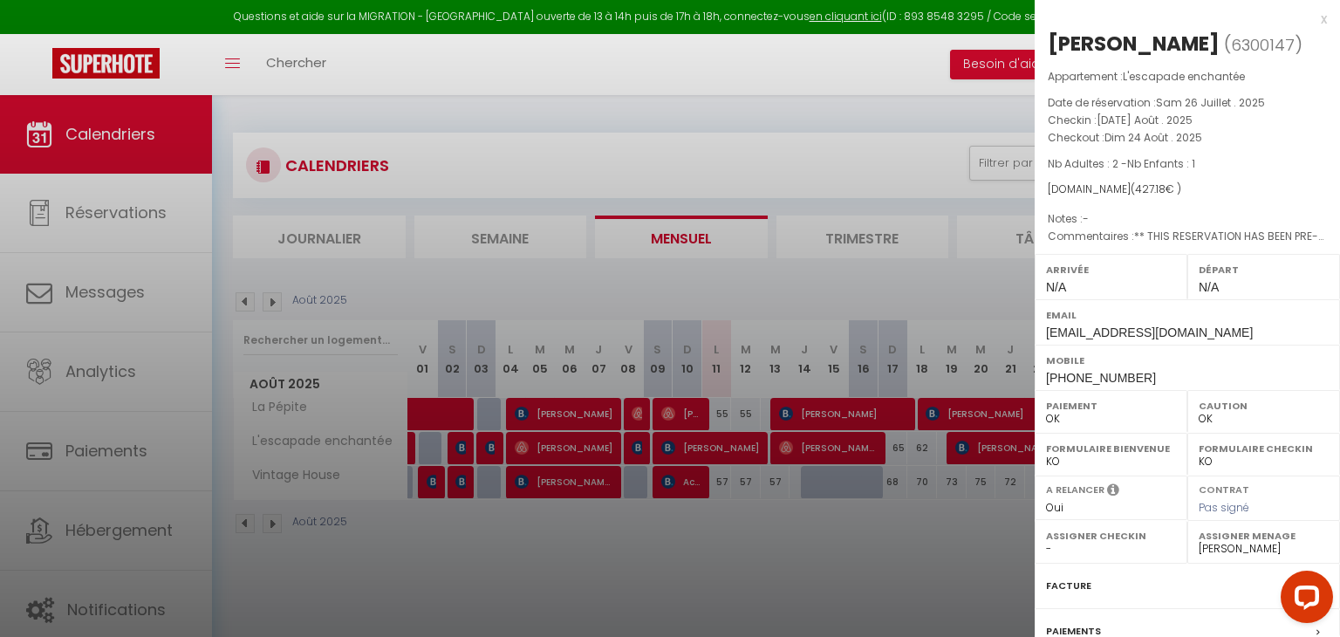
click at [1022, 449] on div at bounding box center [670, 318] width 1340 height 637
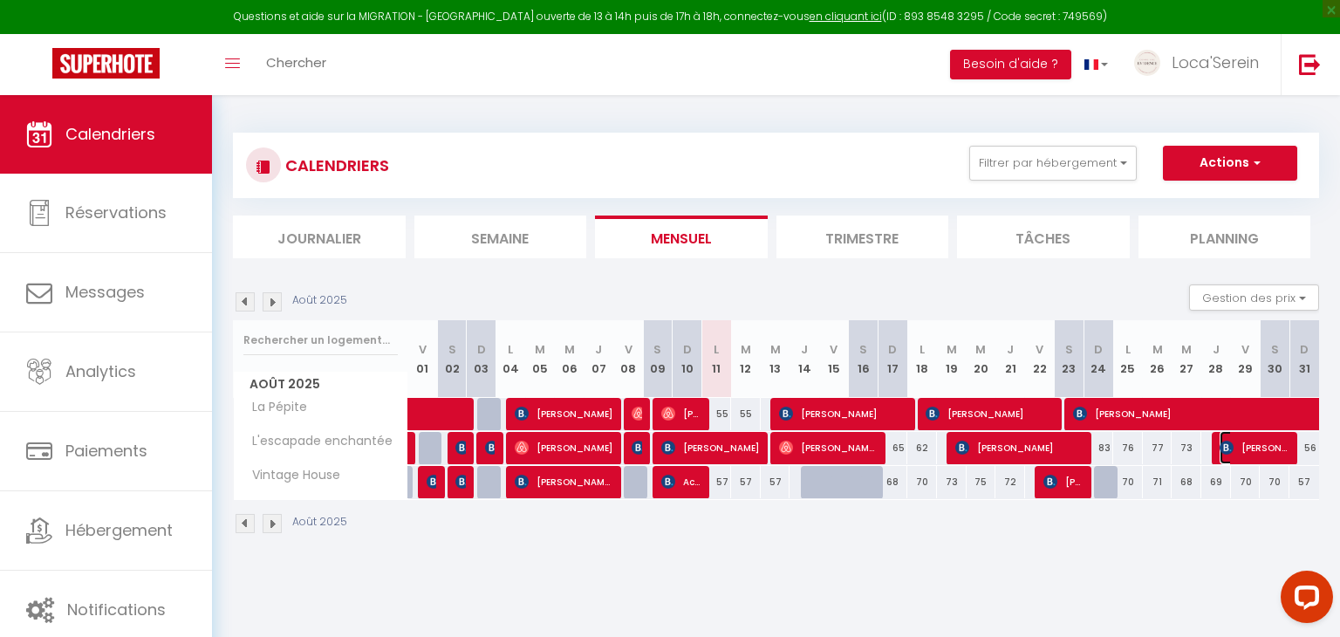
click at [1270, 458] on span "[PERSON_NAME] Contellec" at bounding box center [1254, 447] width 69 height 33
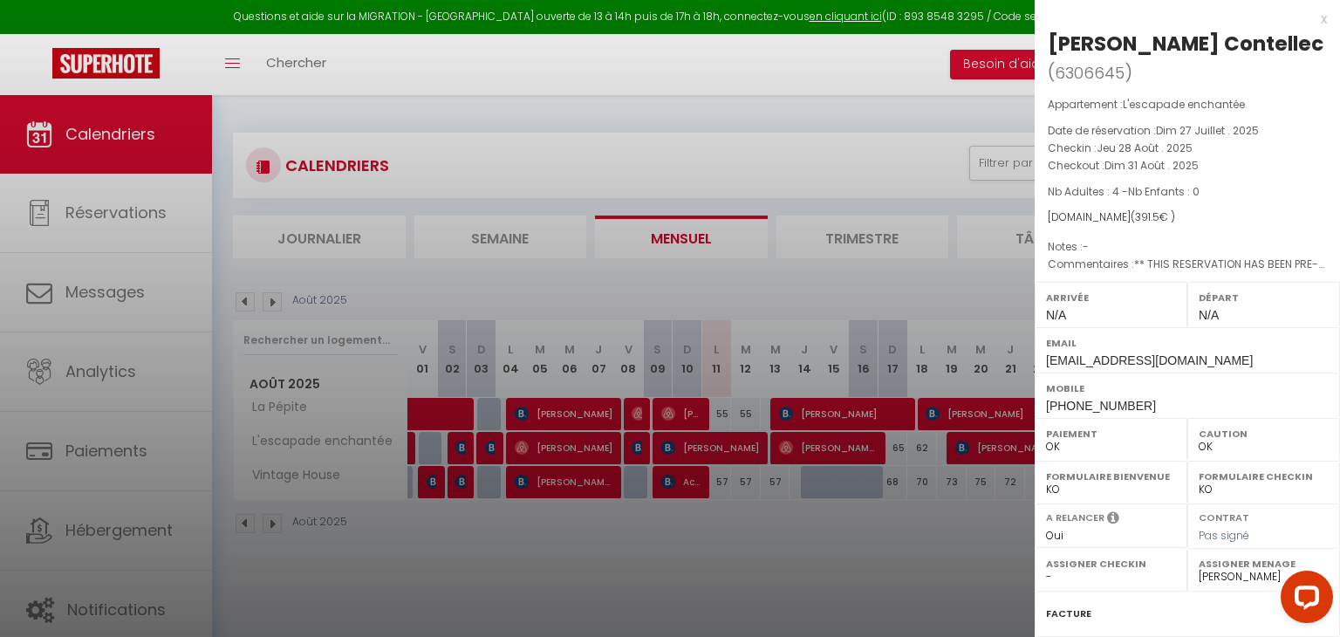
click at [930, 582] on div at bounding box center [670, 318] width 1340 height 637
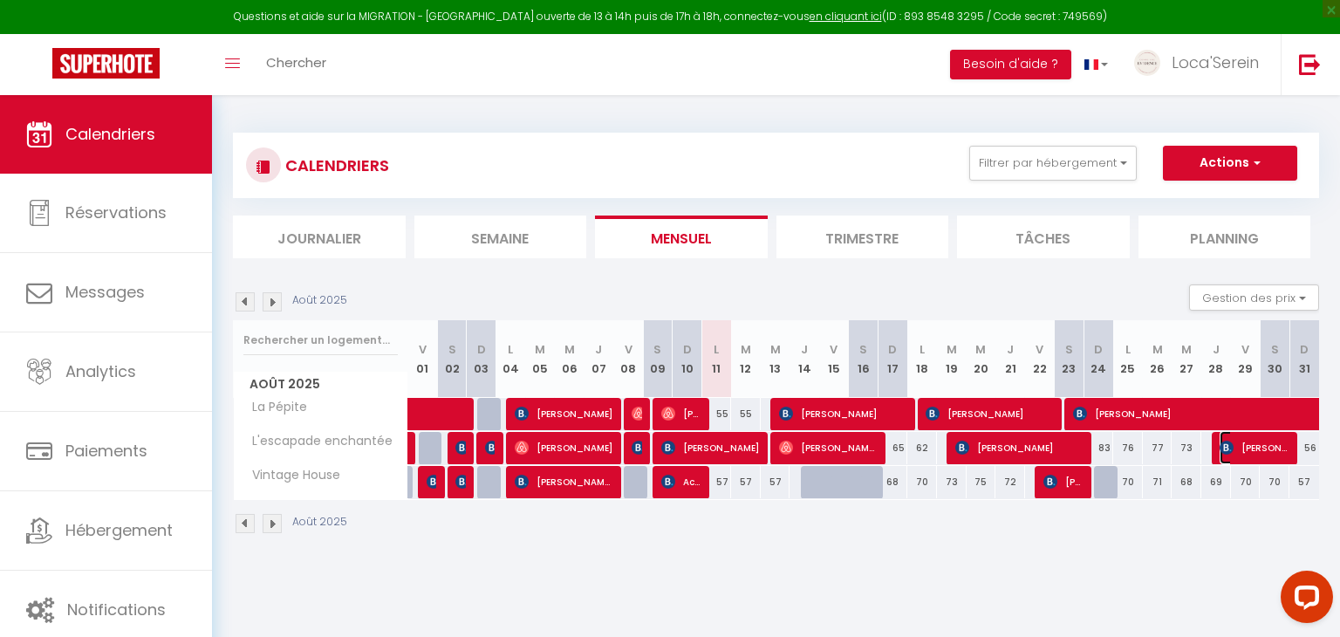
click at [1243, 448] on span "[PERSON_NAME] Contellec" at bounding box center [1254, 447] width 69 height 33
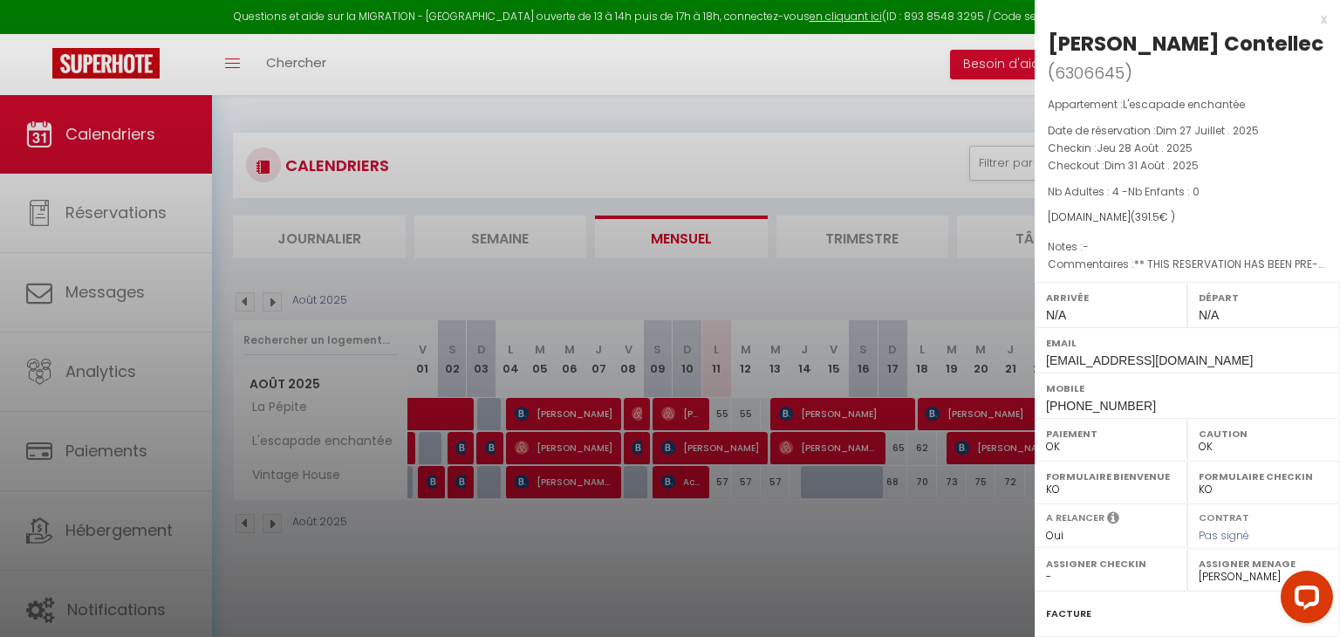
click at [1240, 568] on label "Assigner Menage" at bounding box center [1264, 563] width 130 height 17
click at [1236, 580] on select "- [PERSON_NAME] [PERSON_NAME] [PERSON_NAME] [PERSON_NAME] [PERSON_NAME] [PERSON…" at bounding box center [1264, 577] width 130 height 16
click at [1199, 569] on select "- [PERSON_NAME] [PERSON_NAME] [PERSON_NAME] [PERSON_NAME] [PERSON_NAME] [PERSON…" at bounding box center [1264, 577] width 130 height 16
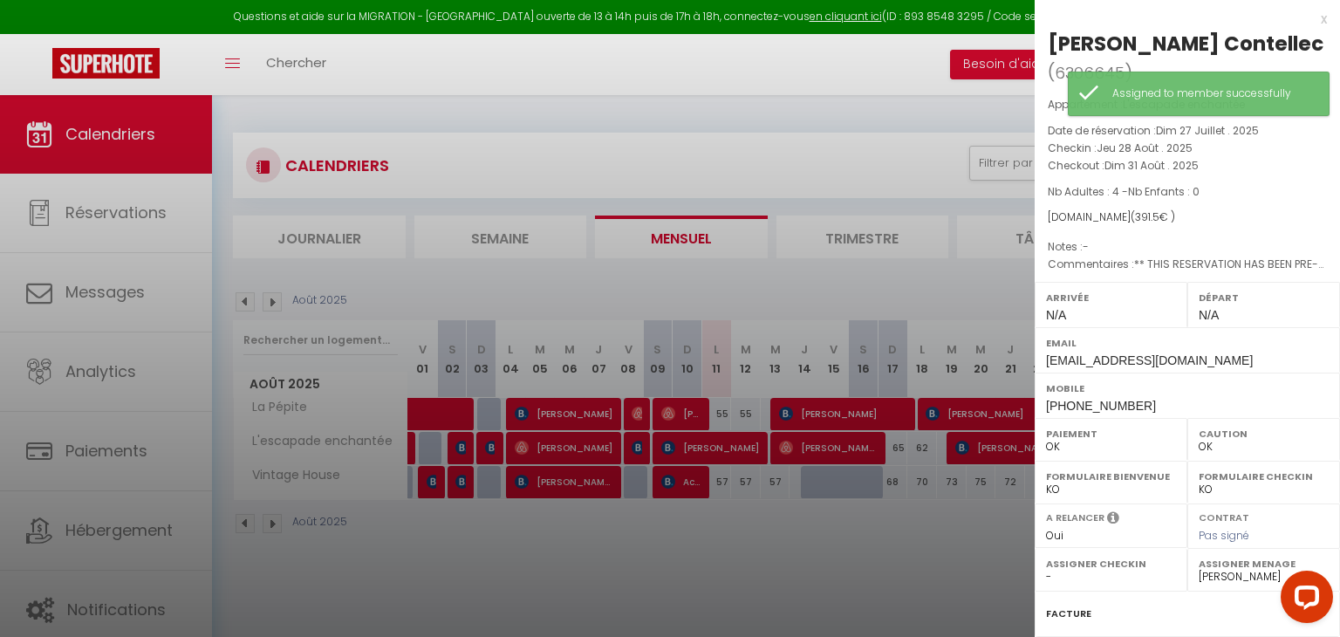
click at [969, 553] on div at bounding box center [670, 318] width 1340 height 637
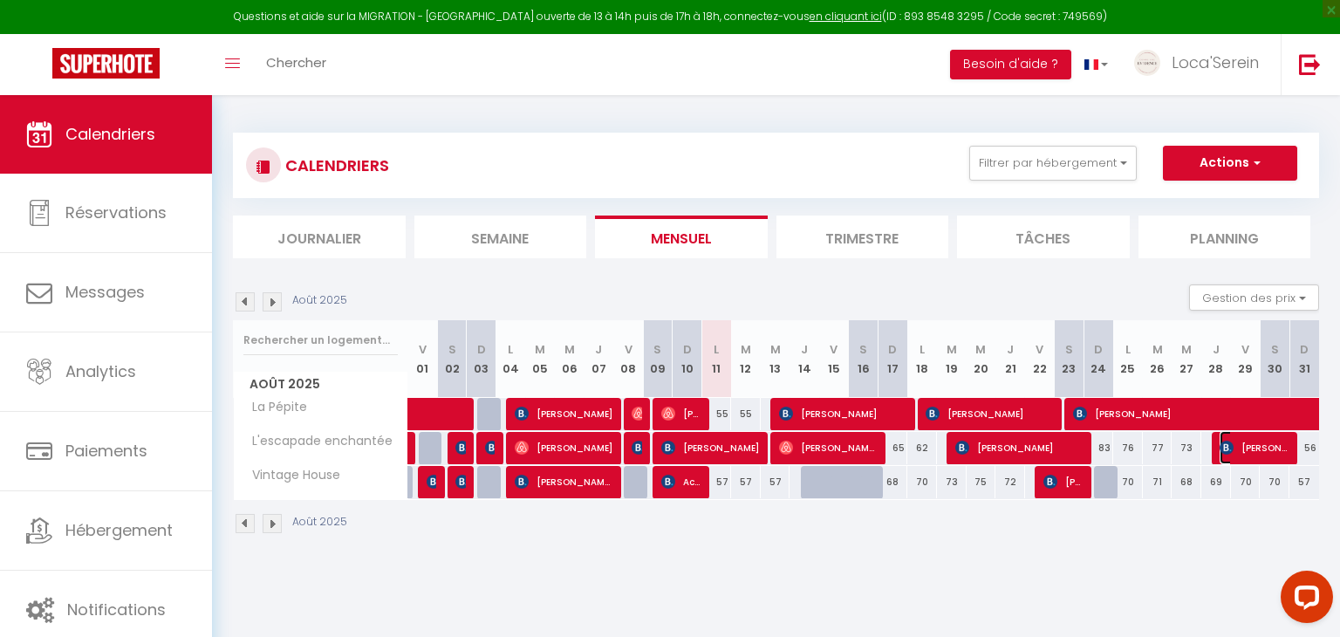
click at [1253, 446] on span "[PERSON_NAME] Contellec" at bounding box center [1254, 447] width 69 height 33
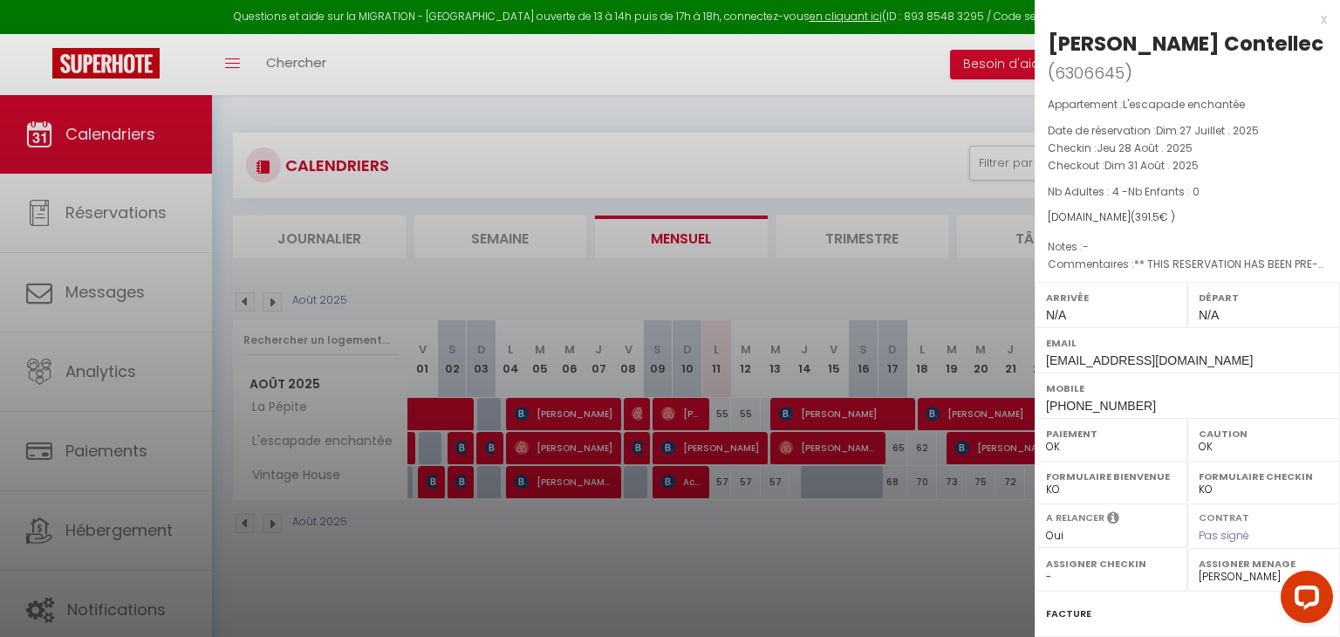
click at [865, 586] on div at bounding box center [670, 318] width 1340 height 637
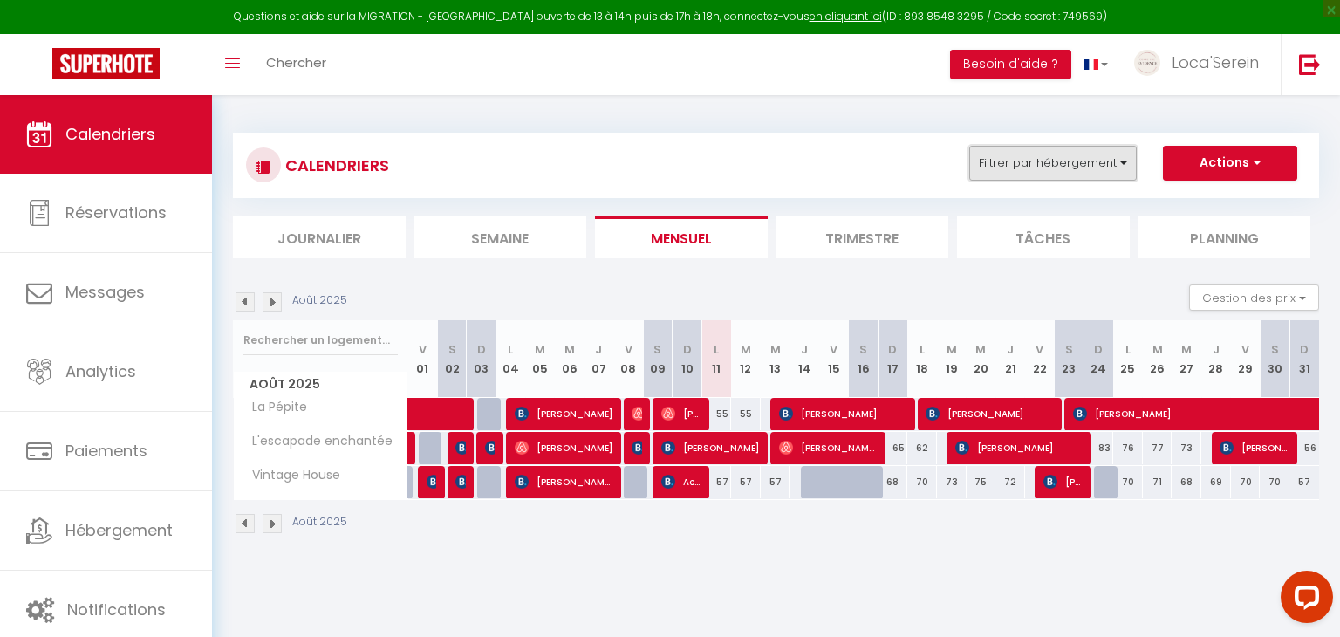
click at [1076, 166] on button "Filtrer par hébergement" at bounding box center [1053, 163] width 168 height 35
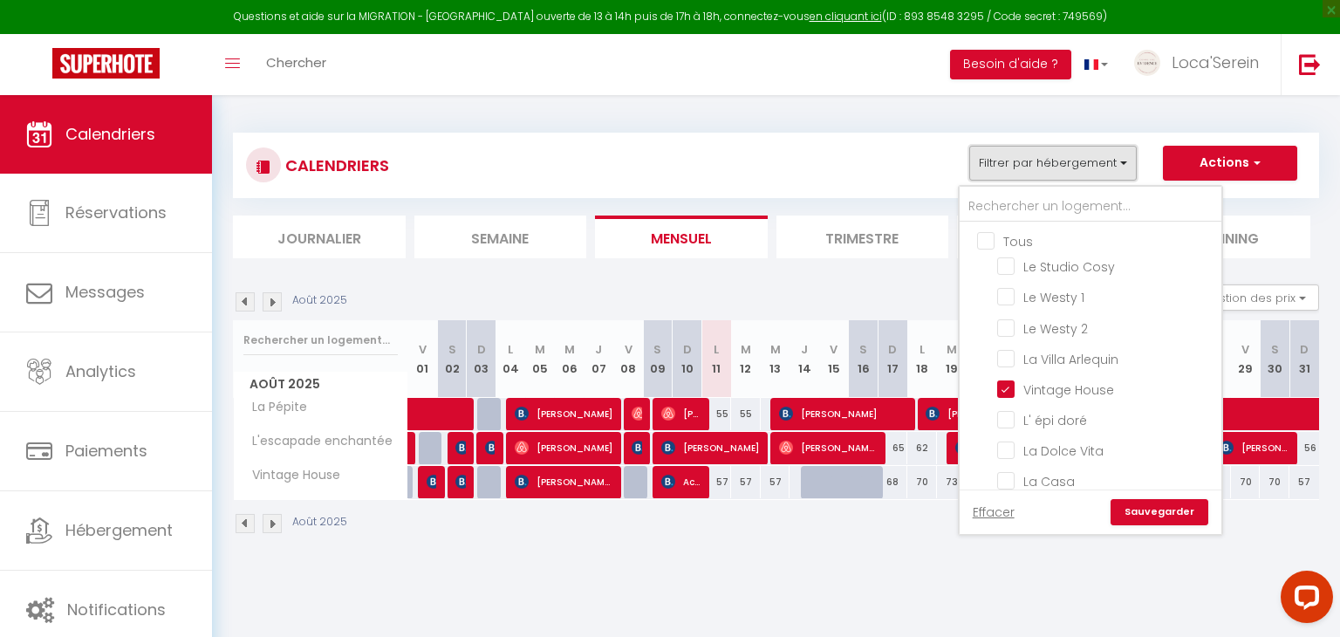
click at [1076, 168] on button "Filtrer par hébergement" at bounding box center [1053, 163] width 168 height 35
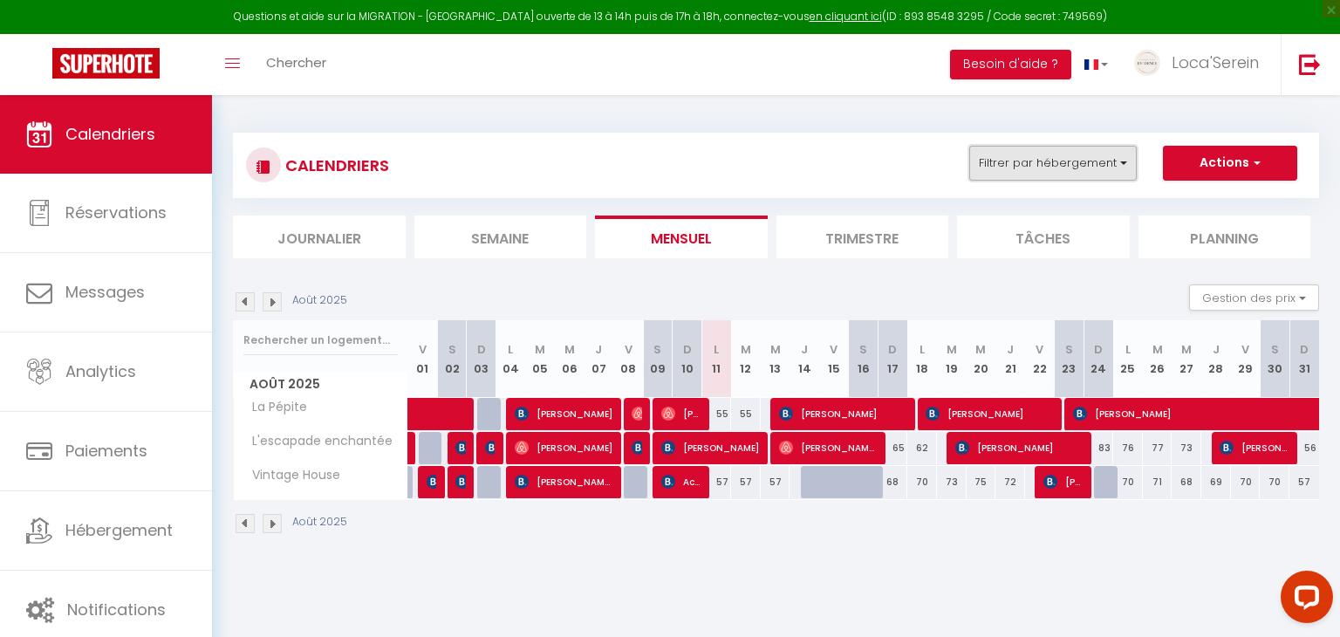
click at [1076, 168] on button "Filtrer par hébergement" at bounding box center [1053, 163] width 168 height 35
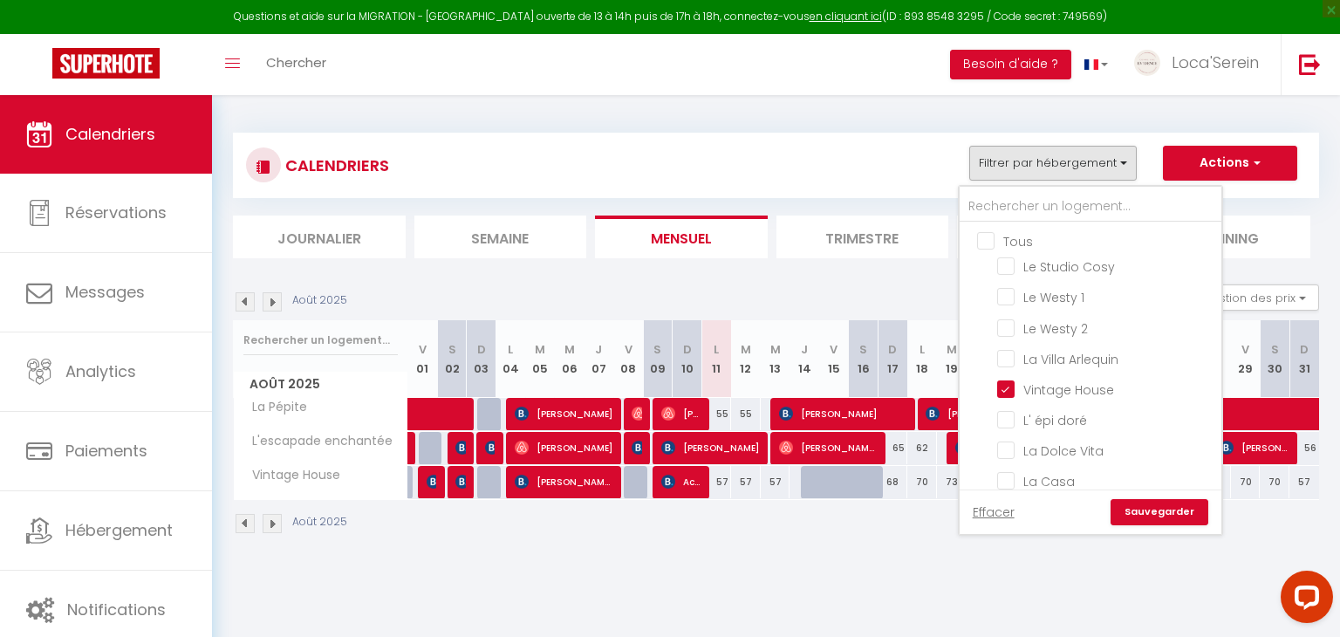
click at [813, 579] on body "Questions et aide sur la MIGRATION - [GEOGRAPHIC_DATA] ouverte de 13 à 14h puis…" at bounding box center [670, 413] width 1340 height 637
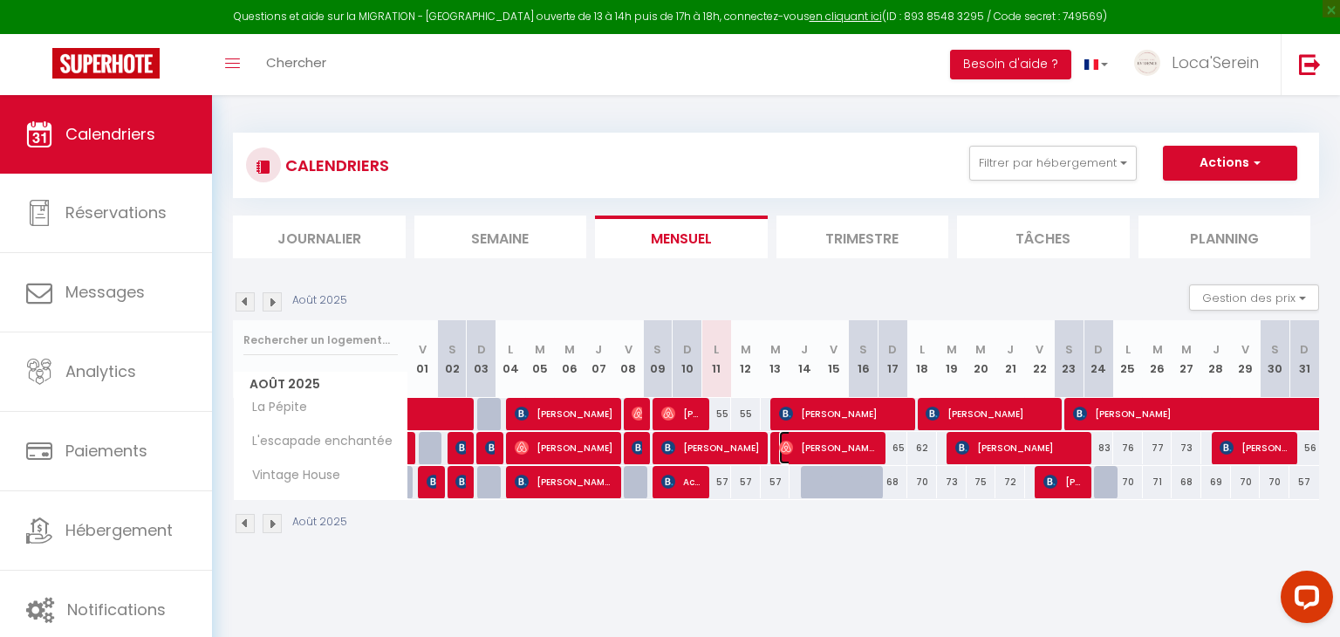
click at [841, 446] on span "[PERSON_NAME] [PERSON_NAME]" at bounding box center [828, 447] width 99 height 33
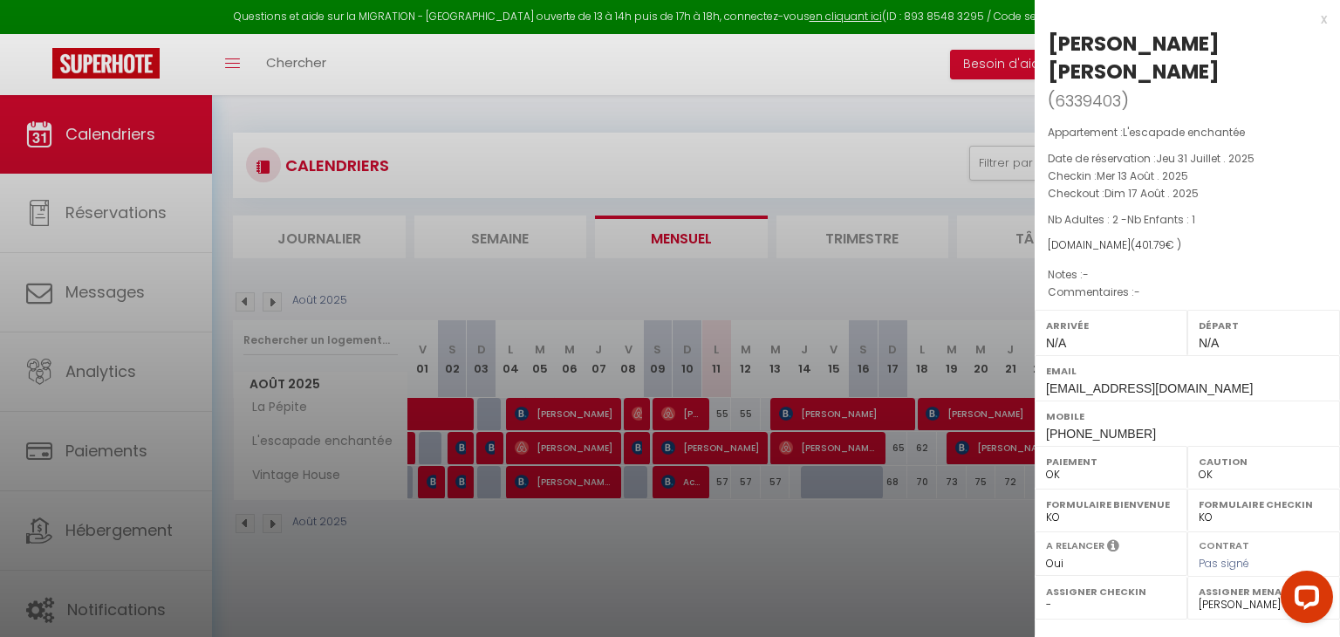
click at [1229, 597] on select "- [PERSON_NAME] [PERSON_NAME] [PERSON_NAME] [PERSON_NAME] [PERSON_NAME] [PERSON…" at bounding box center [1264, 605] width 130 height 16
select select "45459"
click at [1199, 597] on select "- [PERSON_NAME] [PERSON_NAME] [PERSON_NAME] [PERSON_NAME] [PERSON_NAME] [PERSON…" at bounding box center [1264, 605] width 130 height 16
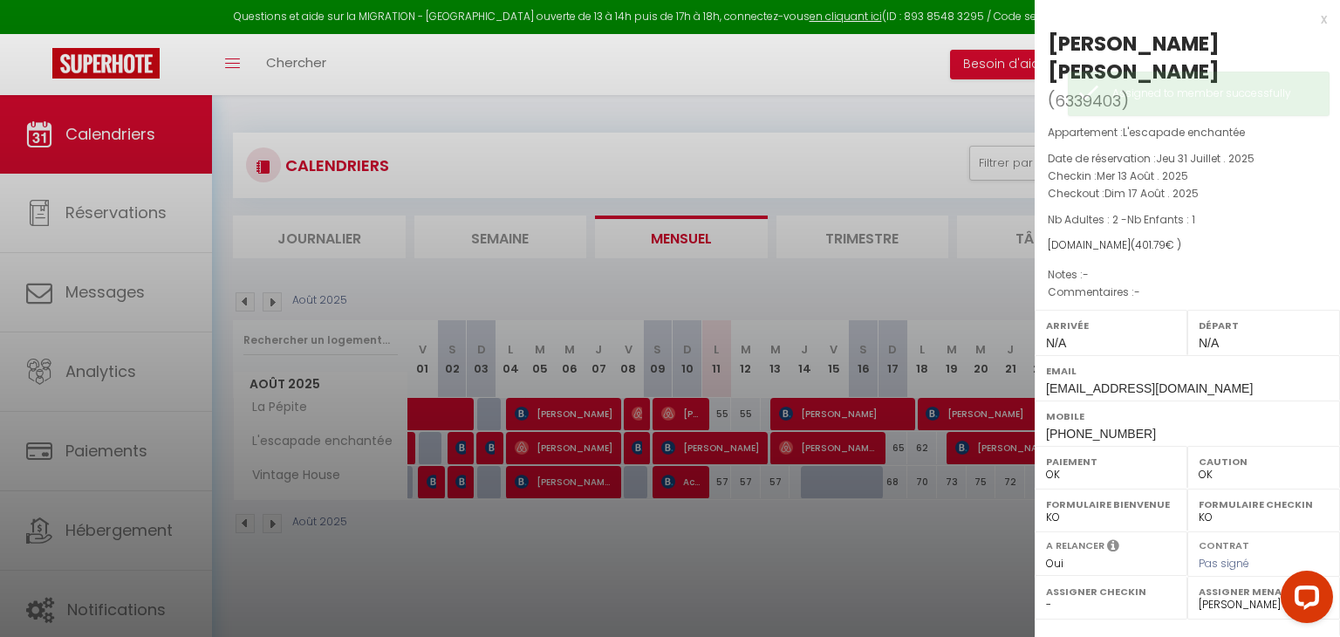
click at [811, 554] on div at bounding box center [670, 318] width 1340 height 637
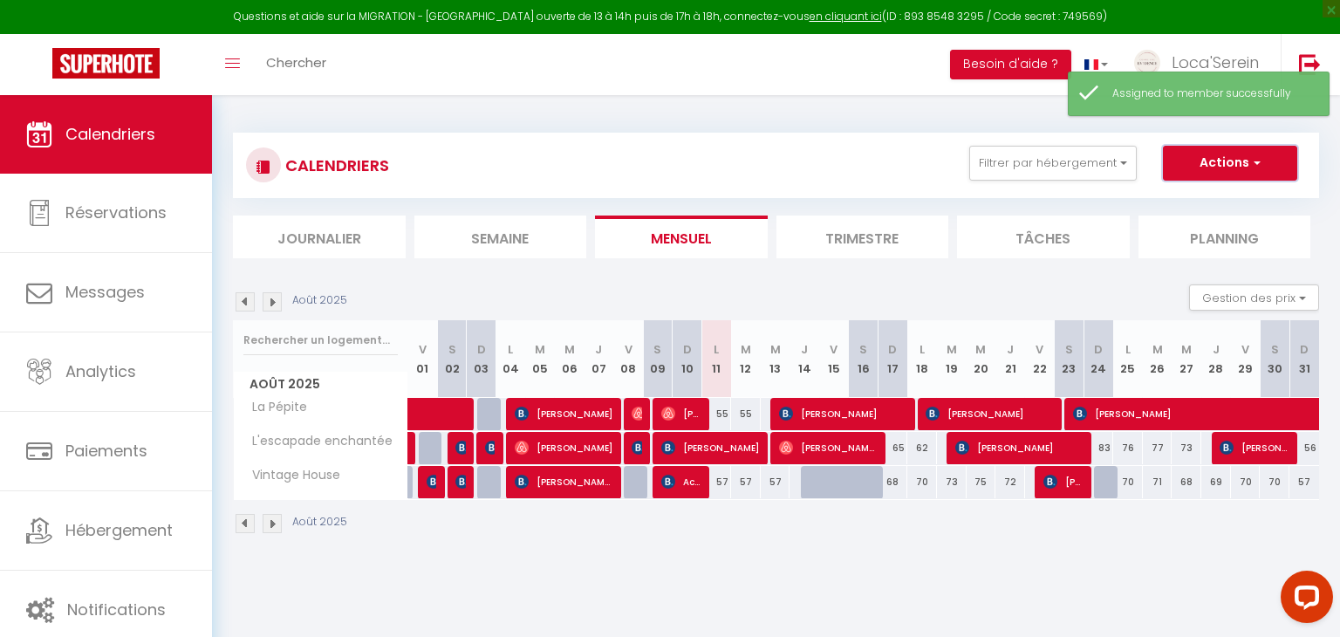
click at [1222, 164] on button "Actions" at bounding box center [1230, 163] width 134 height 35
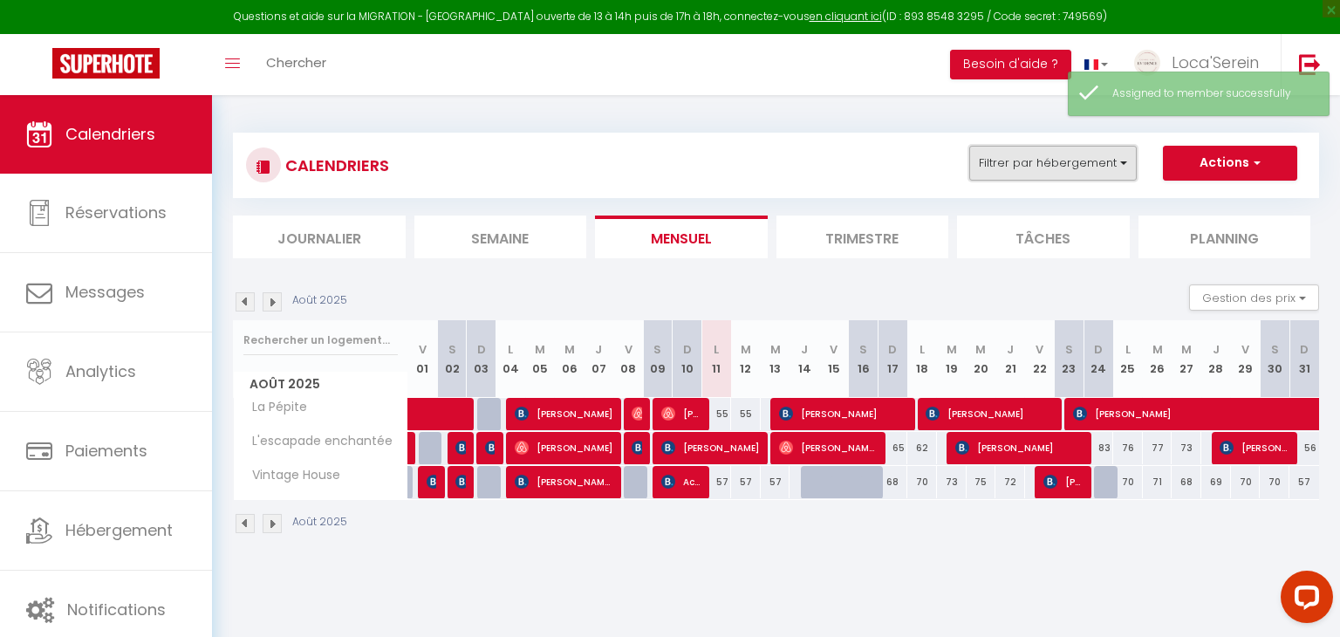
click at [1070, 153] on button "Filtrer par hébergement" at bounding box center [1053, 163] width 168 height 35
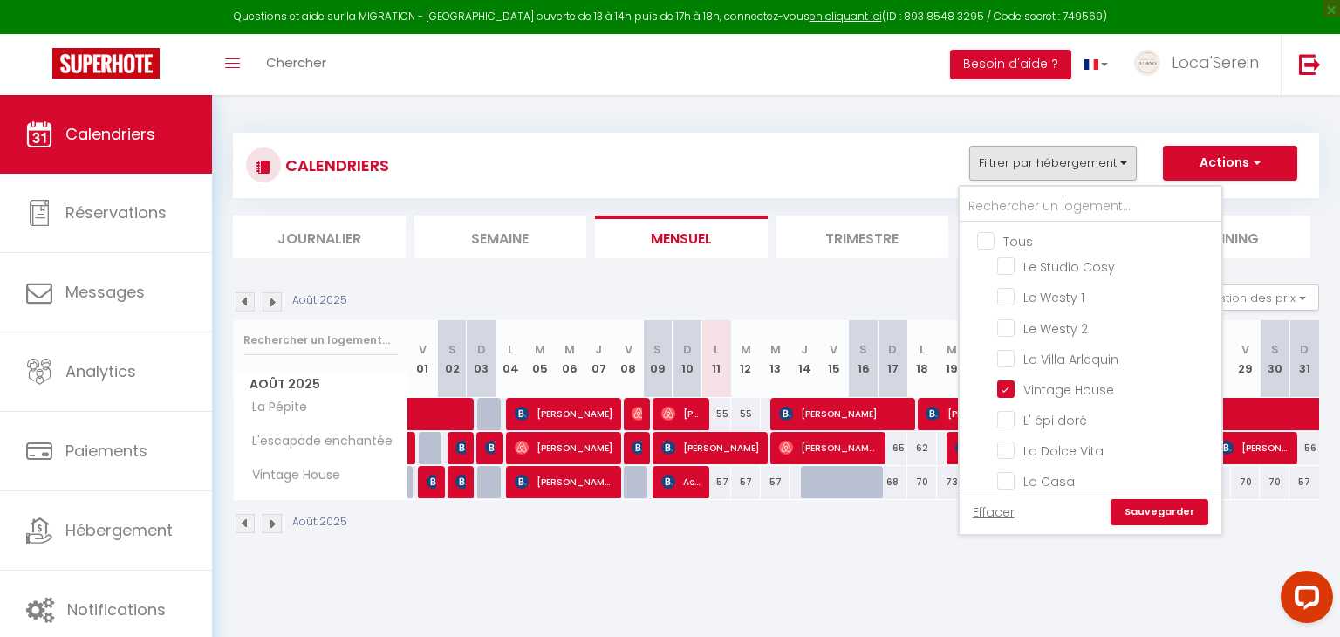
click at [1008, 247] on input "Tous" at bounding box center [1108, 239] width 262 height 17
checkbox input "true"
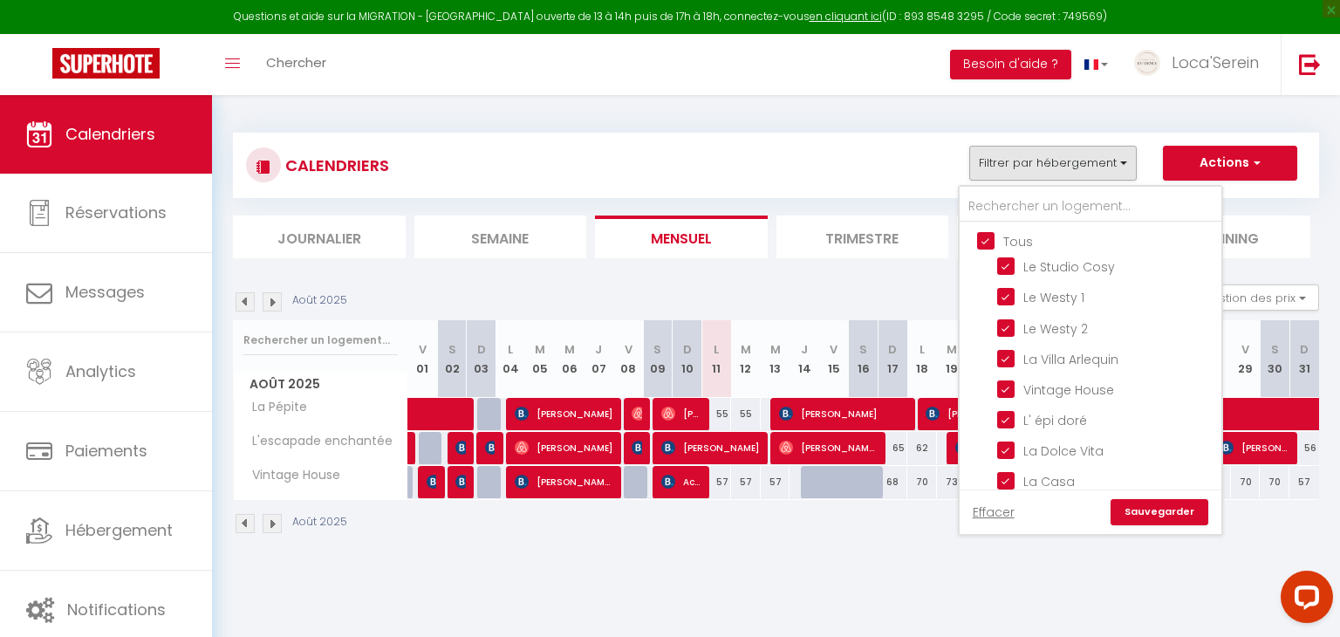
checkbox input "true"
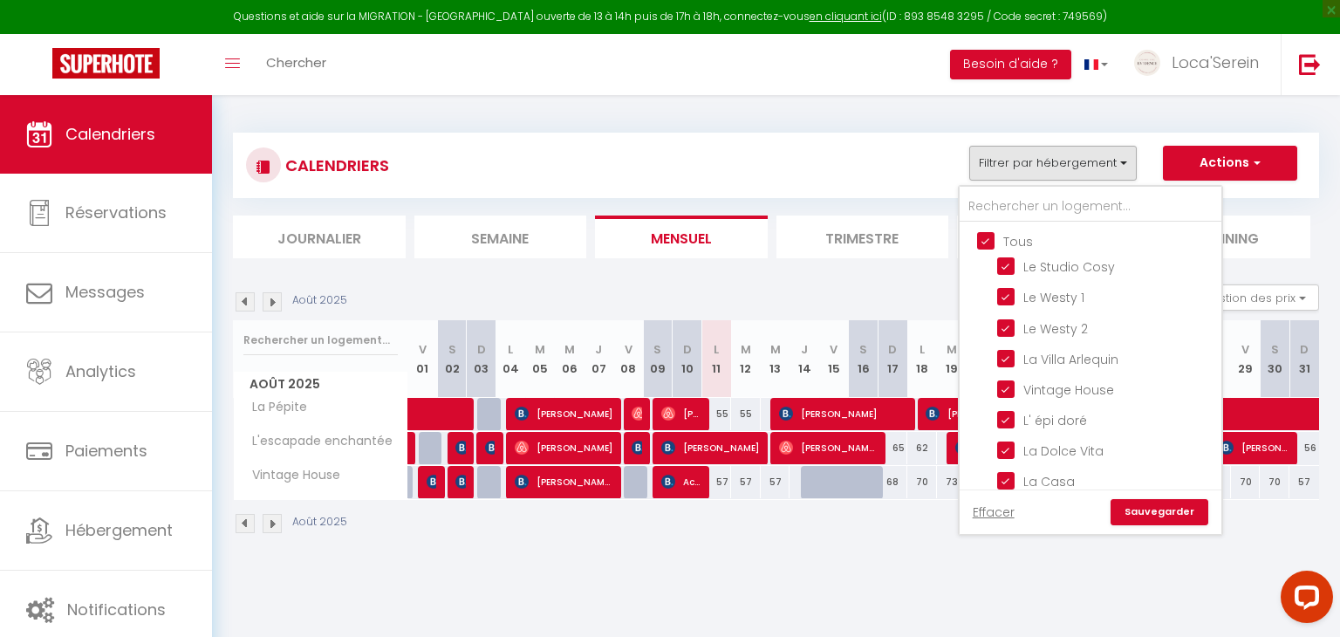
checkbox input "true"
click at [1172, 512] on link "Sauvegarder" at bounding box center [1160, 512] width 98 height 26
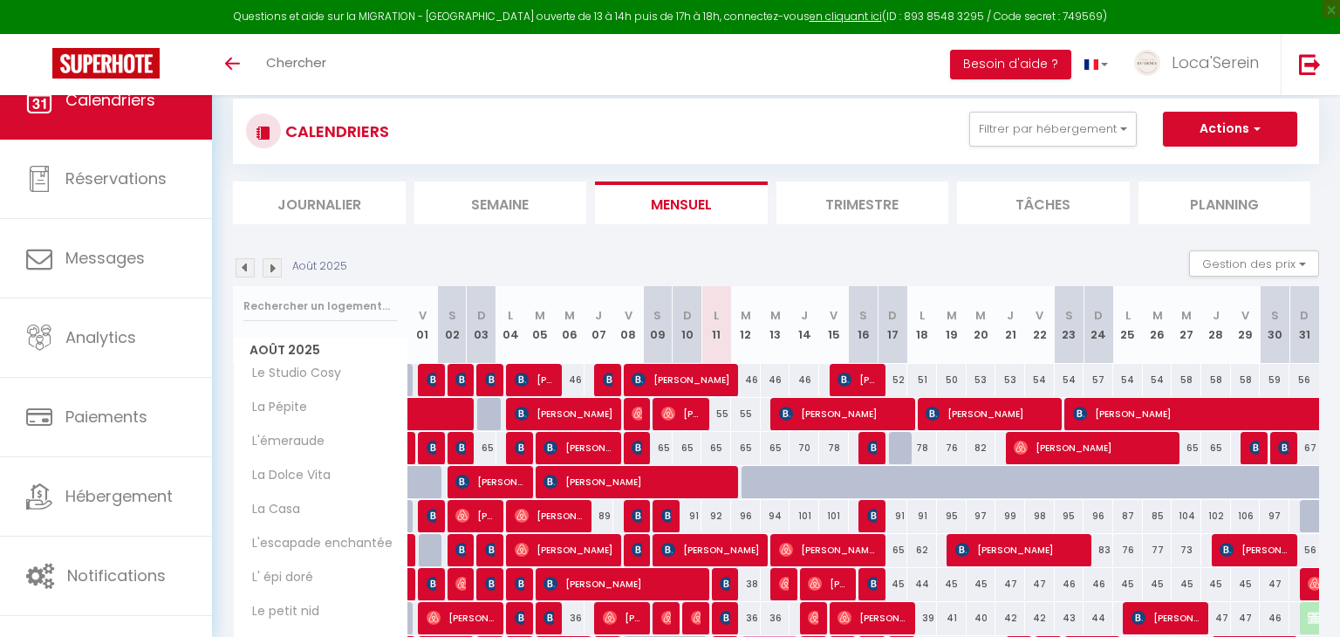
select select
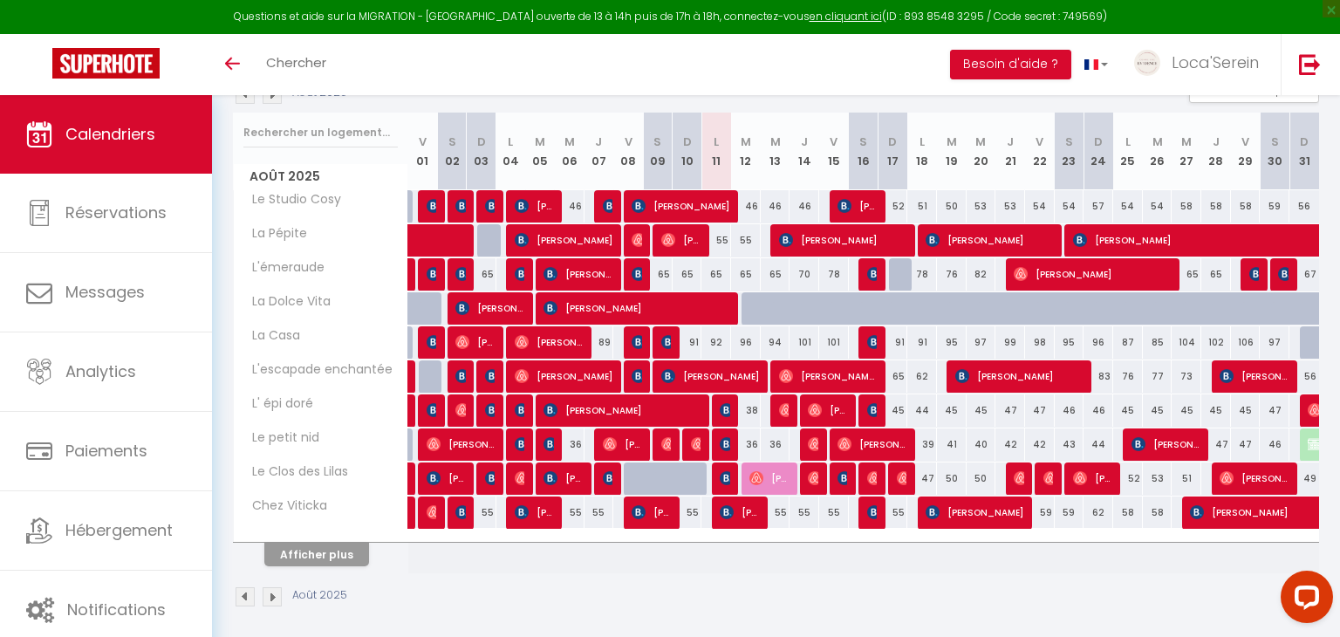
scroll to position [202, 0]
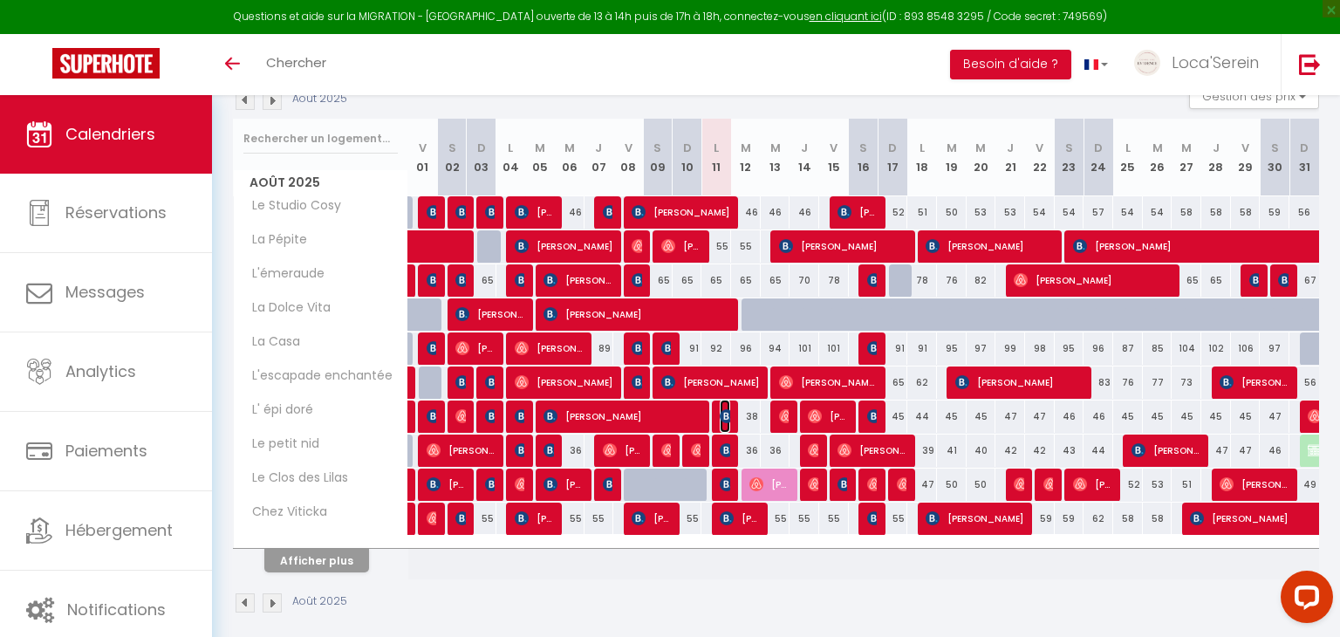
click at [726, 413] on img at bounding box center [727, 416] width 14 height 14
select select "OK"
select select "0"
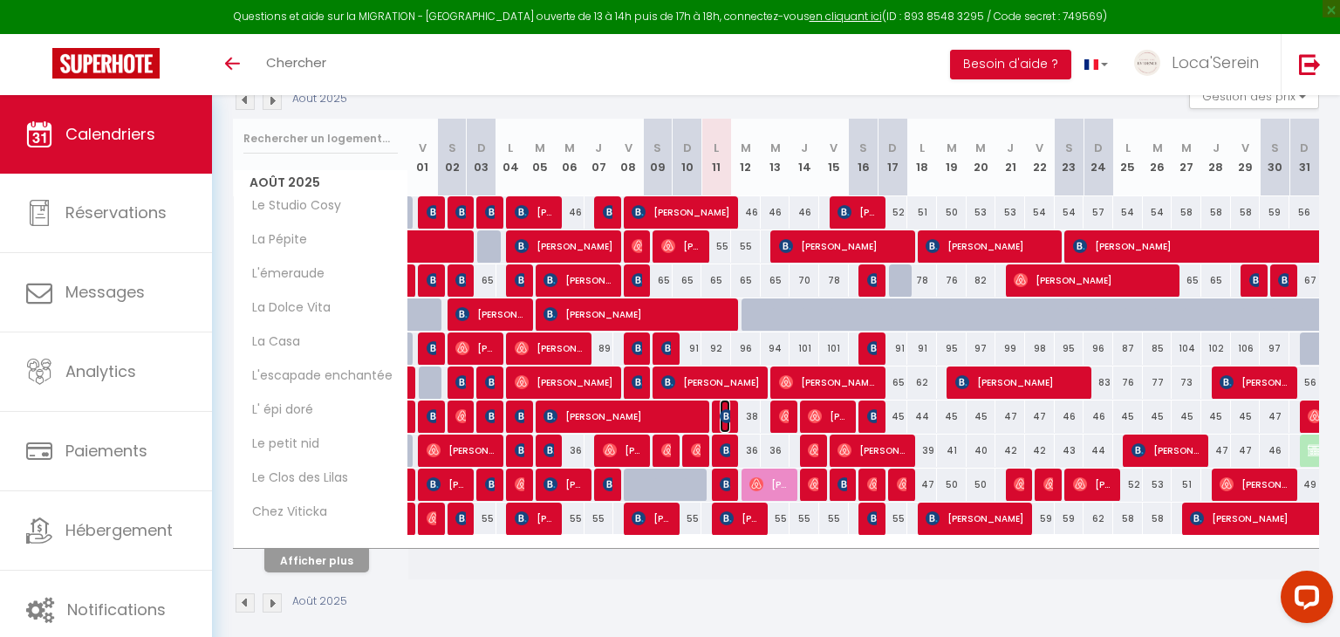
select select "1"
select select
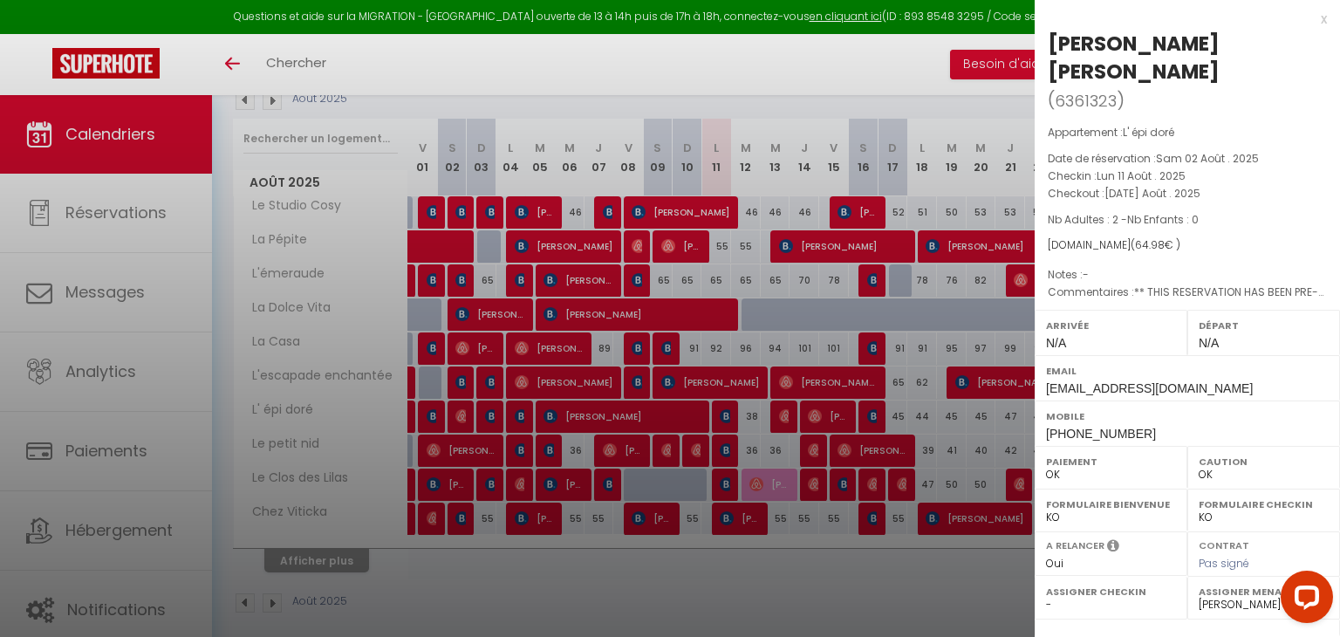
click at [729, 415] on div at bounding box center [670, 318] width 1340 height 637
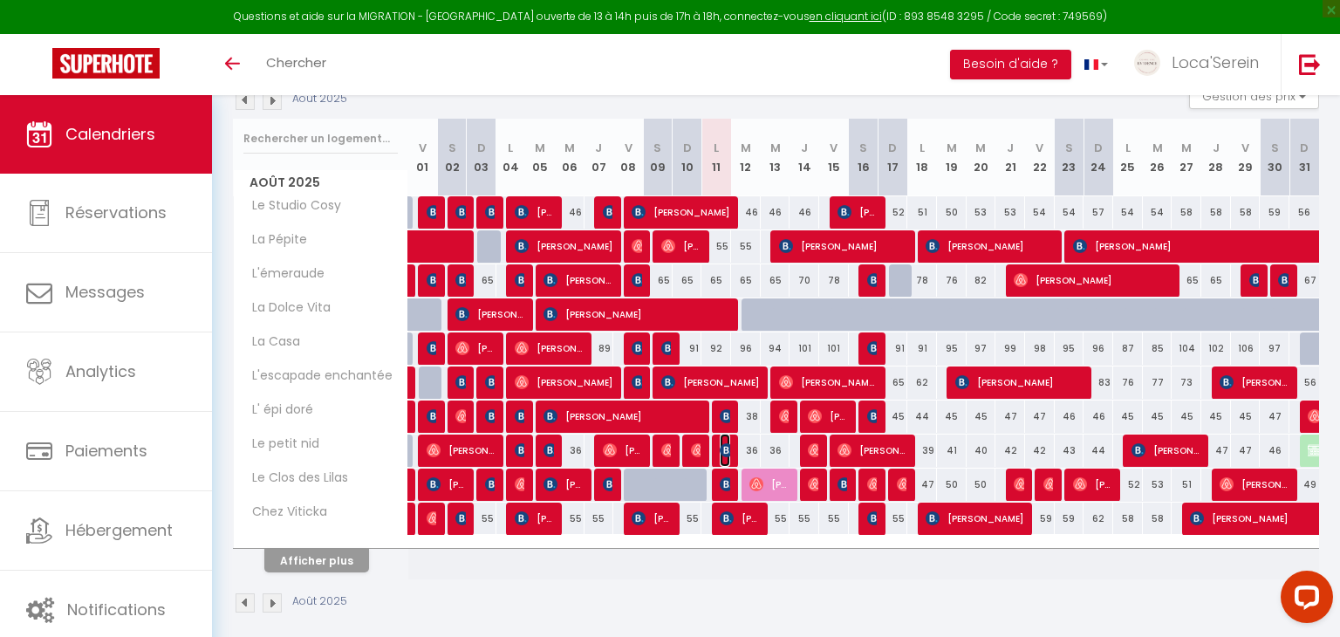
click at [725, 455] on span "[PERSON_NAME] et [PERSON_NAME]" at bounding box center [725, 450] width 10 height 33
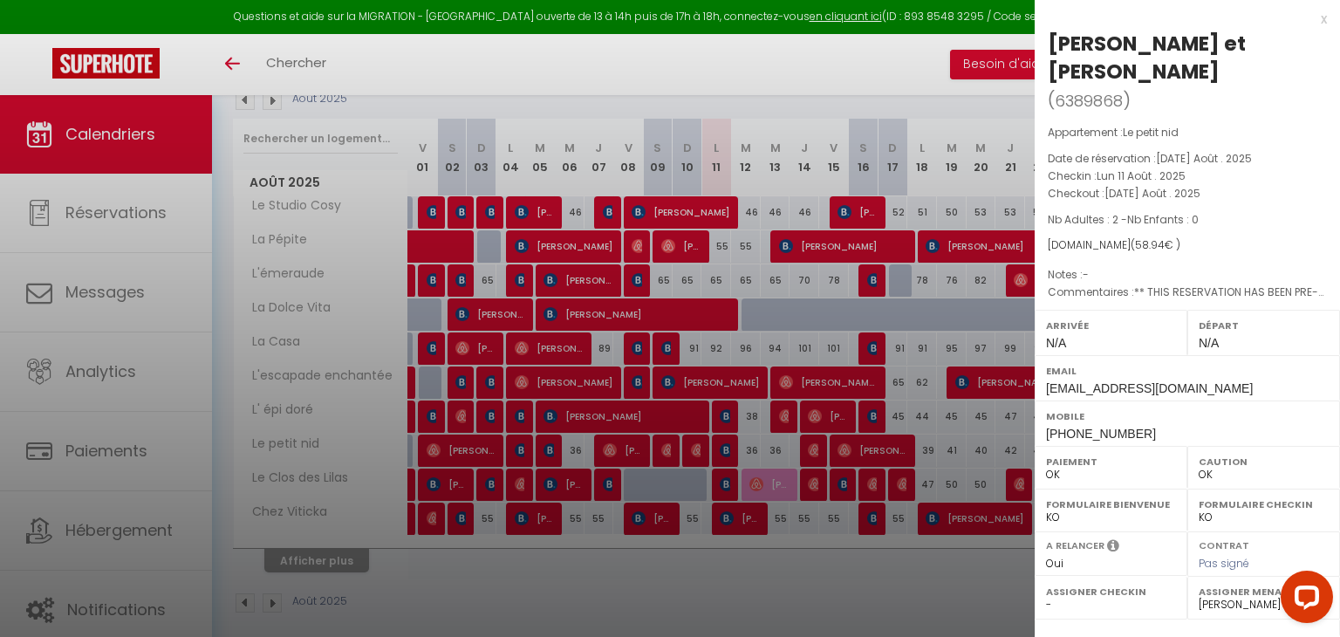
click at [722, 415] on div at bounding box center [670, 318] width 1340 height 637
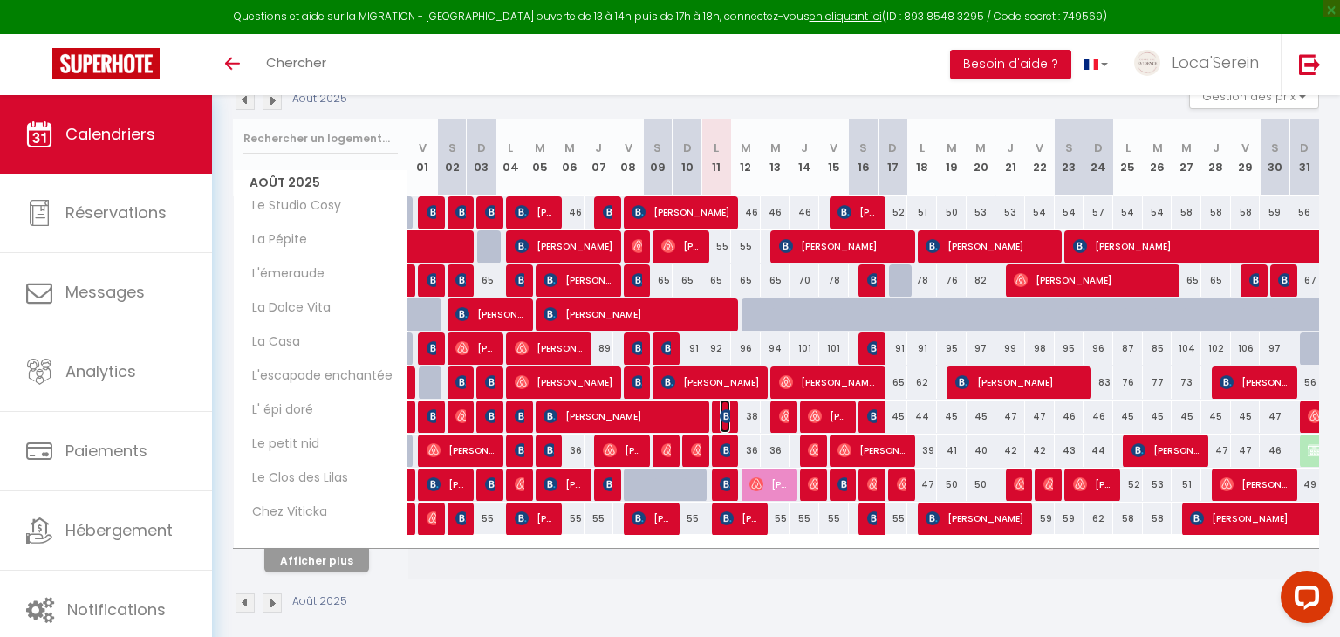
click at [722, 415] on img at bounding box center [727, 416] width 14 height 14
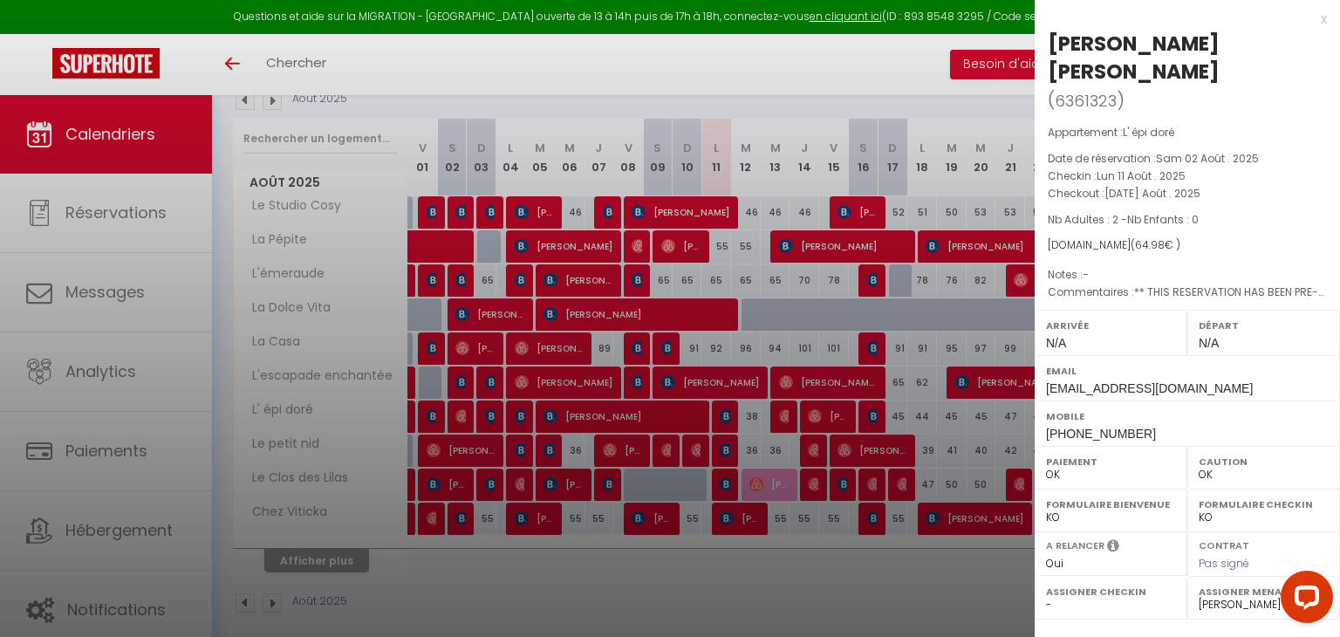
click at [722, 415] on div at bounding box center [670, 318] width 1340 height 637
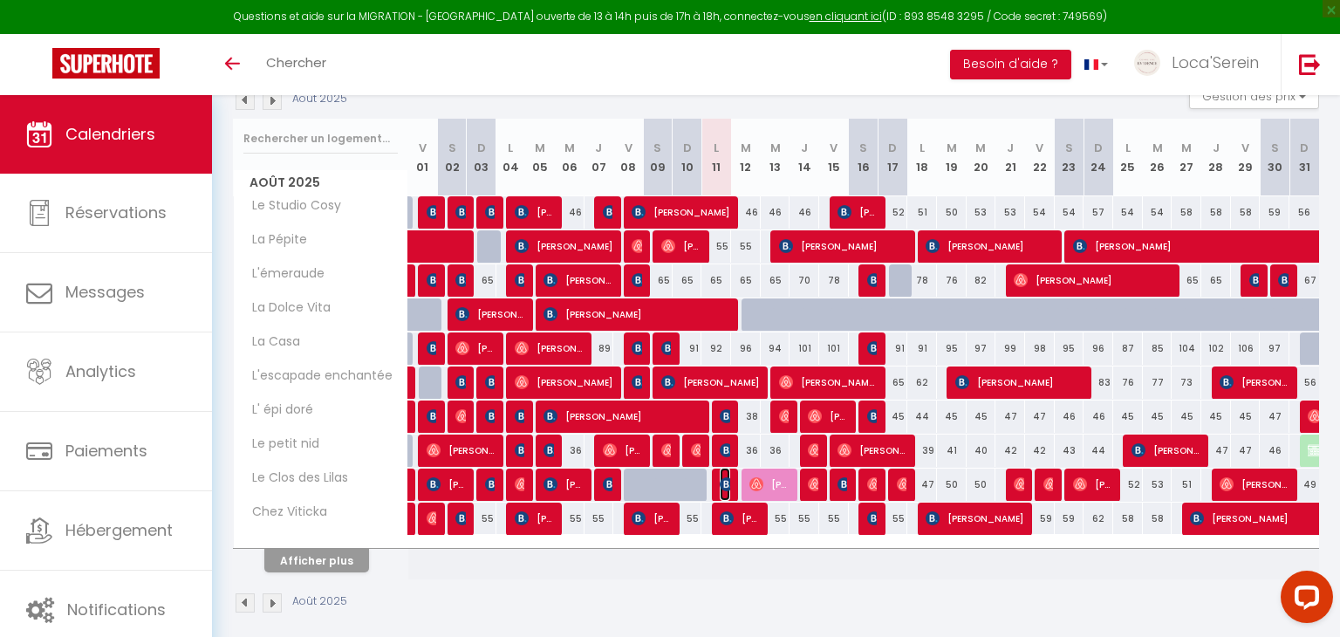
click at [726, 478] on img at bounding box center [727, 484] width 14 height 14
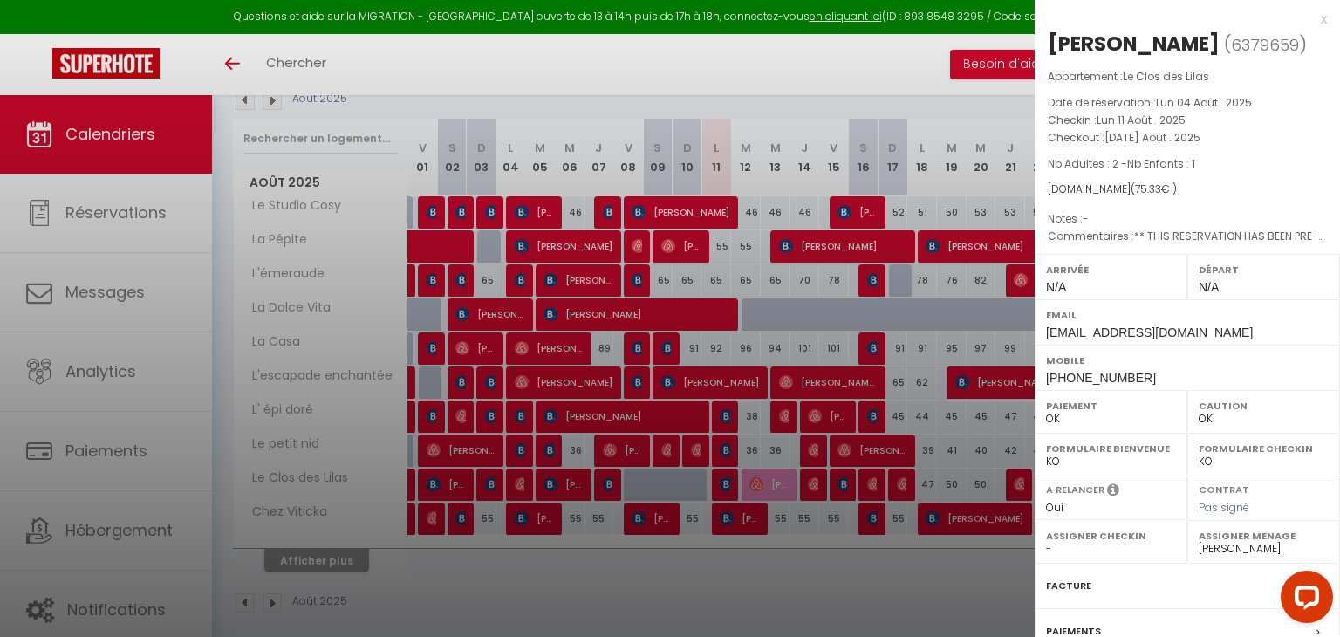
click at [726, 478] on div at bounding box center [670, 318] width 1340 height 637
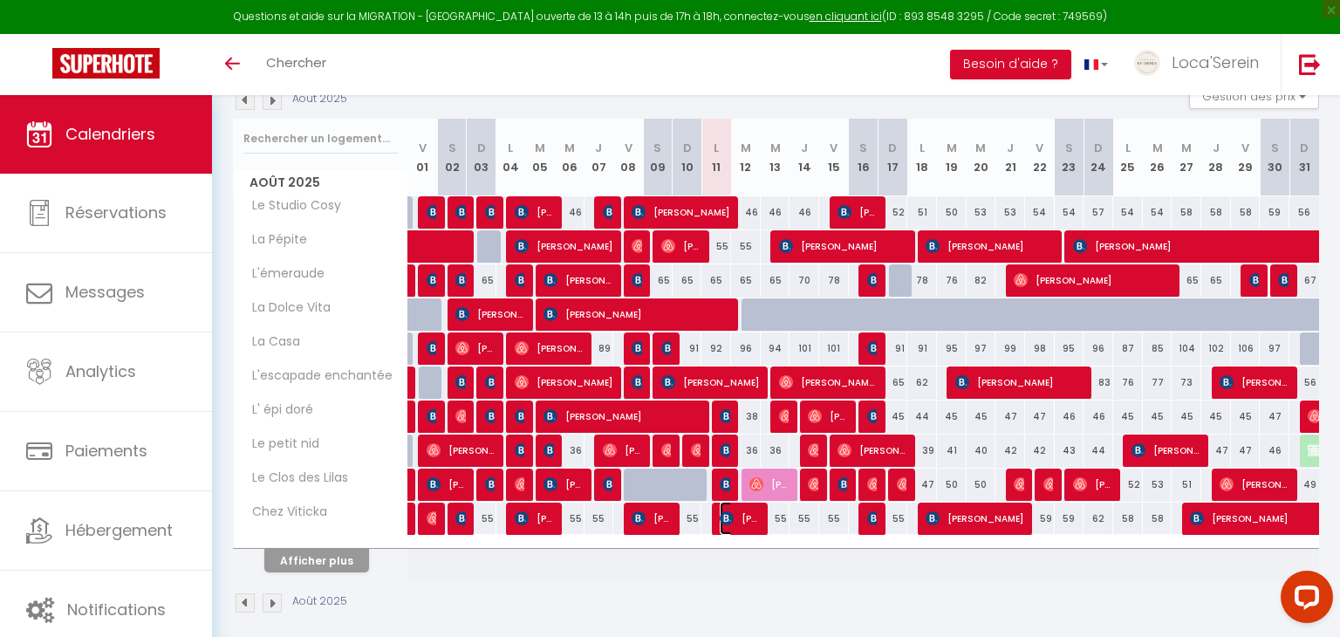
click at [730, 515] on img at bounding box center [727, 518] width 14 height 14
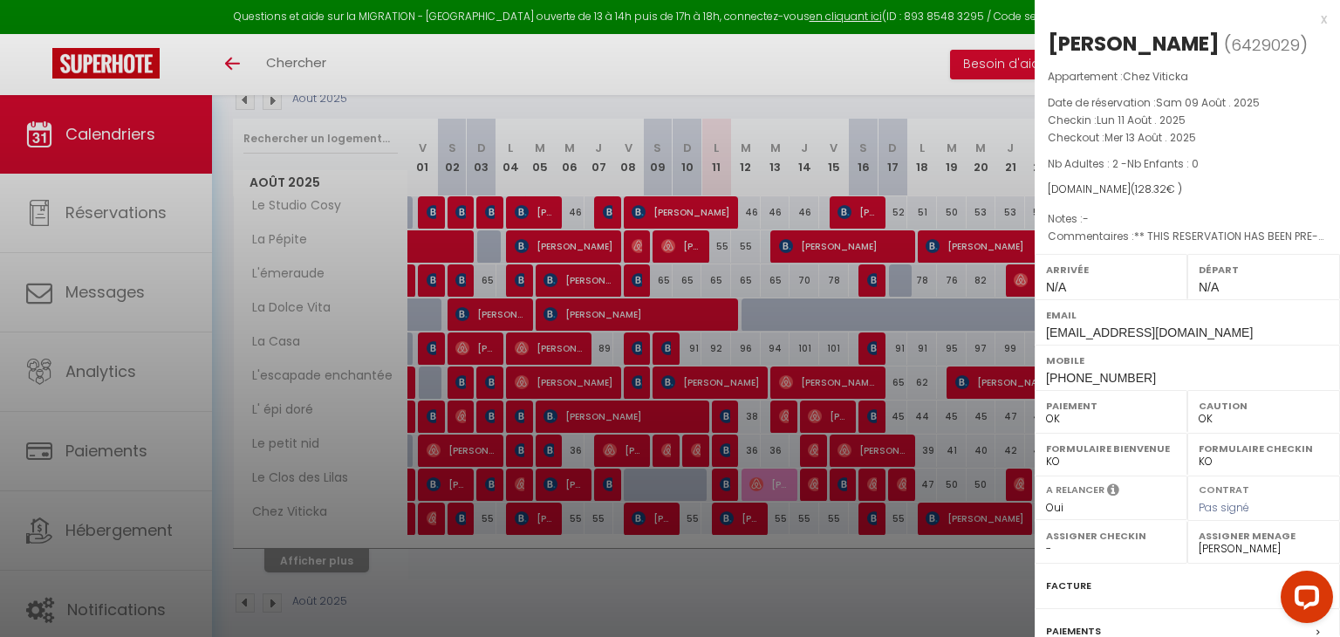
click at [730, 513] on div at bounding box center [670, 318] width 1340 height 637
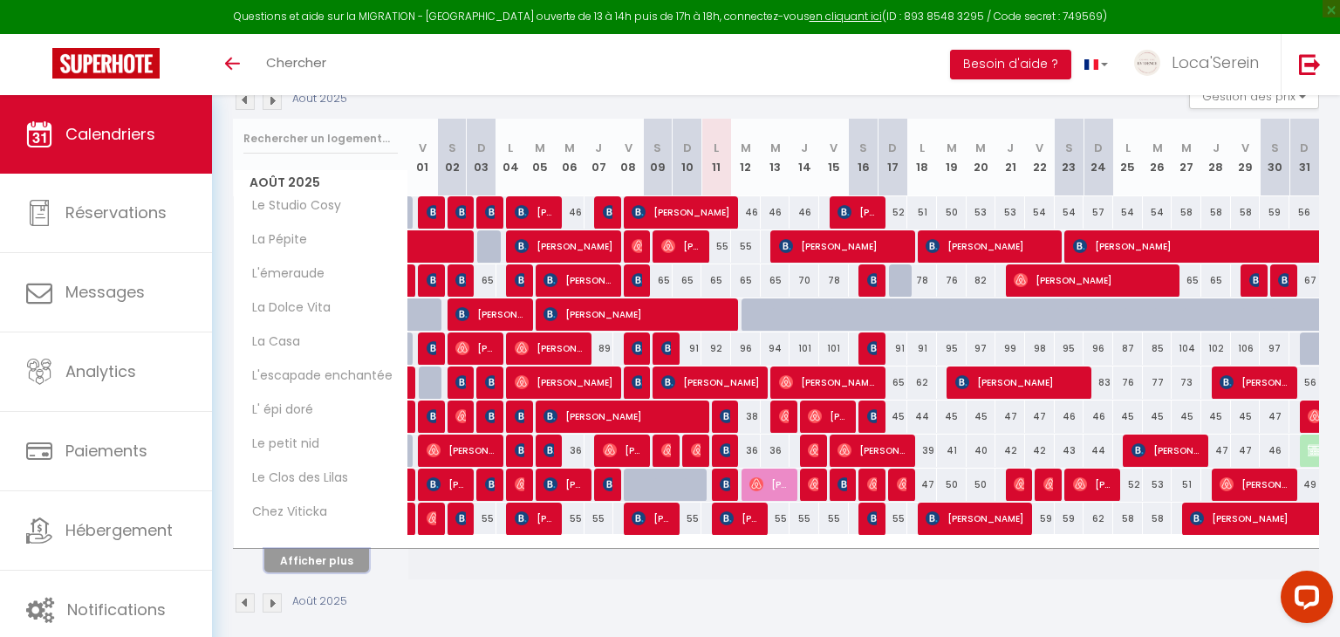
click at [332, 551] on button "Afficher plus" at bounding box center [316, 561] width 105 height 24
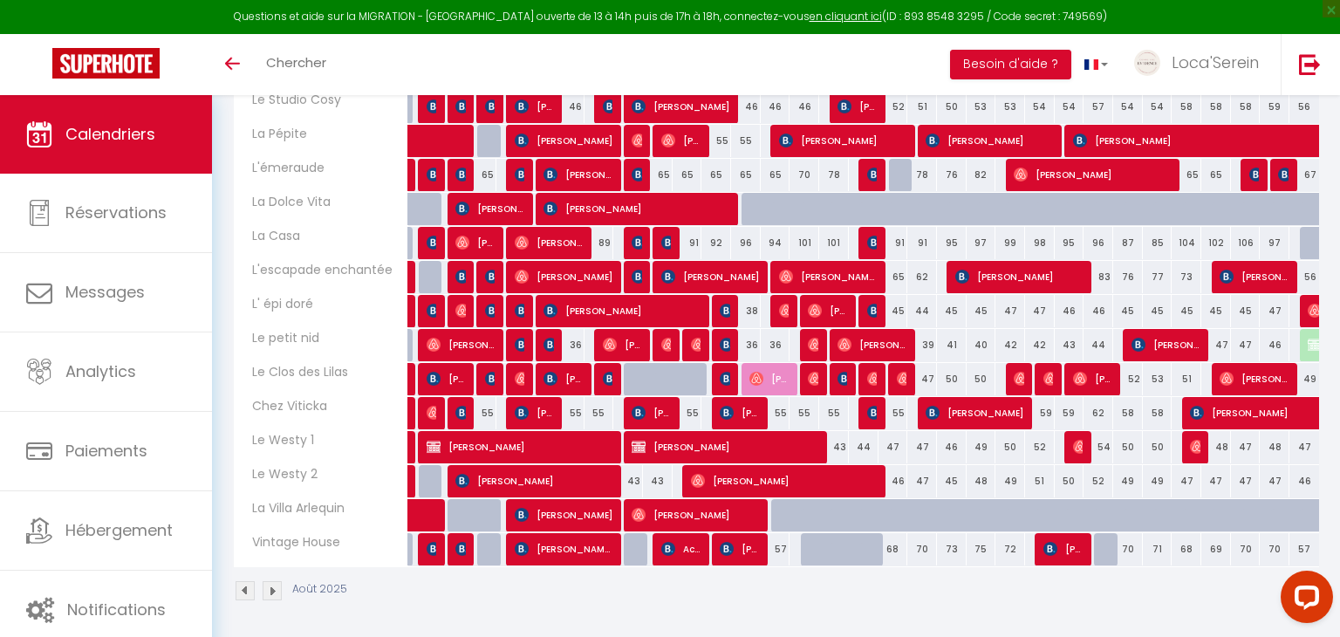
scroll to position [304, 0]
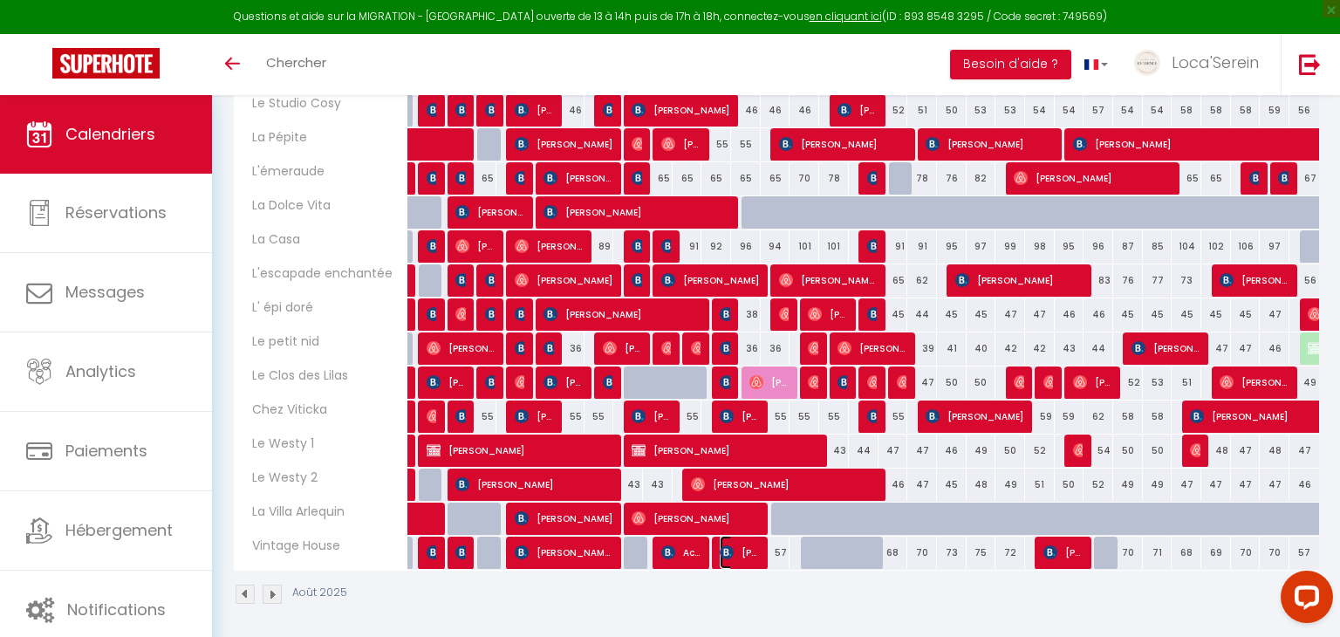
click at [722, 557] on span "Lucas Gabriel Vieira" at bounding box center [739, 552] width 39 height 33
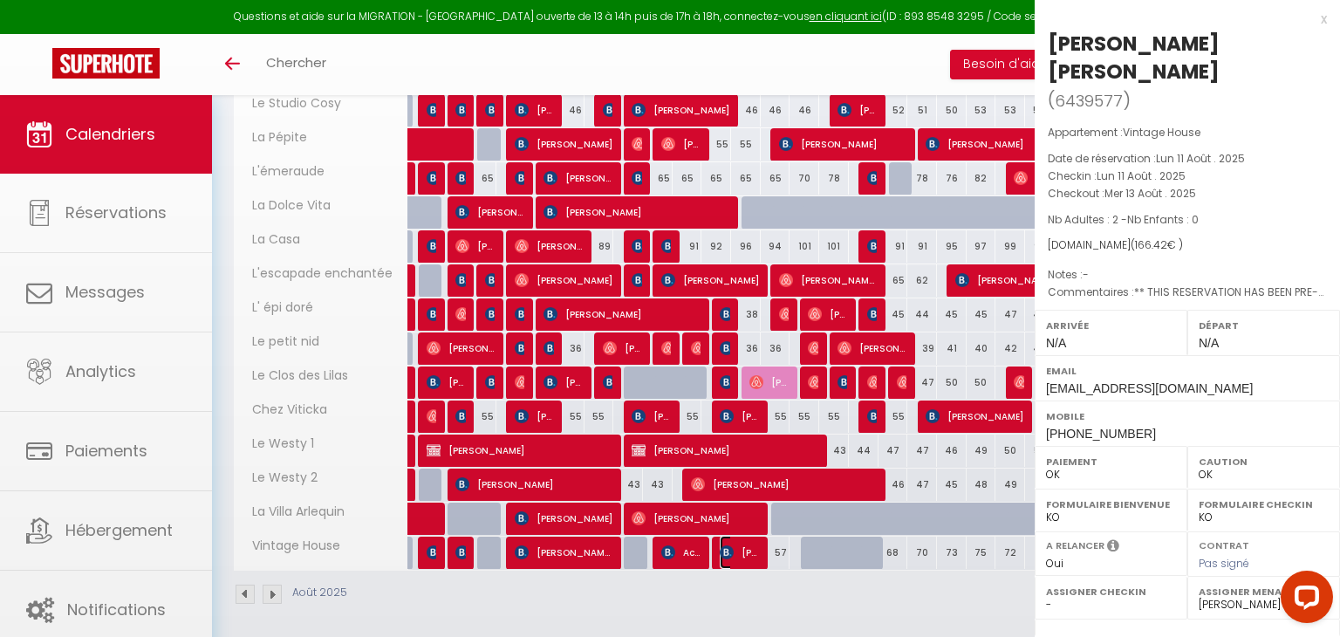
select select "31019"
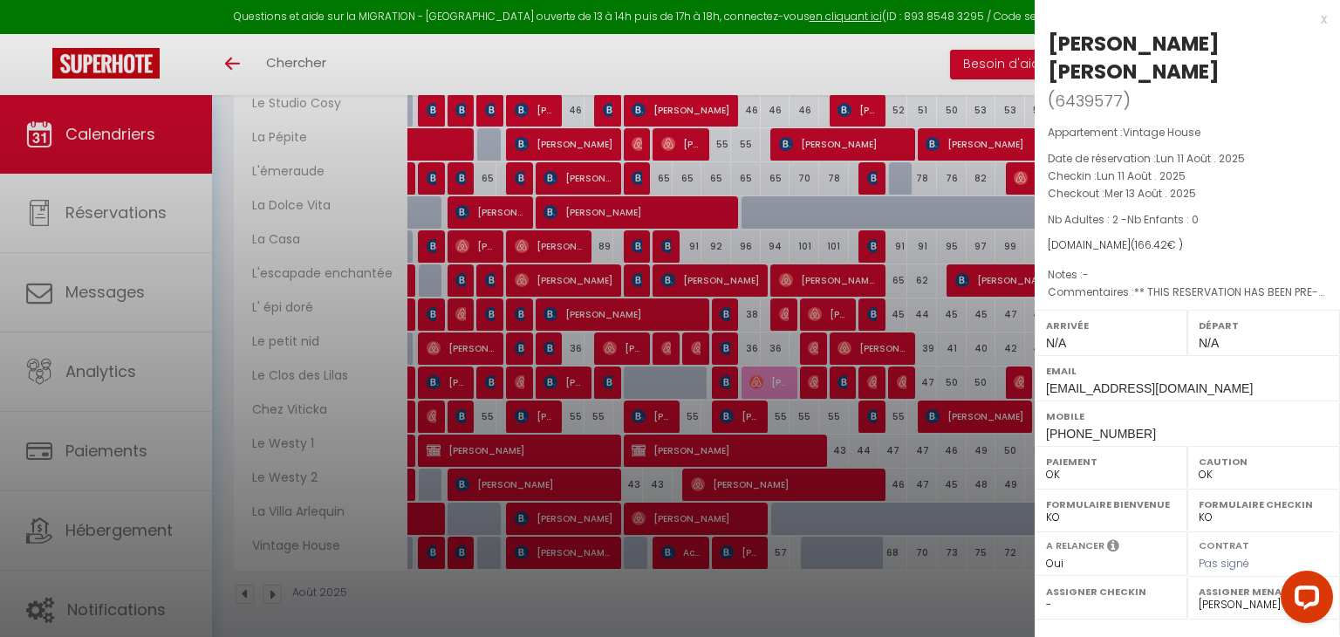
click at [775, 602] on div at bounding box center [670, 318] width 1340 height 637
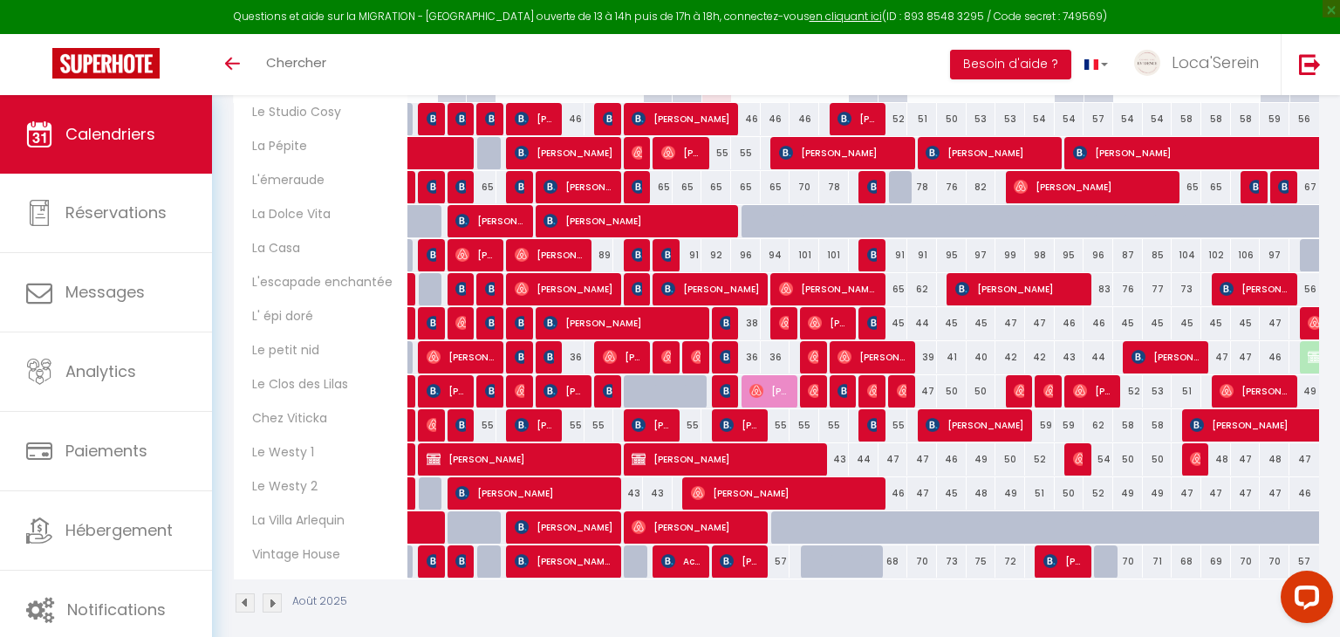
scroll to position [307, 0]
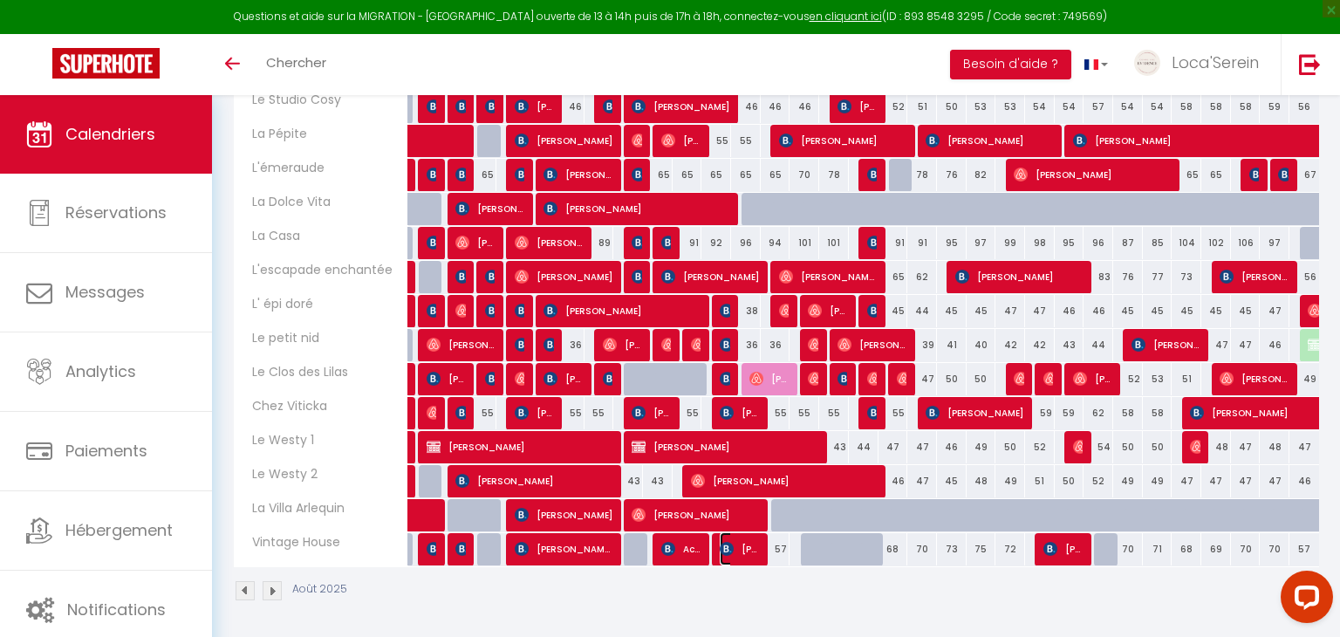
click at [745, 551] on span "Lucas Gabriel Vieira" at bounding box center [739, 548] width 39 height 33
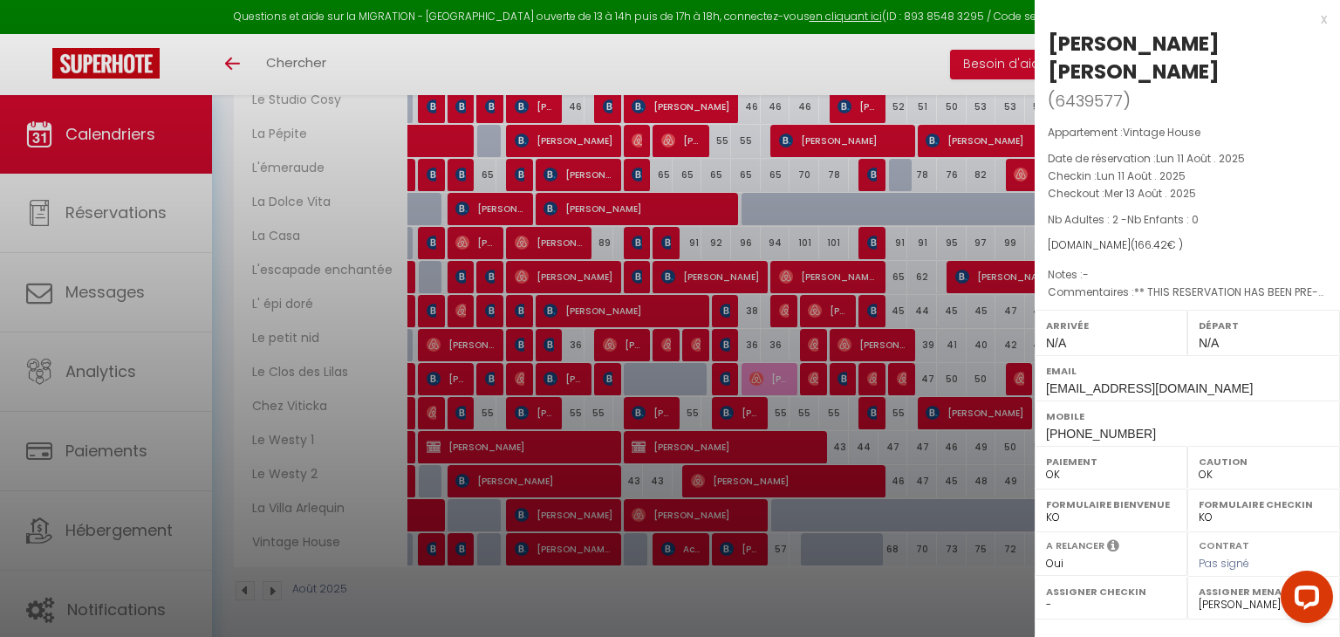
click at [825, 596] on div at bounding box center [670, 318] width 1340 height 637
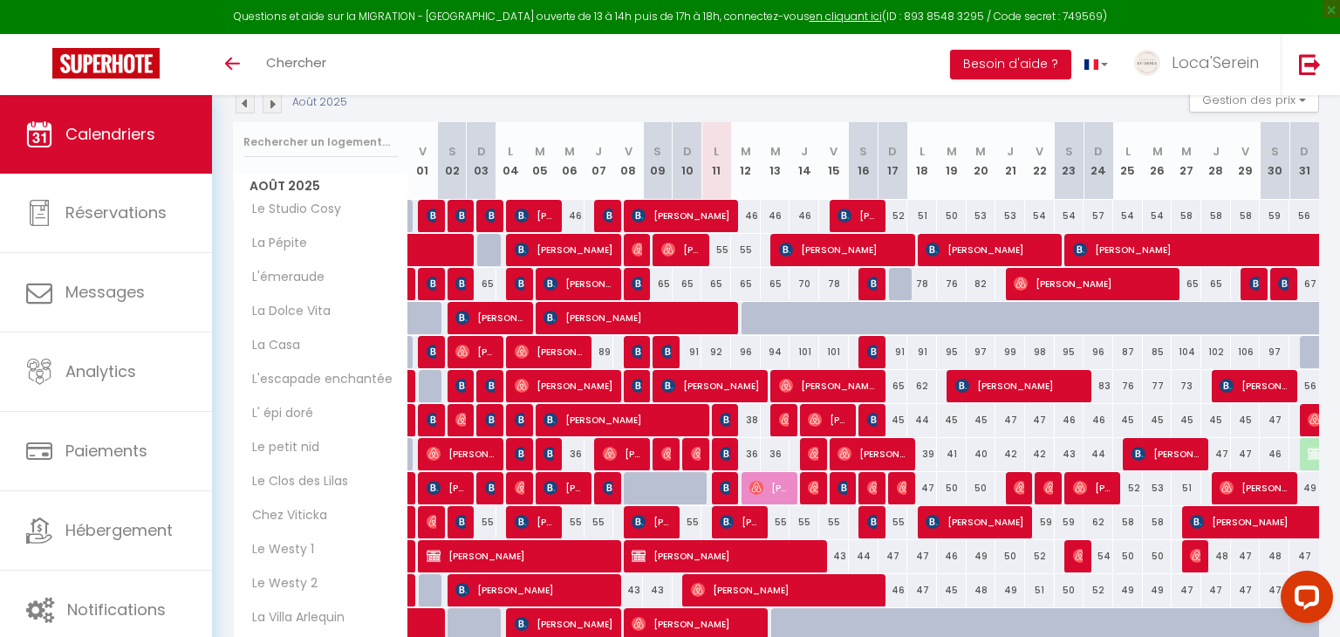
scroll to position [280, 0]
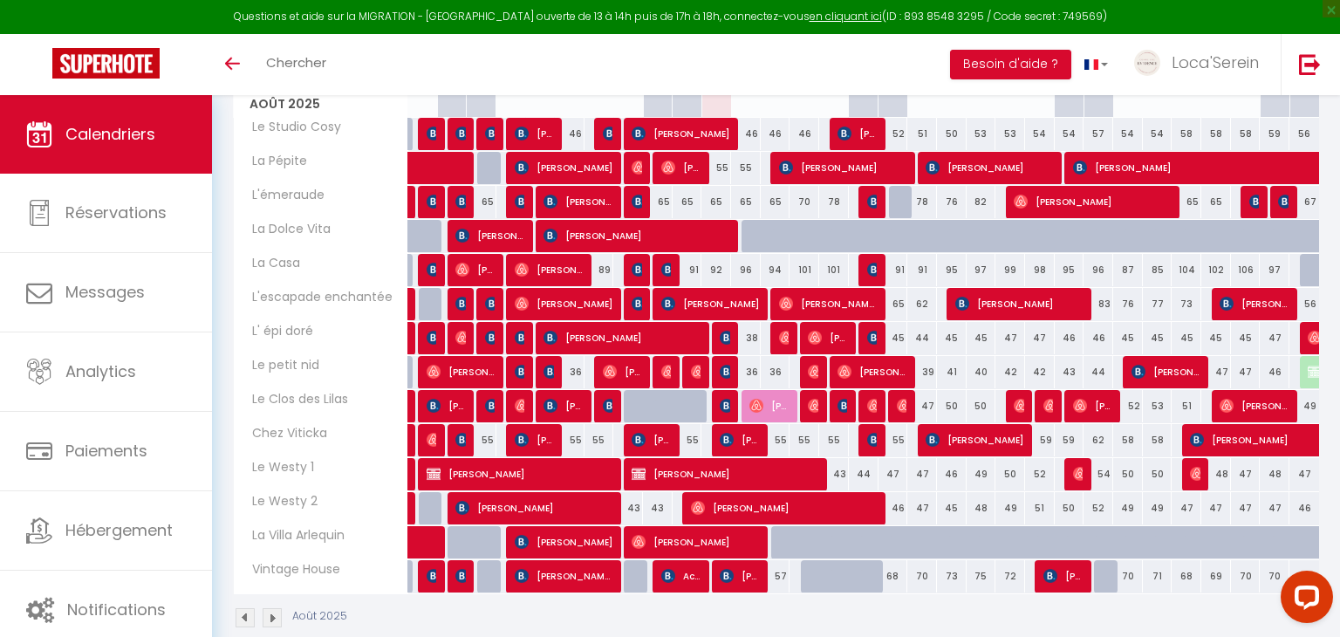
click at [783, 572] on div "57" at bounding box center [776, 576] width 30 height 32
type input "57"
select select "1"
type input "Mer 13 Août 2025"
type input "Jeu 14 Août 2025"
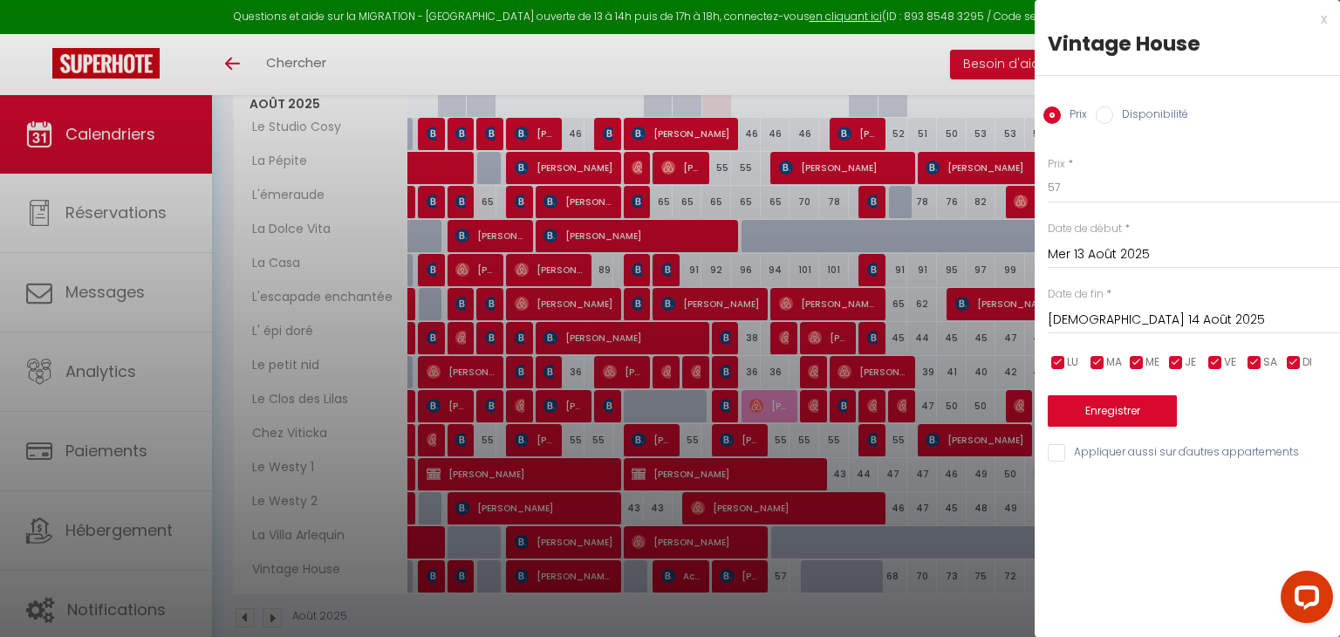
click at [1153, 116] on label "Disponibilité" at bounding box center [1150, 115] width 75 height 19
click at [1113, 116] on input "Disponibilité" at bounding box center [1104, 114] width 17 height 17
radio input "true"
radio input "false"
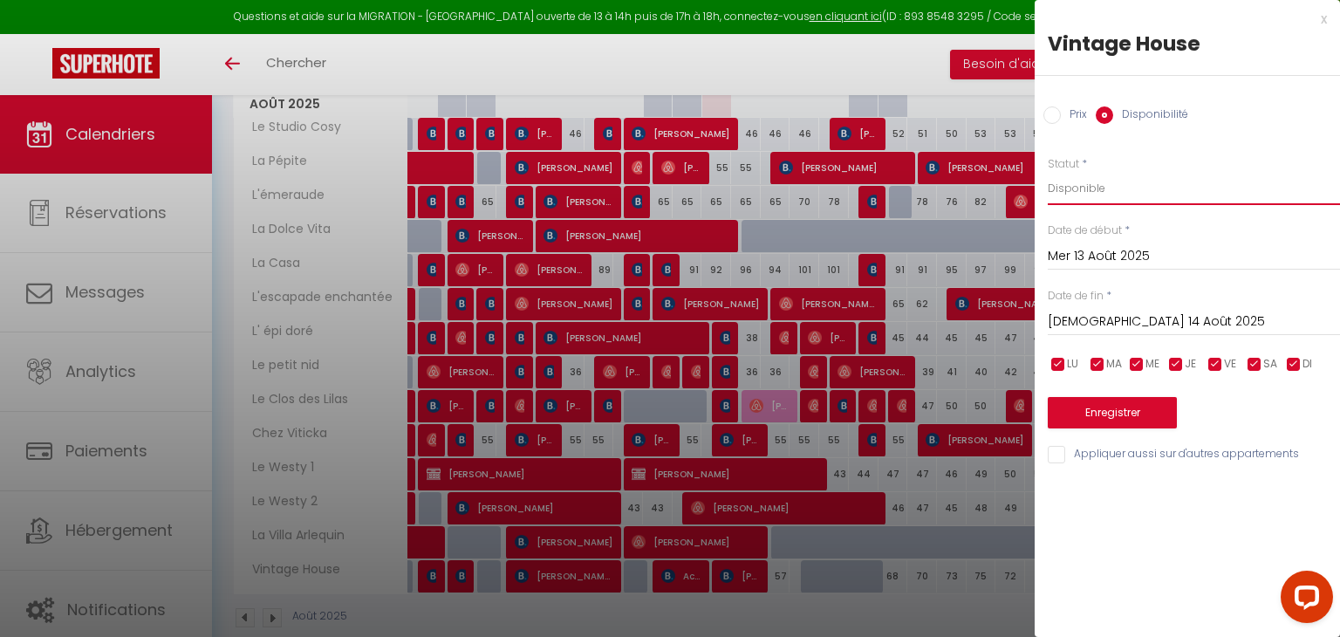
click at [1138, 184] on select "Disponible Indisponible" at bounding box center [1194, 188] width 292 height 33
select select "0"
click at [1048, 172] on select "Disponible Indisponible" at bounding box center [1194, 188] width 292 height 33
click at [1106, 407] on button "Enregistrer" at bounding box center [1112, 412] width 129 height 31
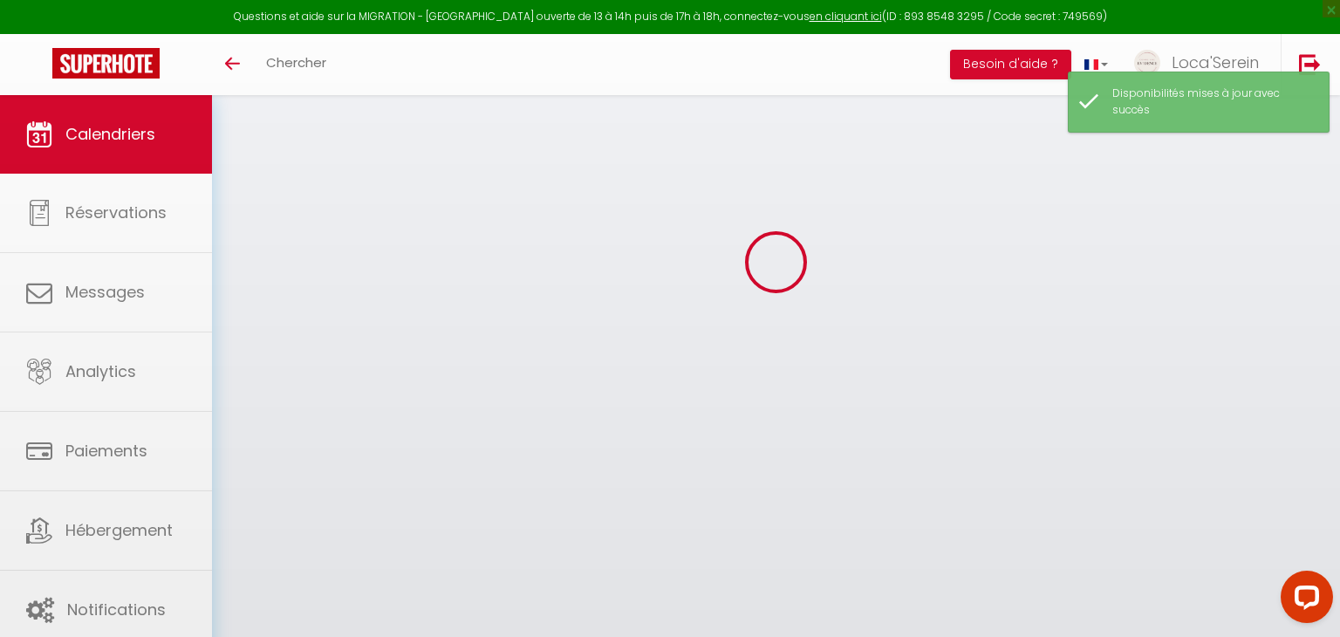
scroll to position [213, 0]
